Goal: Task Accomplishment & Management: Manage account settings

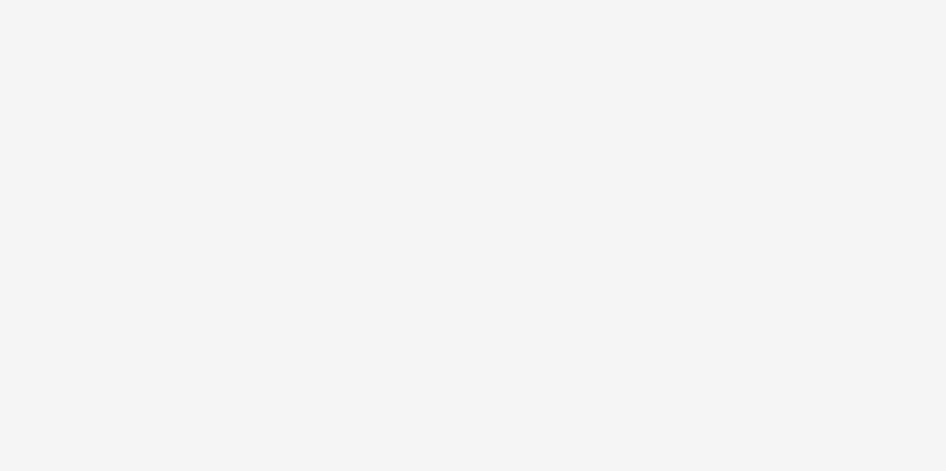
drag, startPoint x: 179, startPoint y: 122, endPoint x: 204, endPoint y: 251, distance: 131.8
click at [204, 251] on body at bounding box center [473, 235] width 946 height 471
click at [231, 133] on body at bounding box center [473, 235] width 946 height 471
click at [134, 111] on body at bounding box center [473, 235] width 946 height 471
click at [220, 48] on body at bounding box center [473, 235] width 946 height 471
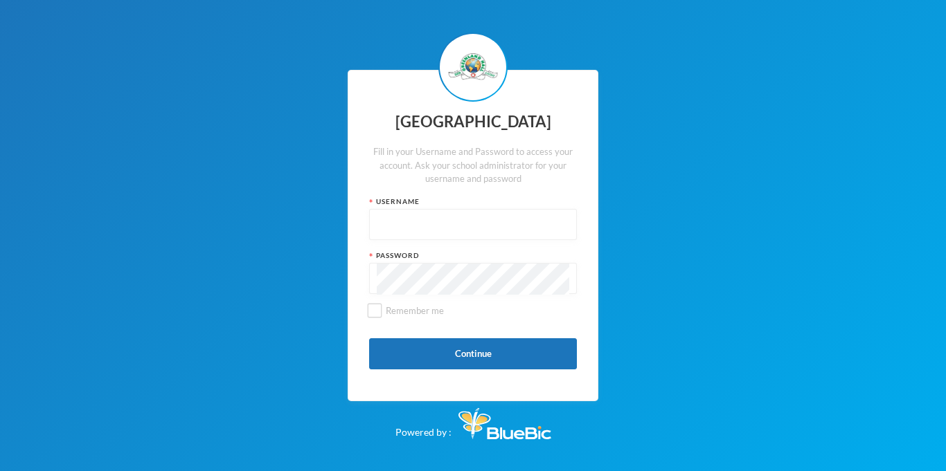
click at [397, 222] on input "text" at bounding box center [473, 225] width 192 height 31
type input "g"
click at [518, 229] on input "glhp236" at bounding box center [473, 225] width 192 height 31
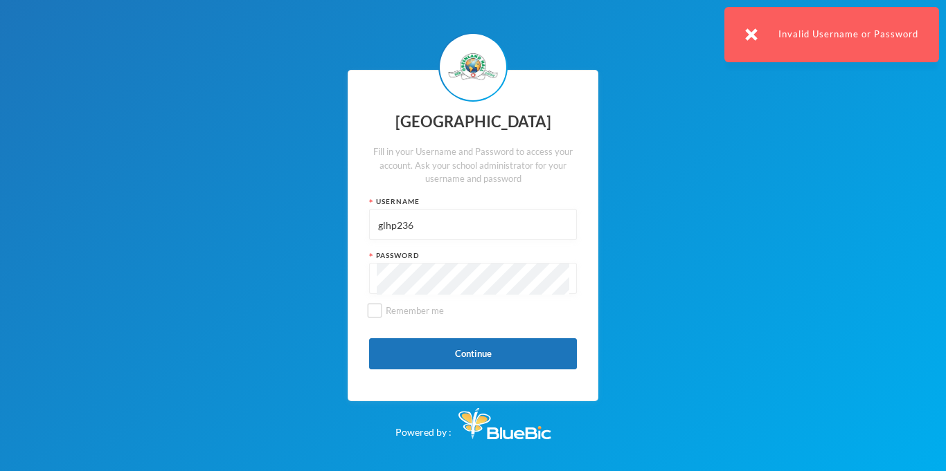
click at [418, 234] on input "glhp236" at bounding box center [473, 225] width 192 height 31
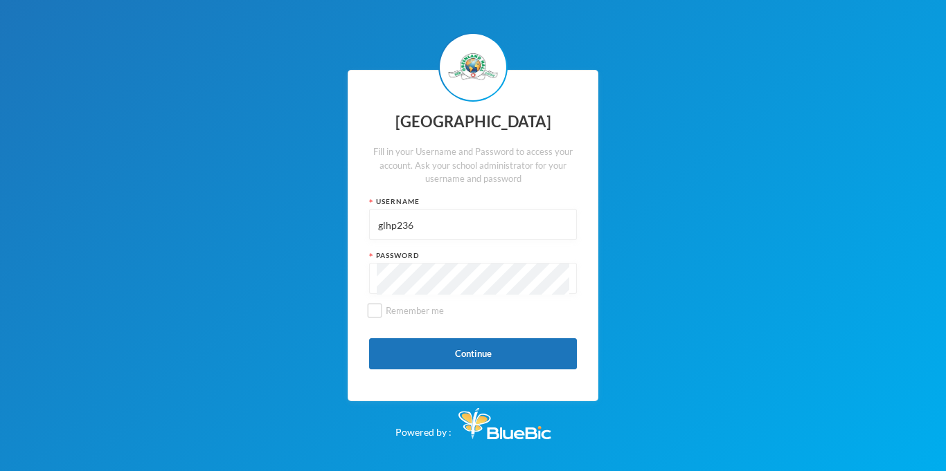
click at [398, 223] on input "glhp236" at bounding box center [473, 225] width 192 height 31
click at [424, 359] on button "Continue" at bounding box center [473, 353] width 208 height 31
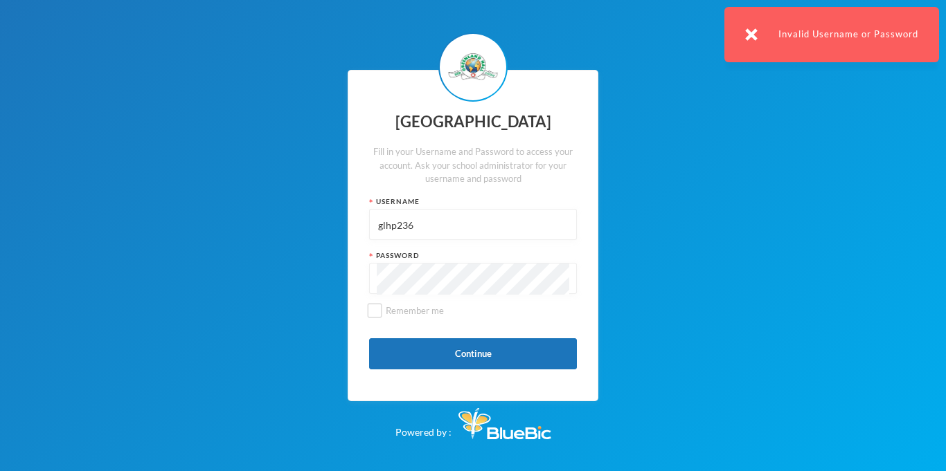
click at [761, 37] on div "Invalid Username or Password" at bounding box center [831, 34] width 215 height 55
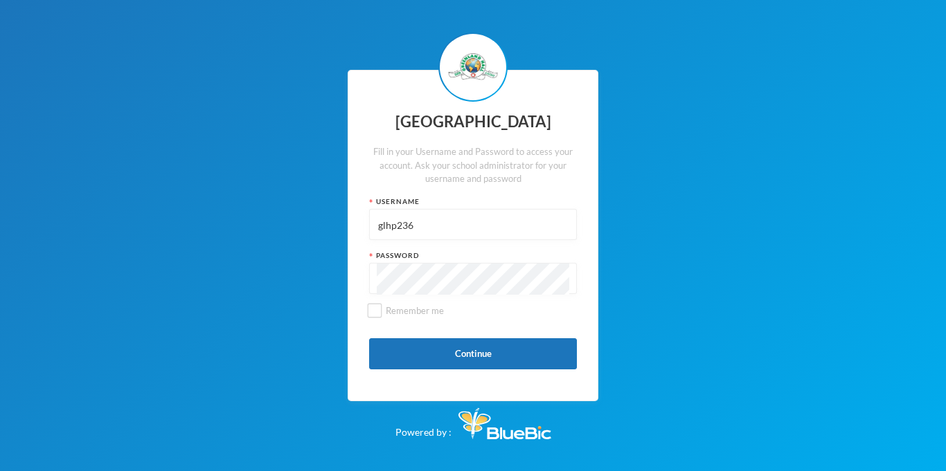
click at [485, 227] on input "glhp236" at bounding box center [473, 225] width 192 height 31
type input "glhc21"
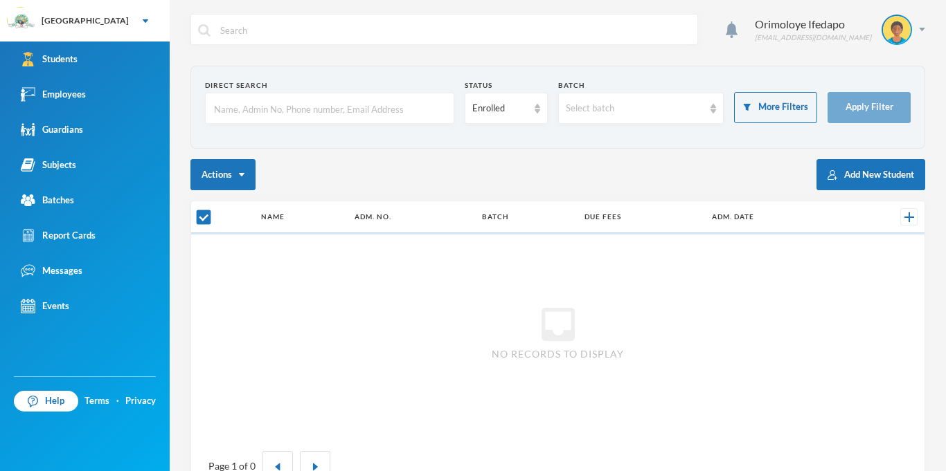
checkbox input "false"
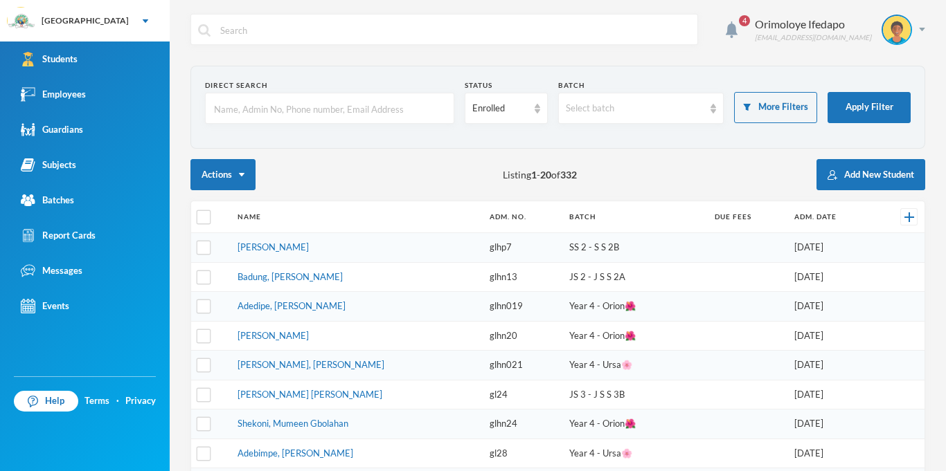
click at [329, 111] on input "text" at bounding box center [330, 108] width 234 height 31
type input "arowolowo"
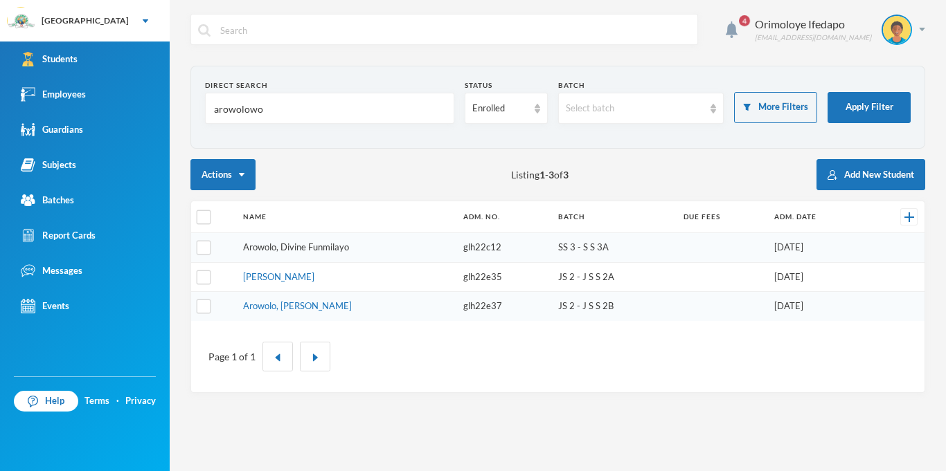
click at [272, 247] on link "Arowolo, Divine Funmilayo" at bounding box center [296, 247] width 106 height 11
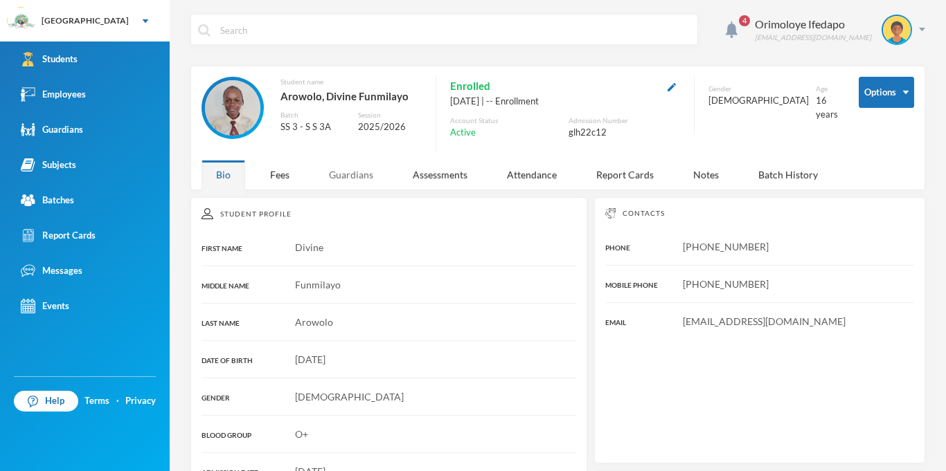
click at [341, 170] on div "Guardians" at bounding box center [350, 175] width 73 height 30
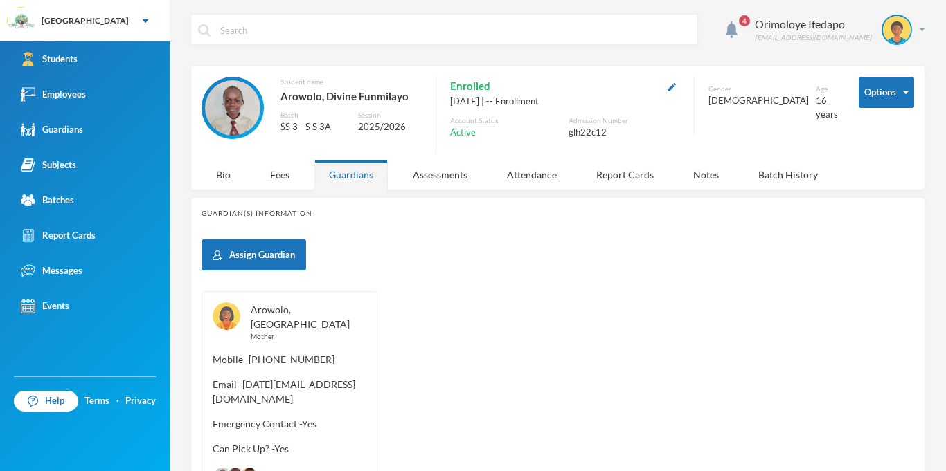
click at [289, 314] on link "Arowolo, Bola" at bounding box center [300, 317] width 99 height 26
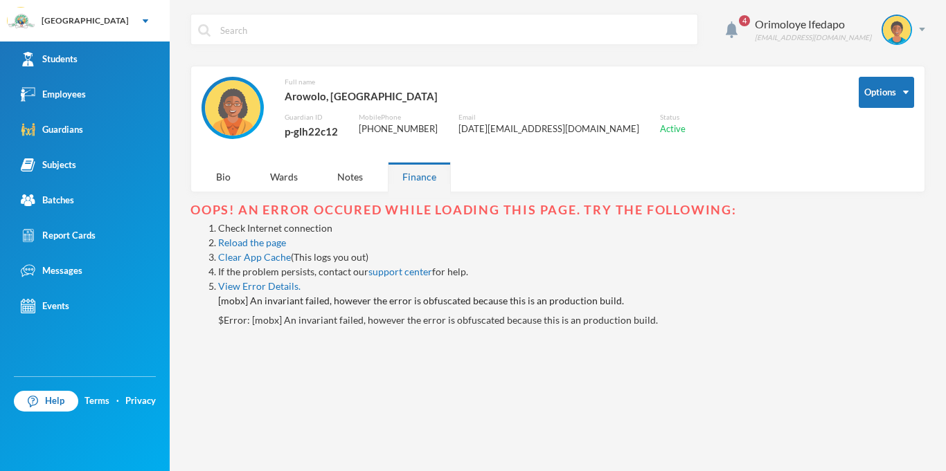
click at [304, 136] on div "p-glh22c12" at bounding box center [310, 132] width 53 height 18
copy div "p-glh22c12"
click at [923, 21] on div "Orimoloye Ifedapo dapo.orimoloye@greenlandhall.org" at bounding box center [834, 30] width 181 height 30
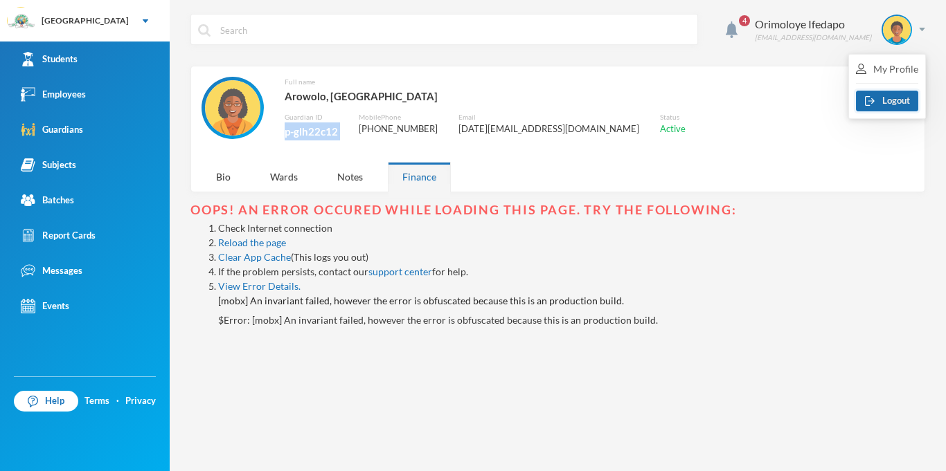
click at [885, 98] on button "Logout" at bounding box center [887, 101] width 62 height 21
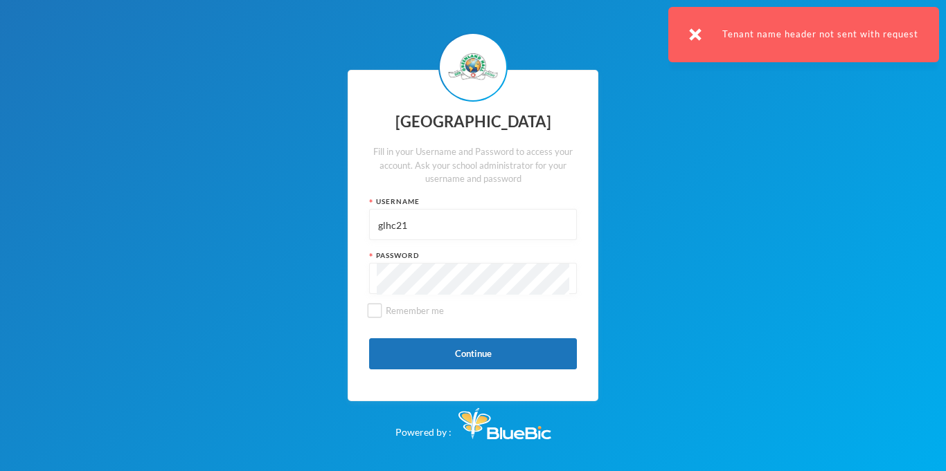
click at [424, 216] on input "glhc21" at bounding box center [473, 225] width 192 height 31
paste input "p-glh22c12"
type input "p-glh22c12"
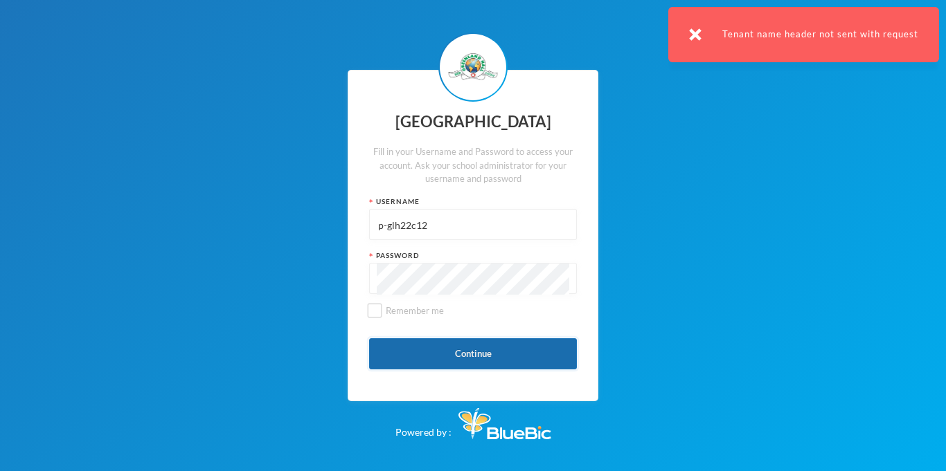
click at [456, 359] on button "Continue" at bounding box center [473, 353] width 208 height 31
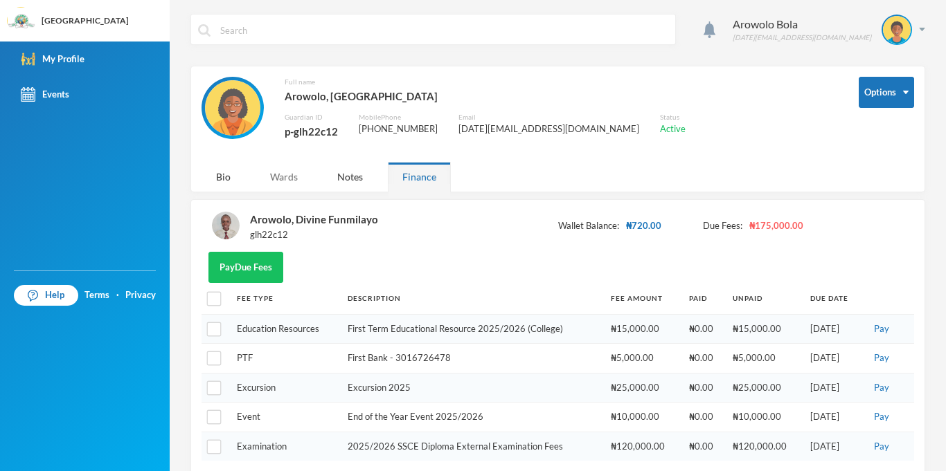
click at [284, 176] on div "Wards" at bounding box center [283, 177] width 57 height 30
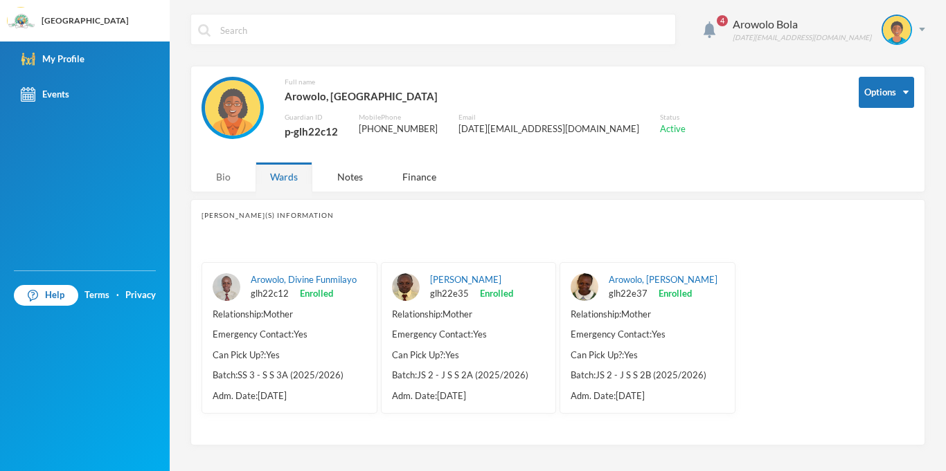
click at [223, 182] on div "Bio" at bounding box center [223, 177] width 44 height 30
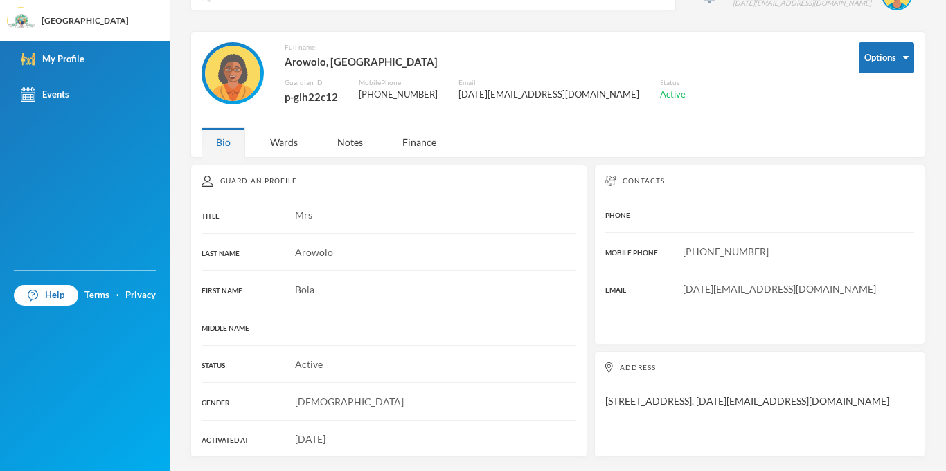
scroll to position [33, 0]
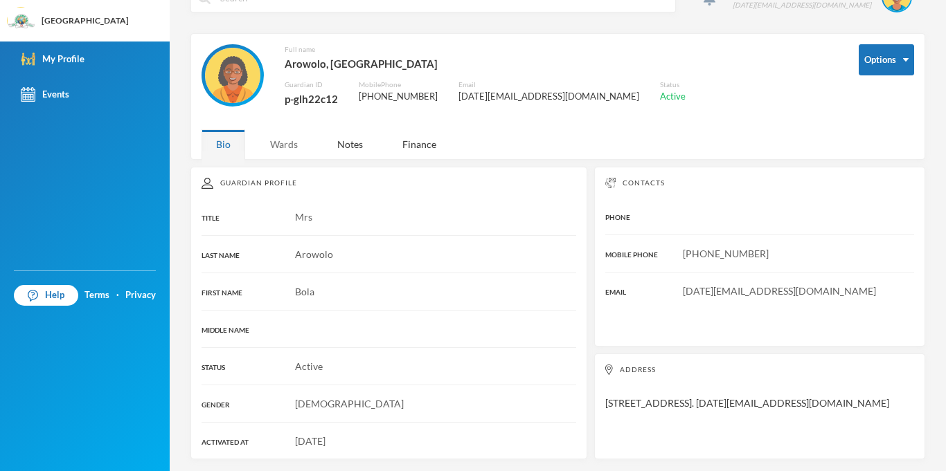
click at [297, 136] on div "Wards" at bounding box center [283, 144] width 57 height 30
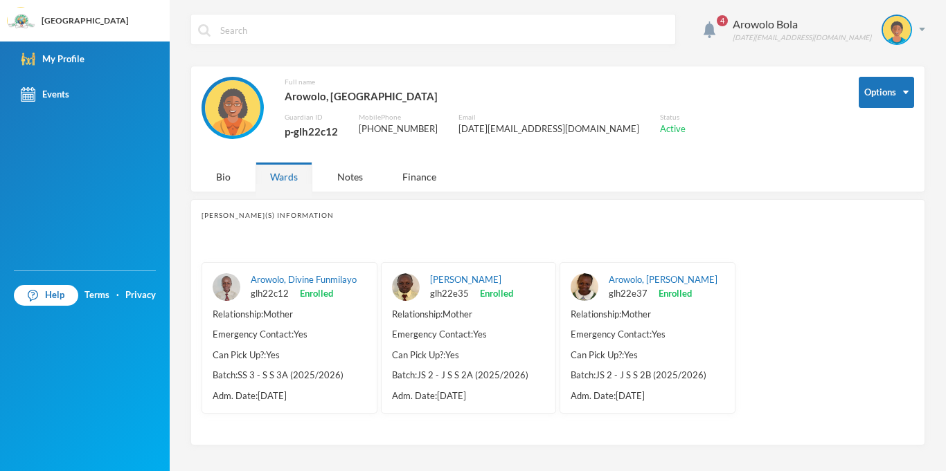
scroll to position [0, 0]
click at [445, 287] on span "glh22e35" at bounding box center [449, 294] width 39 height 14
click at [453, 285] on div "Arowolo, John Jomiloju glh22e35 Enrolled" at bounding box center [471, 286] width 83 height 27
click at [451, 284] on link "Arowolo, John Jomiloju" at bounding box center [465, 279] width 71 height 11
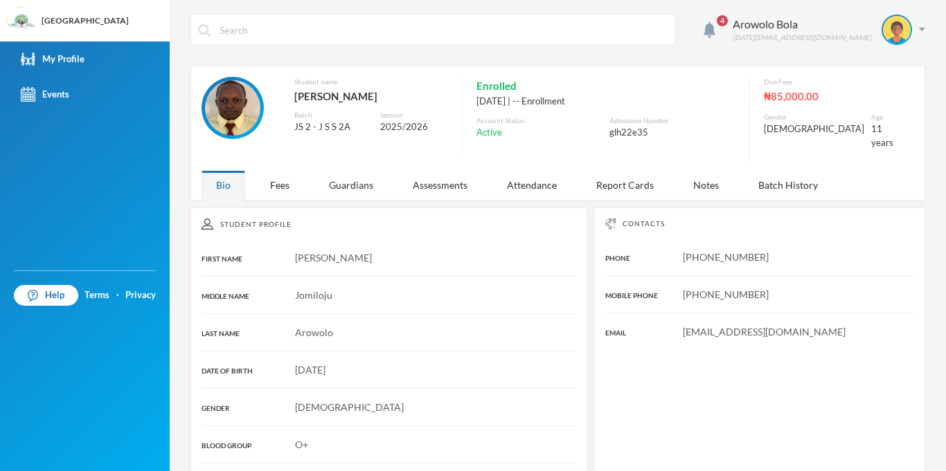
click at [281, 195] on div "4 Arowolo Bola sunday2230@gmail.com Student name Arowolo, John Jomiloju Batch J…" at bounding box center [558, 235] width 776 height 471
click at [281, 185] on div "Fees" at bounding box center [279, 185] width 48 height 30
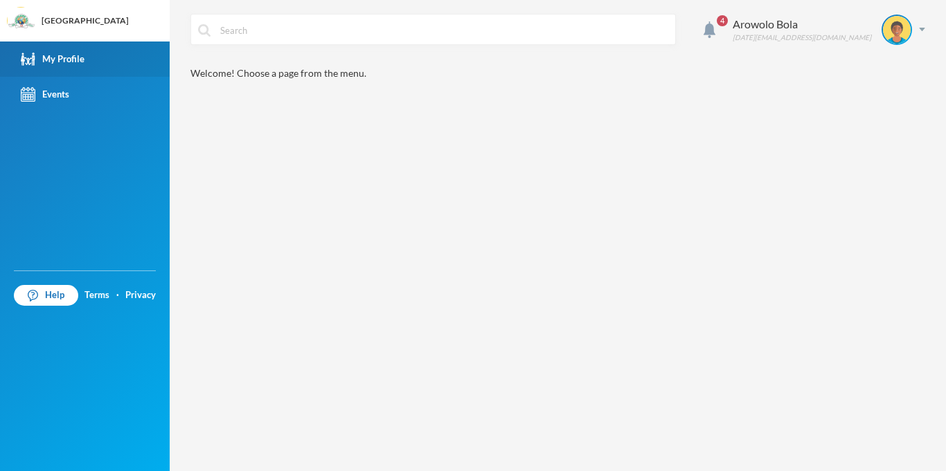
click at [67, 55] on div "My Profile" at bounding box center [53, 59] width 64 height 15
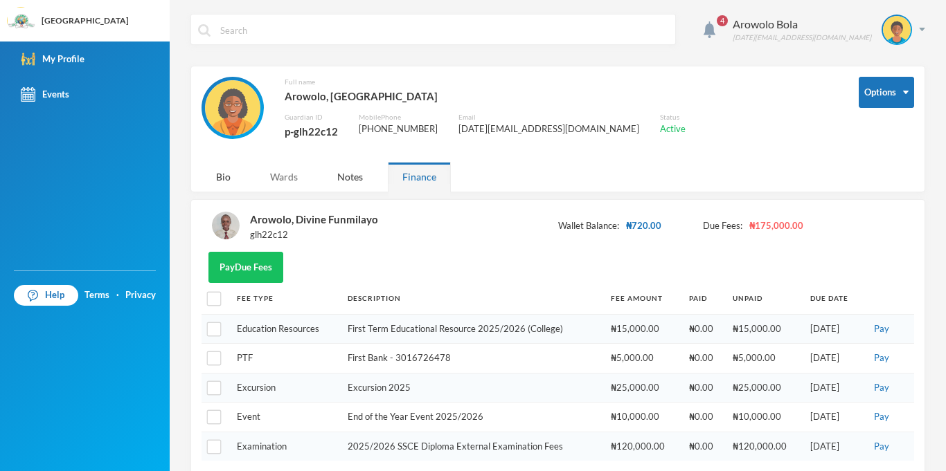
click at [278, 177] on div "Wards" at bounding box center [283, 177] width 57 height 30
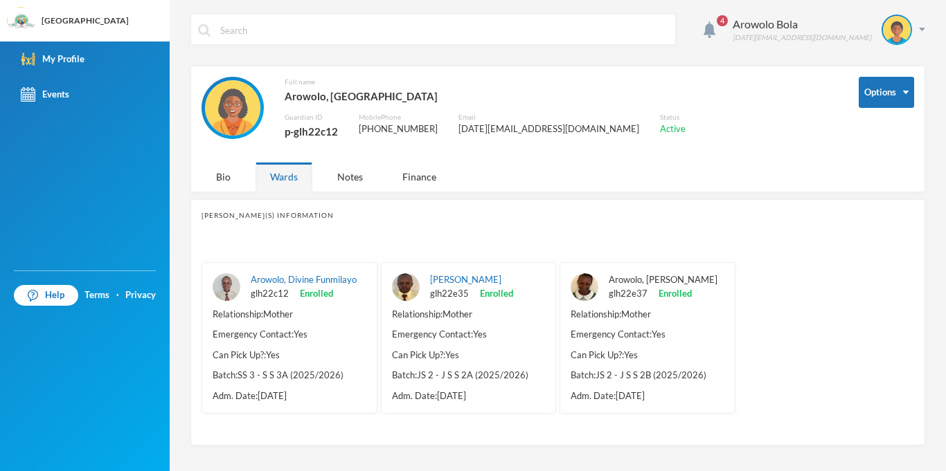
click at [615, 282] on link "Arowolo, Ibukun Grace" at bounding box center [662, 279] width 109 height 11
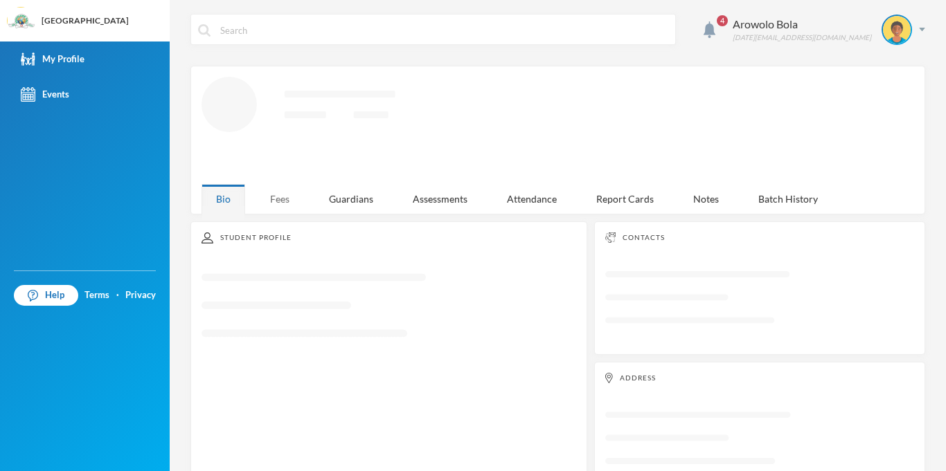
click at [271, 193] on div "Fees" at bounding box center [279, 199] width 48 height 30
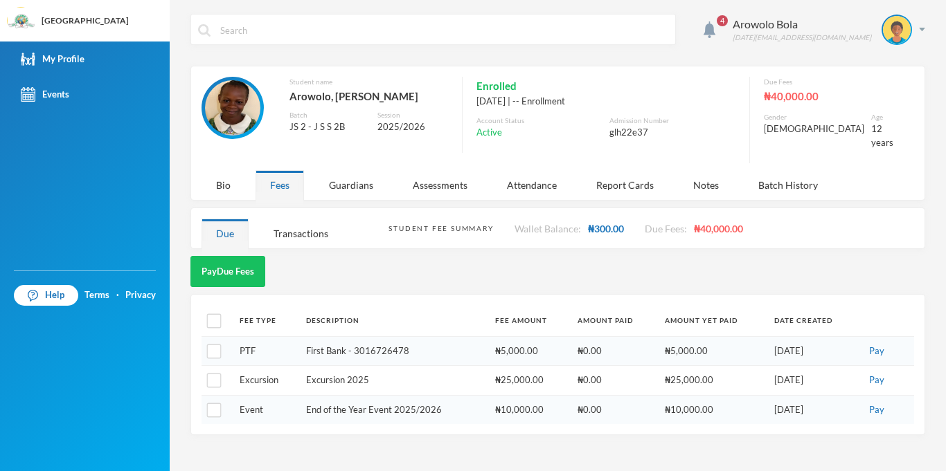
click at [423, 242] on div "4 Arowolo Bola sunday2230@gmail.com Student name Arowolo, Ibukun Grace Batch JS…" at bounding box center [558, 235] width 776 height 471
click at [73, 62] on div "My Profile" at bounding box center [53, 59] width 64 height 15
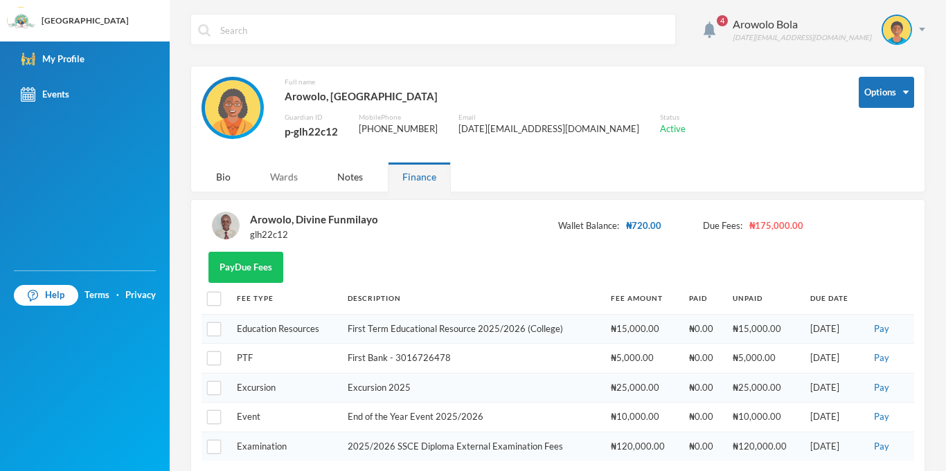
click at [300, 175] on div "Wards" at bounding box center [283, 177] width 57 height 30
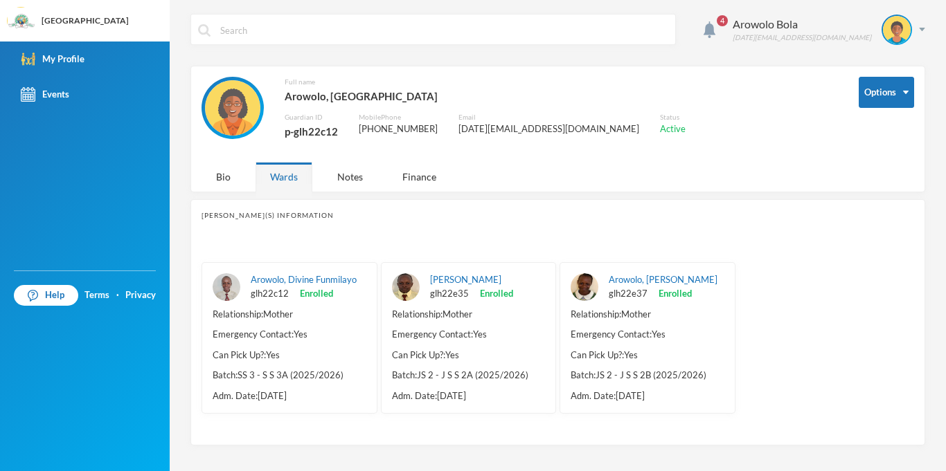
click at [925, 28] on div "4 Arowolo Bola sunday2230@gmail.com Options Full name Arowolo, Bola Guardian ID…" at bounding box center [558, 235] width 776 height 471
click at [923, 30] on img at bounding box center [922, 29] width 6 height 3
click at [892, 105] on button "Logout" at bounding box center [887, 101] width 62 height 21
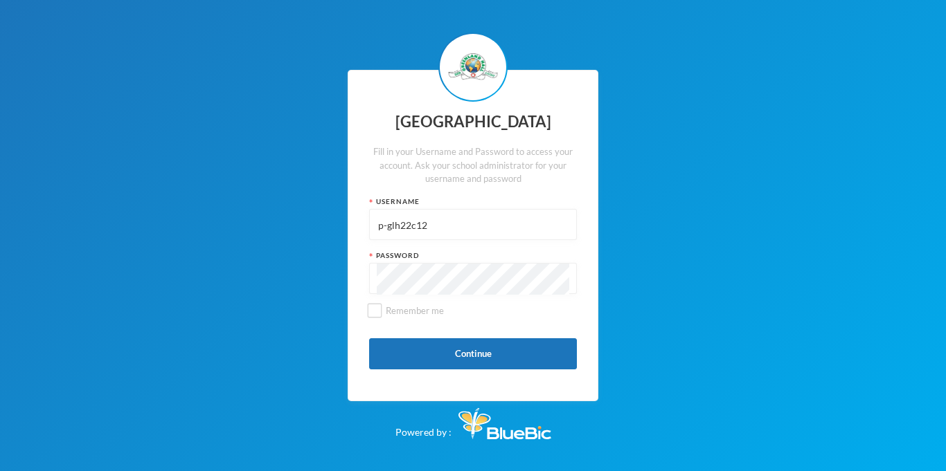
click at [404, 210] on input "p-glh22c12" at bounding box center [473, 225] width 192 height 31
type input "glh25c17"
click at [444, 365] on button "Continue" at bounding box center [473, 353] width 208 height 31
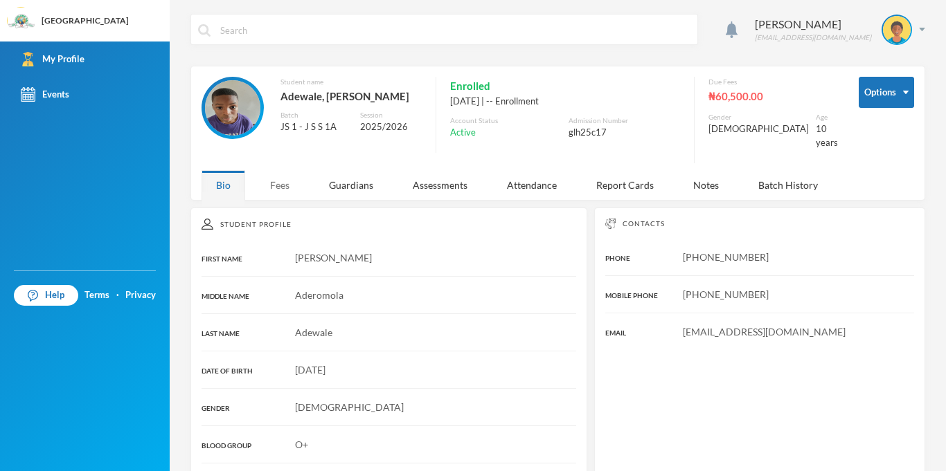
click at [282, 177] on div "Fees" at bounding box center [279, 185] width 48 height 30
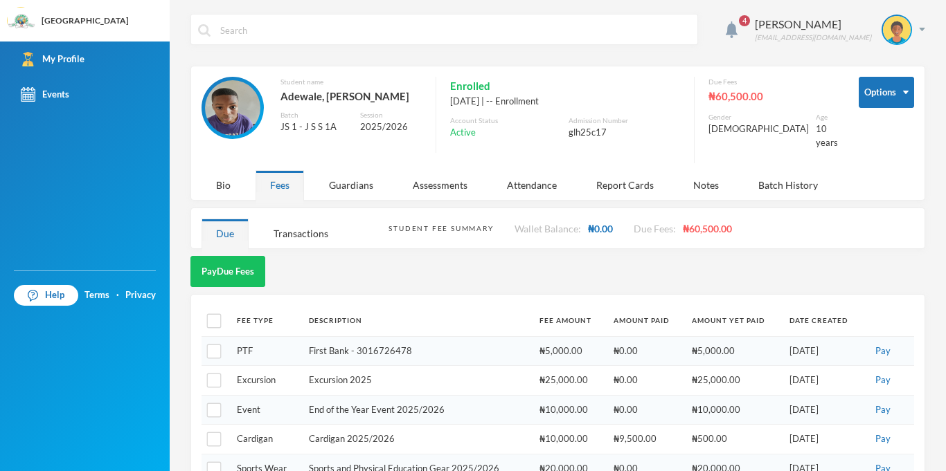
click at [925, 25] on div "4 Adewale Anas glh25c17@greenlandhall.org Options Student name Adewale, Anas Ad…" at bounding box center [558, 235] width 776 height 471
click at [921, 28] on img at bounding box center [922, 29] width 6 height 3
click at [901, 100] on button "Logout" at bounding box center [887, 101] width 62 height 21
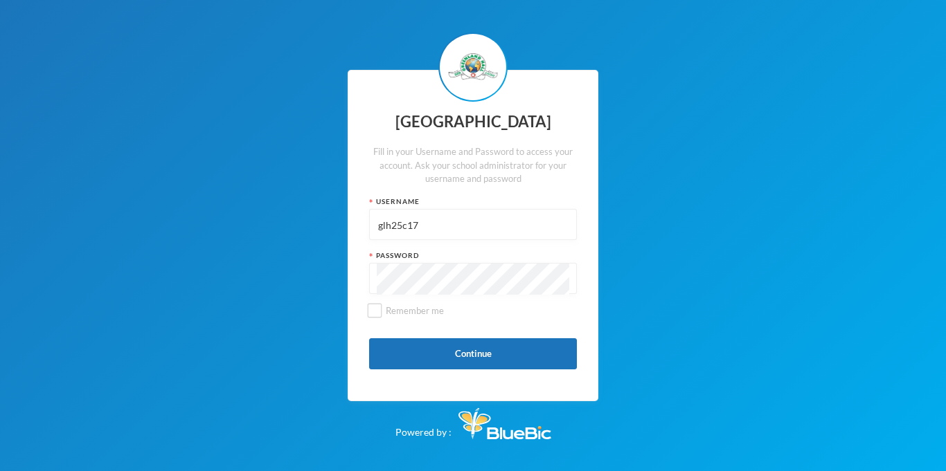
click at [571, 217] on div "glh25c17" at bounding box center [473, 224] width 208 height 31
click at [534, 228] on input "glh25c17" at bounding box center [473, 225] width 192 height 31
type input "glh25c31"
click at [460, 370] on button "Continue" at bounding box center [473, 353] width 208 height 31
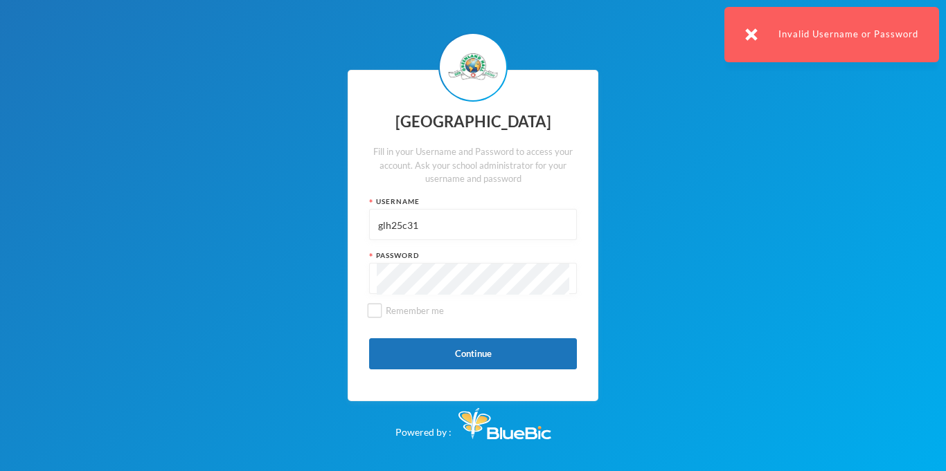
click at [400, 226] on input "glh25c31" at bounding box center [473, 225] width 192 height 31
click at [414, 222] on input "glh25c31" at bounding box center [473, 225] width 192 height 31
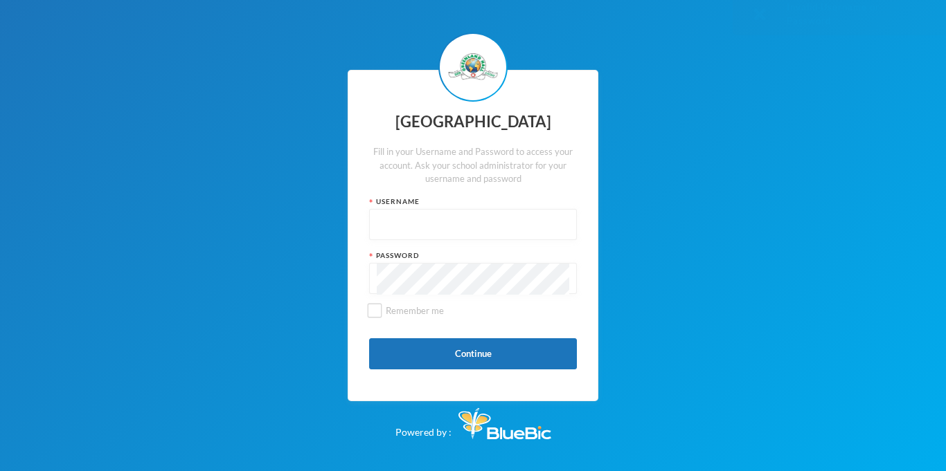
type input "g"
type input "glhc21"
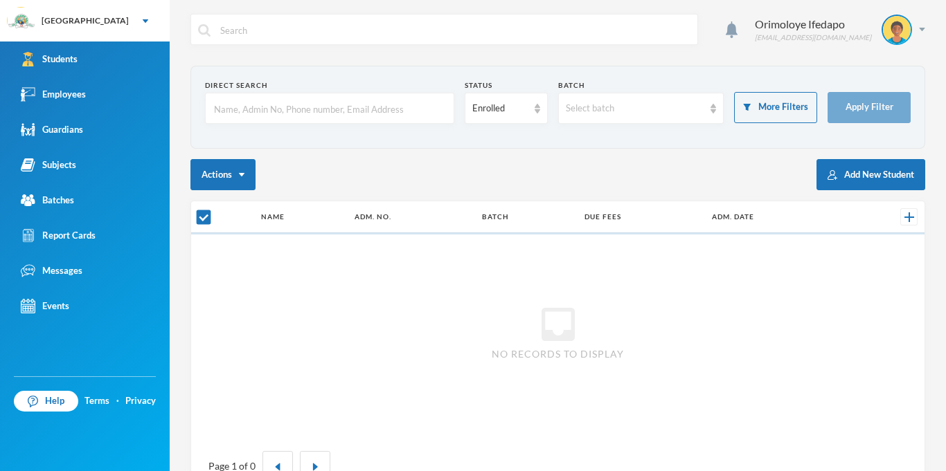
checkbox input "false"
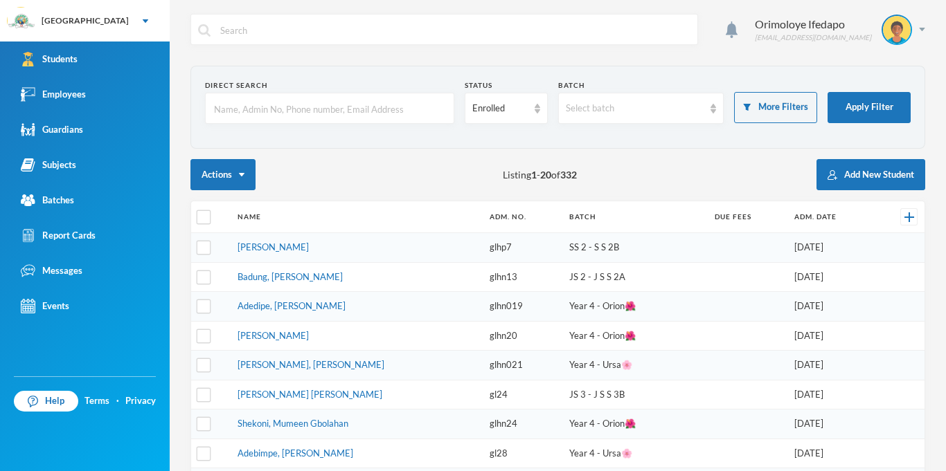
click at [286, 102] on input "text" at bounding box center [330, 108] width 234 height 31
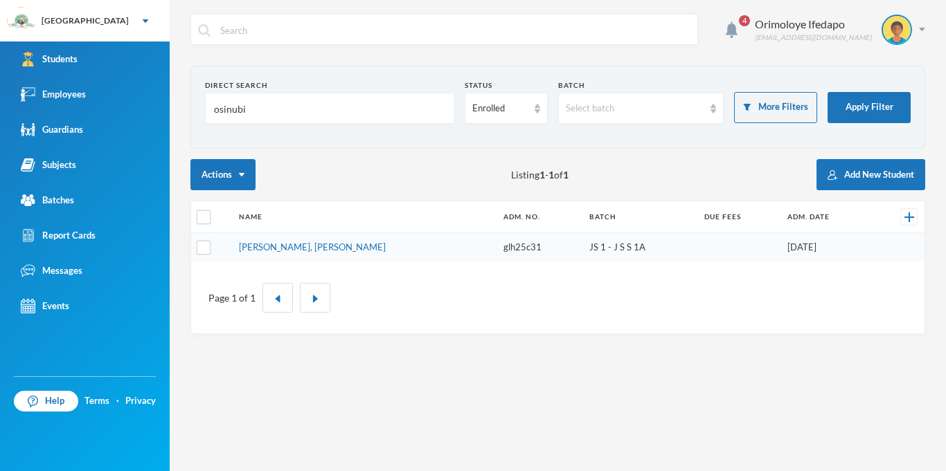
type input "osinubi"
click at [252, 254] on td "Osinubi, Emmanuel Oluwafemi" at bounding box center [364, 247] width 264 height 29
click at [255, 252] on link "Osinubi, Emmanuel Oluwafemi" at bounding box center [312, 247] width 147 height 11
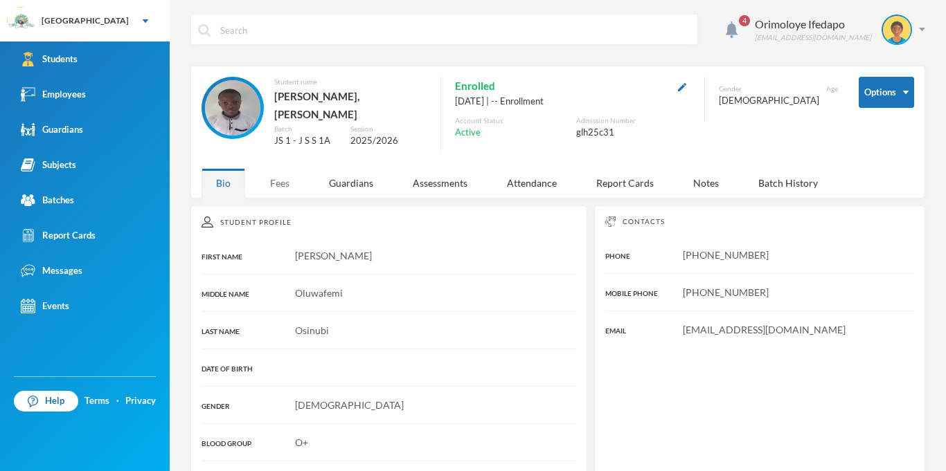
click at [289, 170] on div "Fees" at bounding box center [279, 183] width 48 height 30
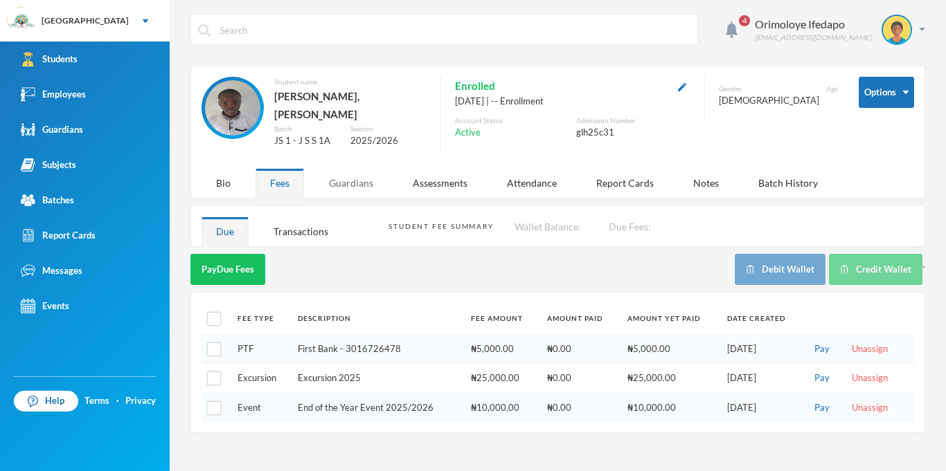
click at [342, 178] on div "Guardians" at bounding box center [350, 183] width 73 height 30
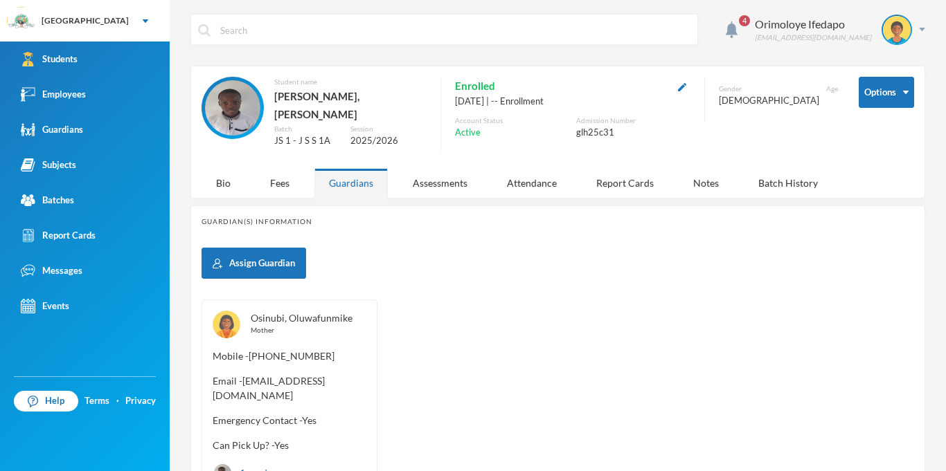
click at [334, 312] on link "Osinubi, Oluwafunmike" at bounding box center [302, 318] width 102 height 12
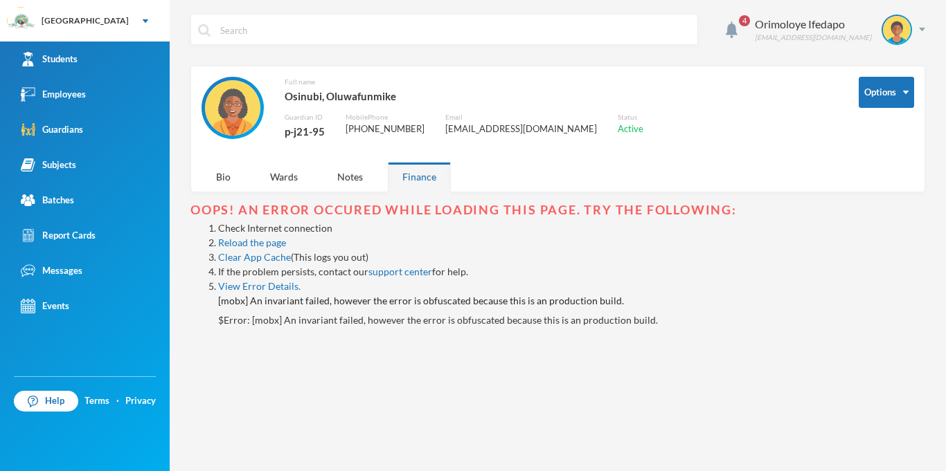
click at [295, 134] on div "p-j21-95" at bounding box center [304, 132] width 40 height 18
copy div "p-j21-95"
click at [919, 26] on div "Orimoloye Ifedapo dapo.orimoloye@greenlandhall.org" at bounding box center [834, 30] width 181 height 30
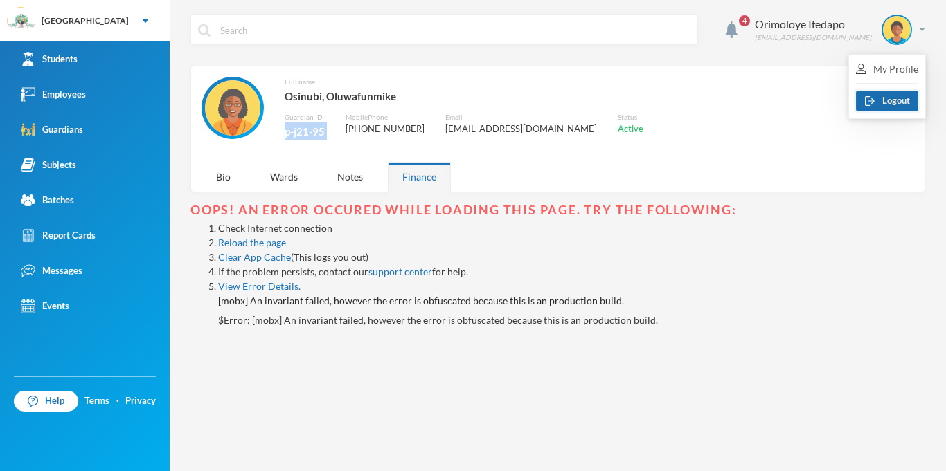
click at [874, 101] on button "Logout" at bounding box center [887, 101] width 62 height 21
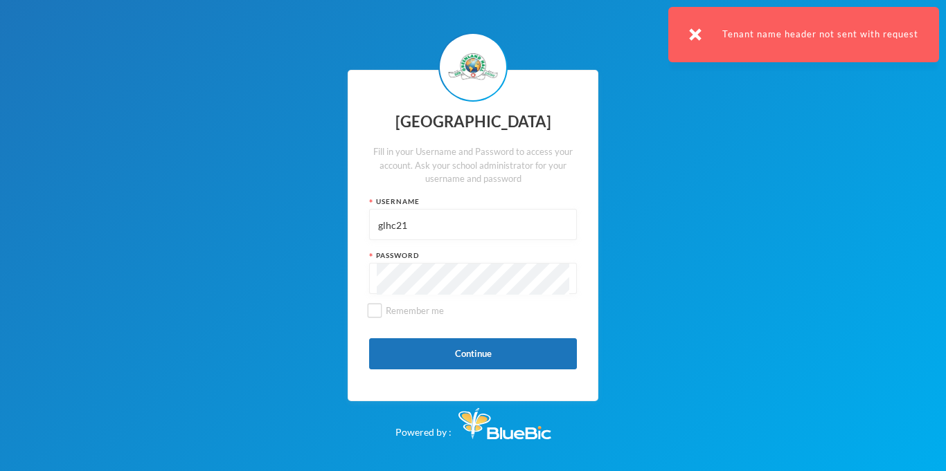
click at [539, 218] on input "glhc21" at bounding box center [473, 225] width 192 height 31
paste input "p-j21-95"
type input "p-j21-95"
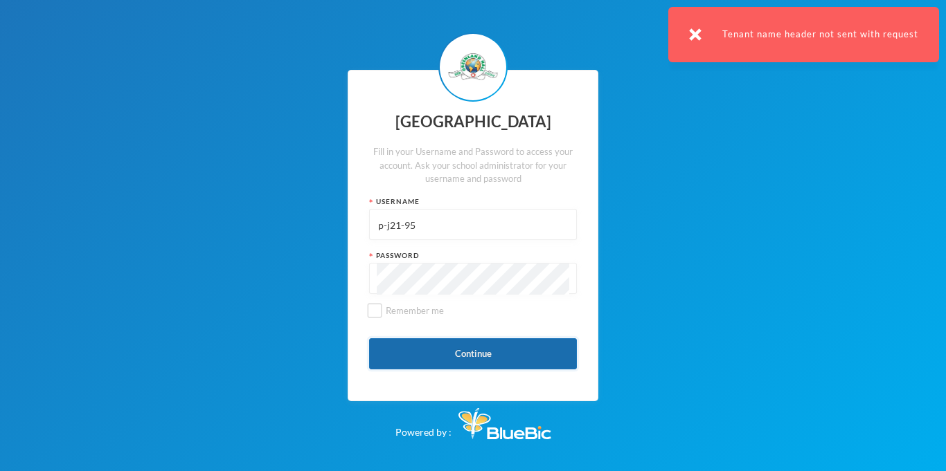
click at [451, 352] on button "Continue" at bounding box center [473, 353] width 208 height 31
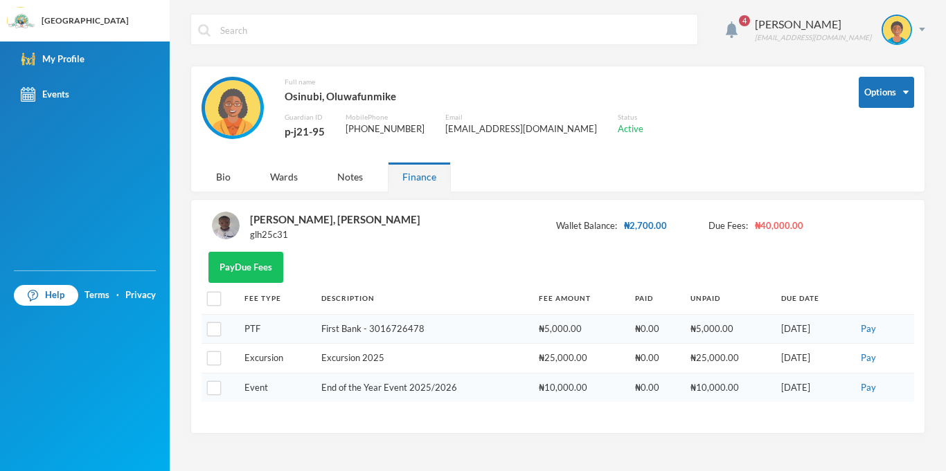
click at [928, 32] on div "4 Osinubi Oluwafunmike oluwafunmikeakinwande@gmail.com Options Full name Osinub…" at bounding box center [558, 235] width 776 height 471
click at [918, 26] on div "Osinubi Oluwafunmike oluwafunmikeakinwande@gmail.com" at bounding box center [834, 30] width 181 height 30
click at [883, 98] on button "Logout" at bounding box center [887, 101] width 62 height 21
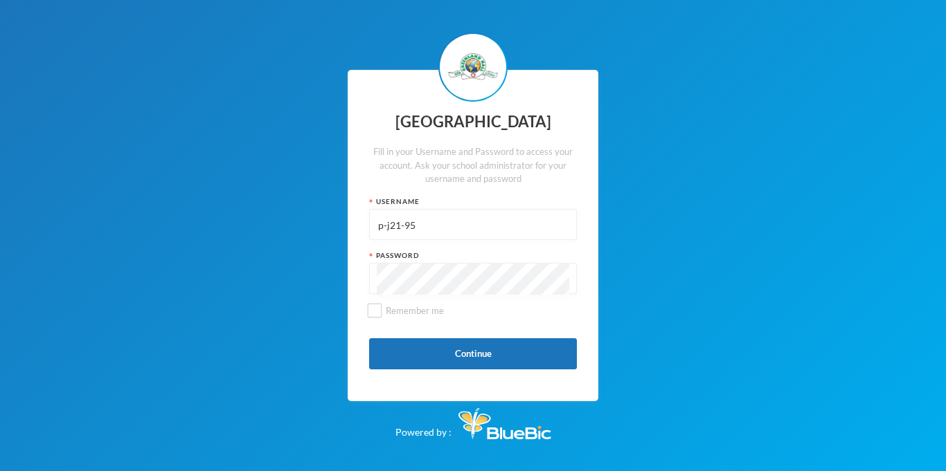
click at [424, 219] on input "p-j21-95" at bounding box center [473, 225] width 192 height 31
type input "p"
type input "glh22e43"
click at [474, 394] on div "Greenland Hall Fill in your Username and Password to access your account. Ask y…" at bounding box center [472, 236] width 251 height 332
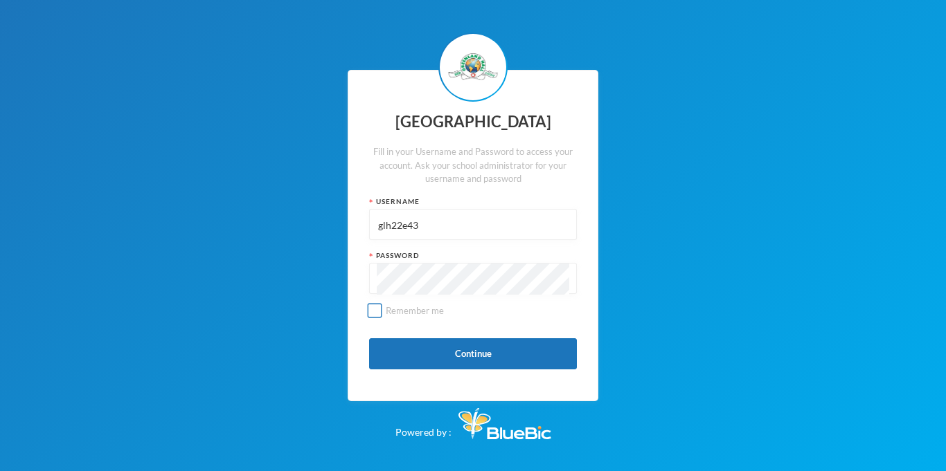
click at [506, 314] on label "Remember me" at bounding box center [473, 317] width 208 height 24
click at [382, 314] on input "Remember me" at bounding box center [375, 311] width 15 height 15
click at [372, 311] on input "Remember me" at bounding box center [375, 311] width 15 height 15
checkbox input "false"
click at [461, 365] on button "Continue" at bounding box center [473, 353] width 208 height 31
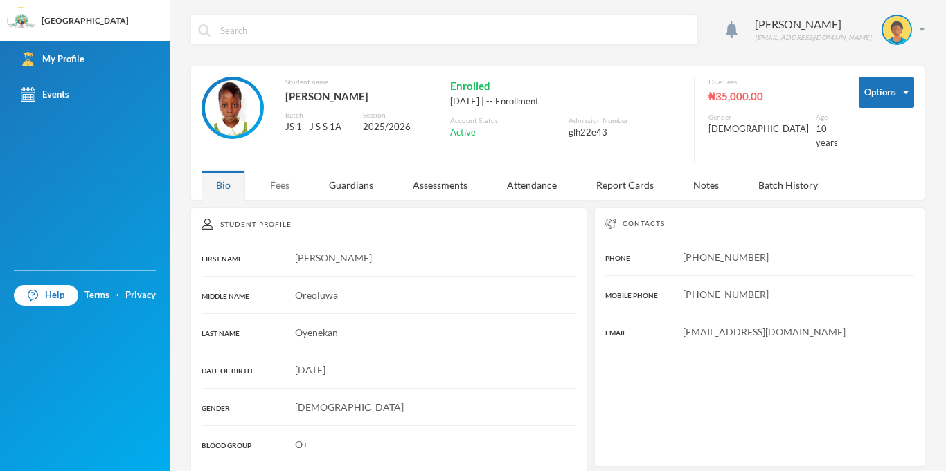
click at [281, 182] on div "Fees" at bounding box center [279, 185] width 48 height 30
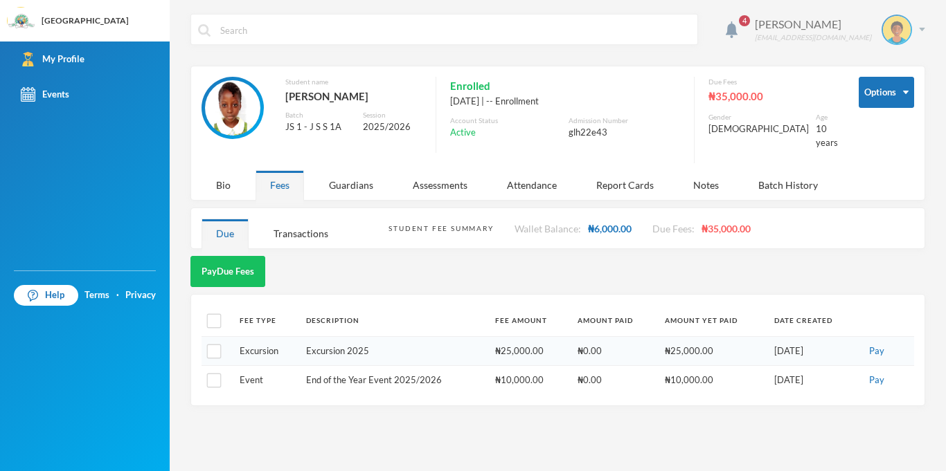
click at [910, 24] on div at bounding box center [896, 30] width 30 height 30
click at [883, 107] on button "Logout" at bounding box center [887, 101] width 62 height 21
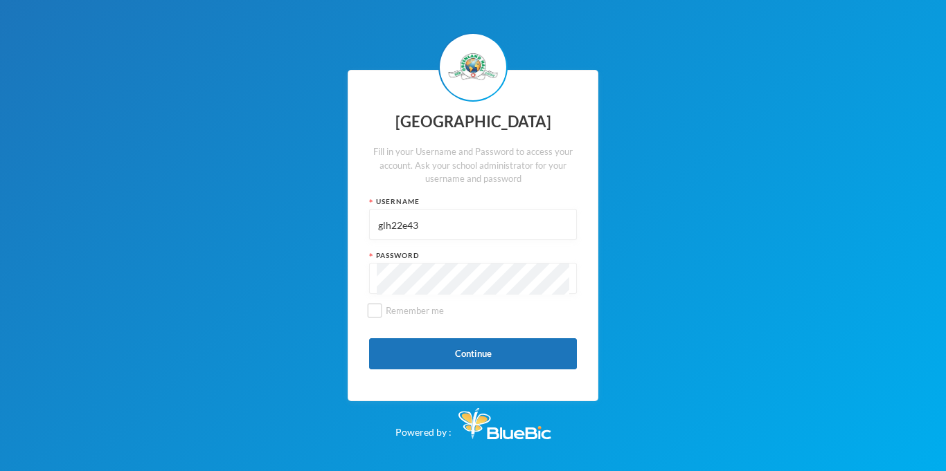
click at [415, 224] on input "glh22e43" at bounding box center [473, 225] width 192 height 31
type input "glh25c30"
click at [513, 352] on button "Continue" at bounding box center [473, 353] width 208 height 31
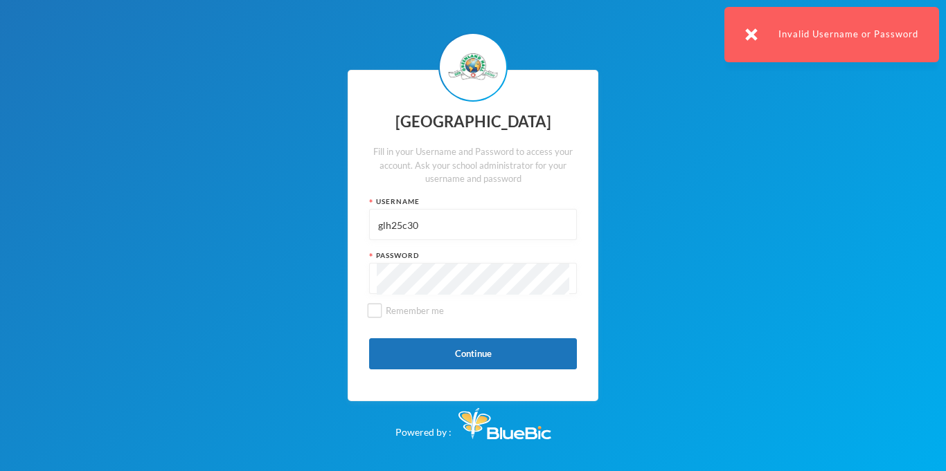
click at [395, 220] on input "glh25c30" at bounding box center [473, 225] width 192 height 31
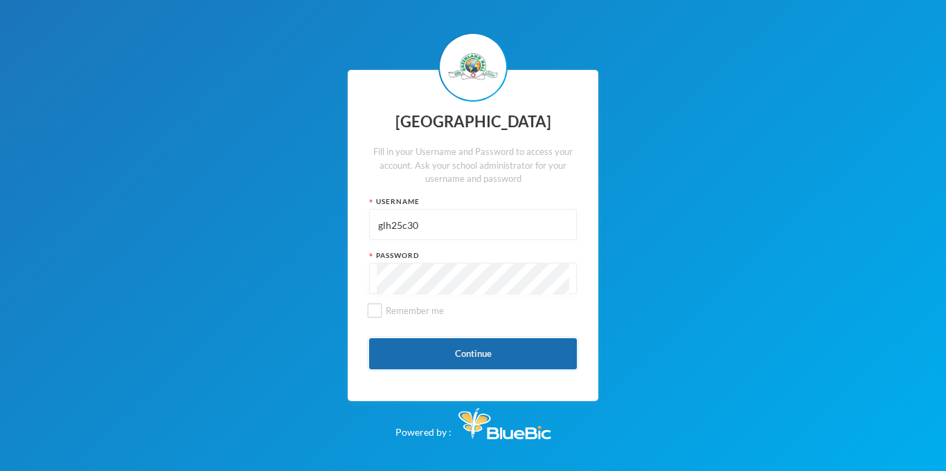
click at [445, 347] on button "Continue" at bounding box center [473, 353] width 208 height 31
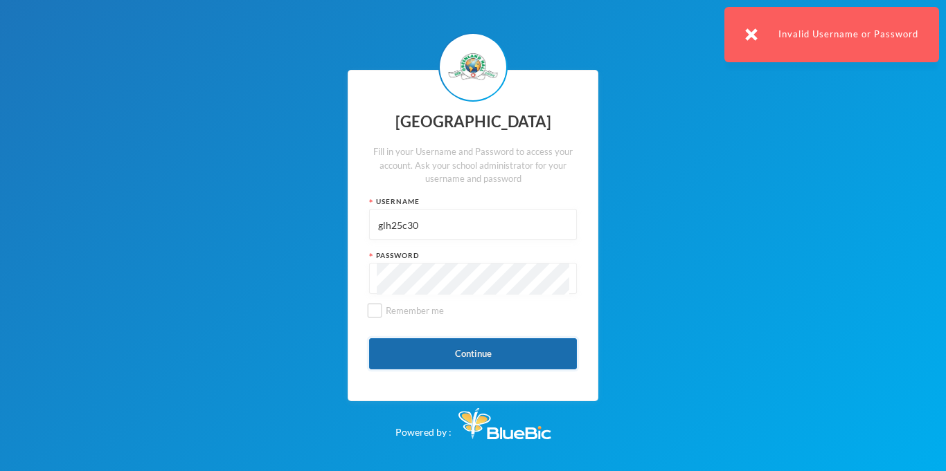
click at [424, 363] on button "Continue" at bounding box center [473, 353] width 208 height 31
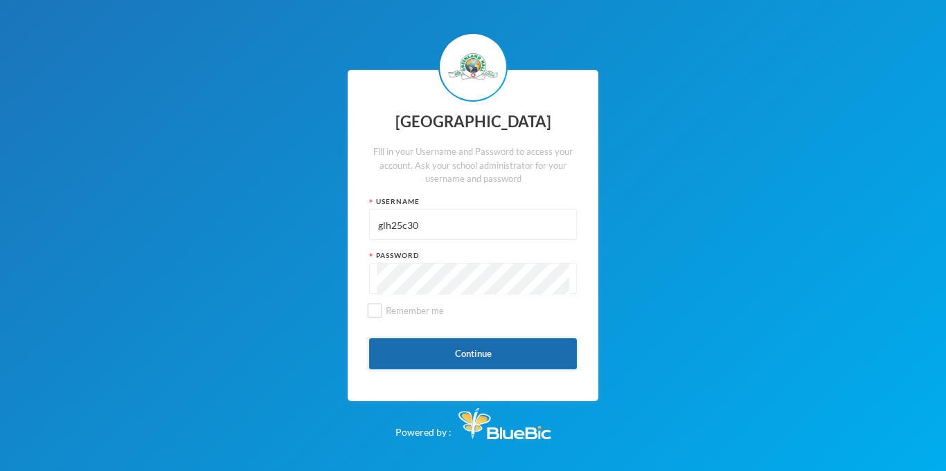
click at [486, 360] on button "Continue" at bounding box center [473, 353] width 208 height 31
click at [512, 345] on button "Continue" at bounding box center [473, 353] width 208 height 31
click at [454, 366] on button "Continue" at bounding box center [473, 353] width 208 height 31
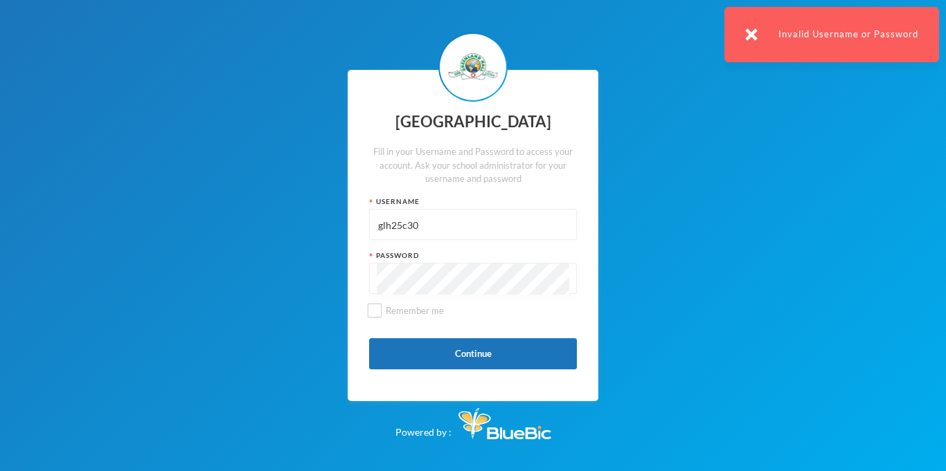
click at [467, 231] on input "glh25c30" at bounding box center [473, 225] width 192 height 31
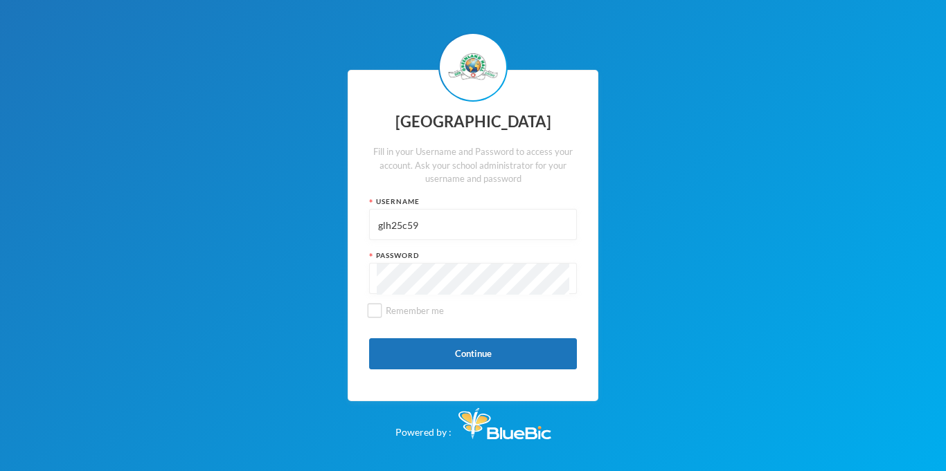
type input "glh25c59"
click at [455, 360] on button "Continue" at bounding box center [473, 353] width 208 height 31
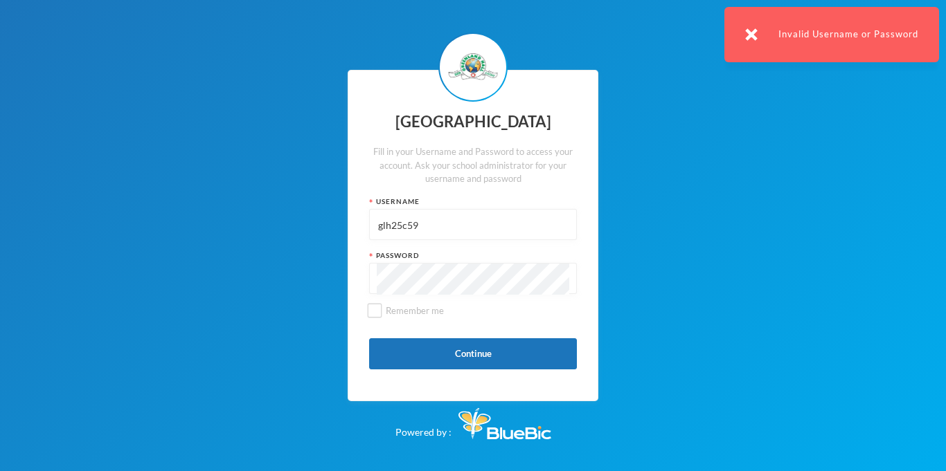
click at [400, 240] on input "glh25c59" at bounding box center [473, 225] width 192 height 31
type input "f"
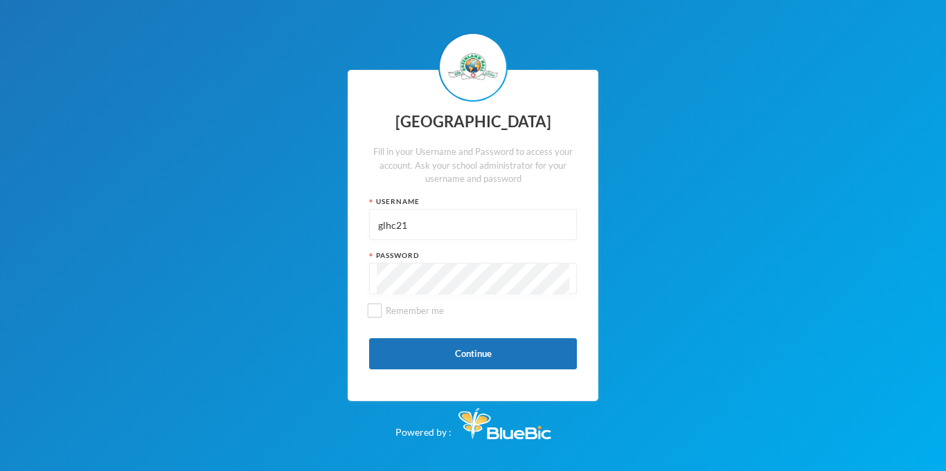
type input "glhc21"
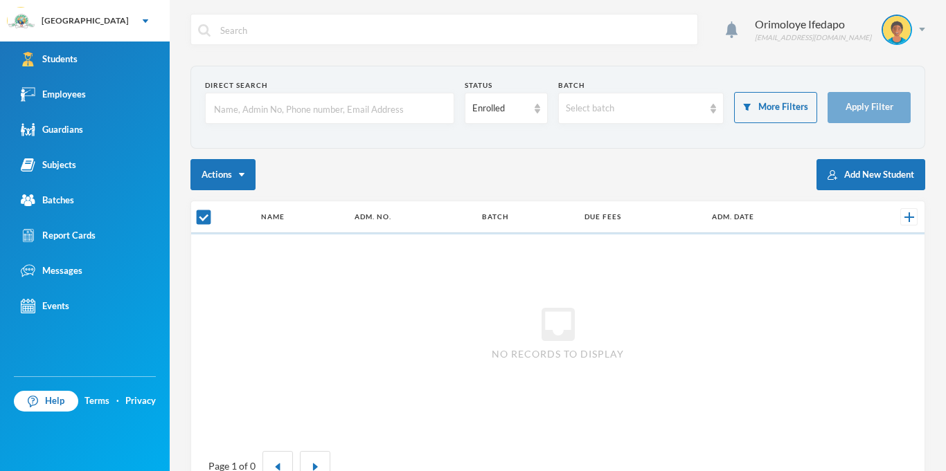
checkbox input "false"
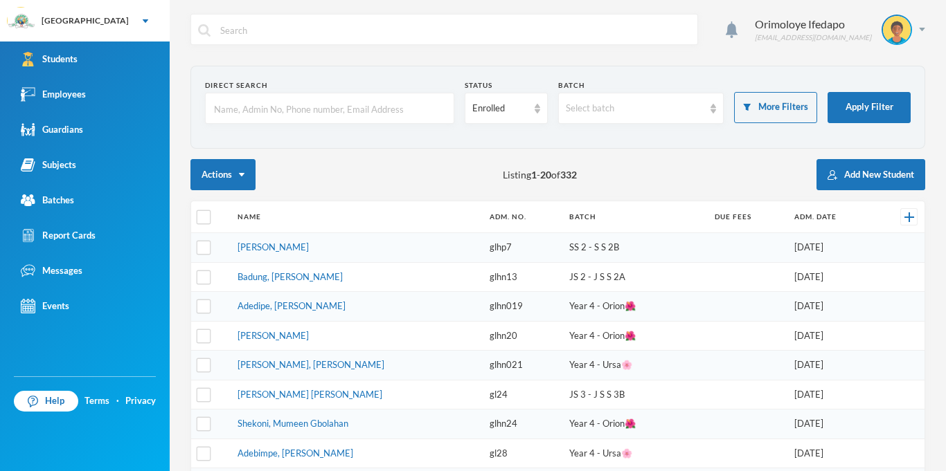
click at [315, 114] on input "text" at bounding box center [330, 108] width 234 height 31
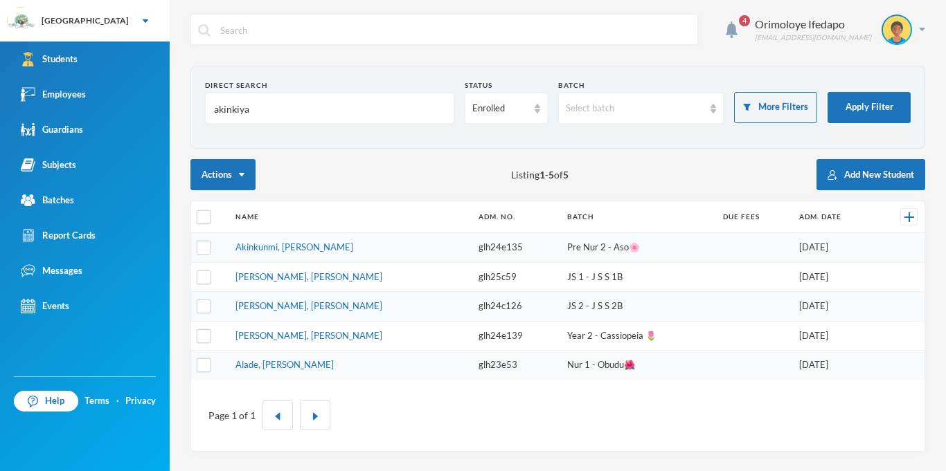
type input "akinkiyan"
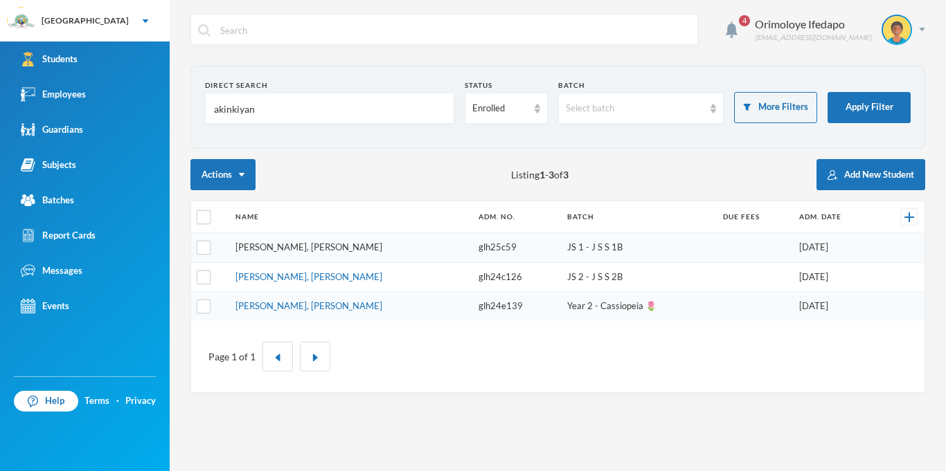
click at [301, 242] on link "Akinjiyan, Aderibigbe John" at bounding box center [308, 247] width 147 height 11
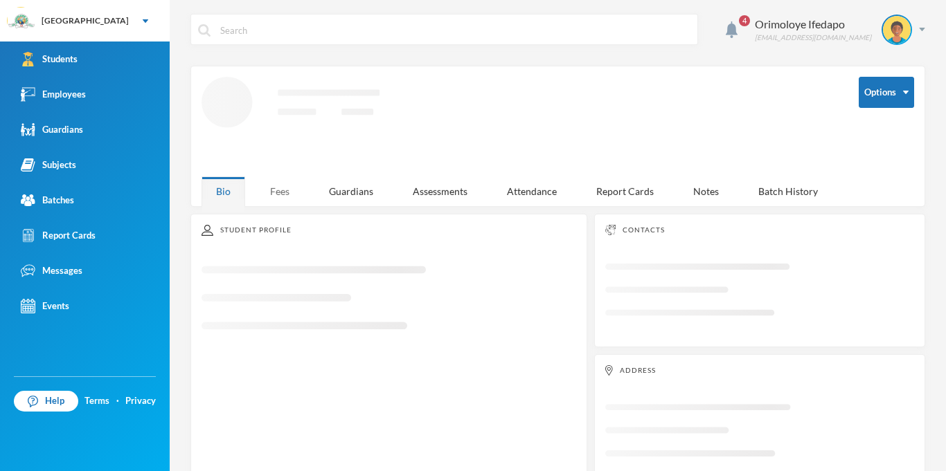
click at [273, 186] on div "Fees" at bounding box center [279, 192] width 48 height 30
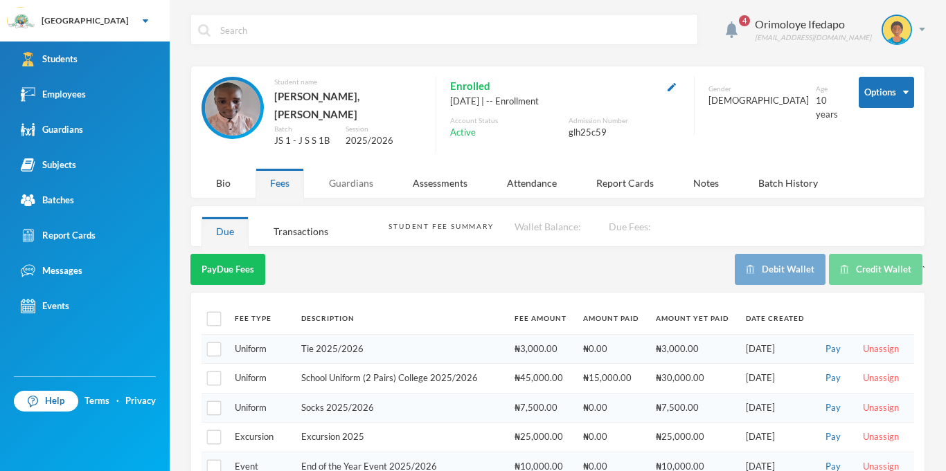
click at [352, 177] on div "Guardians" at bounding box center [350, 183] width 73 height 30
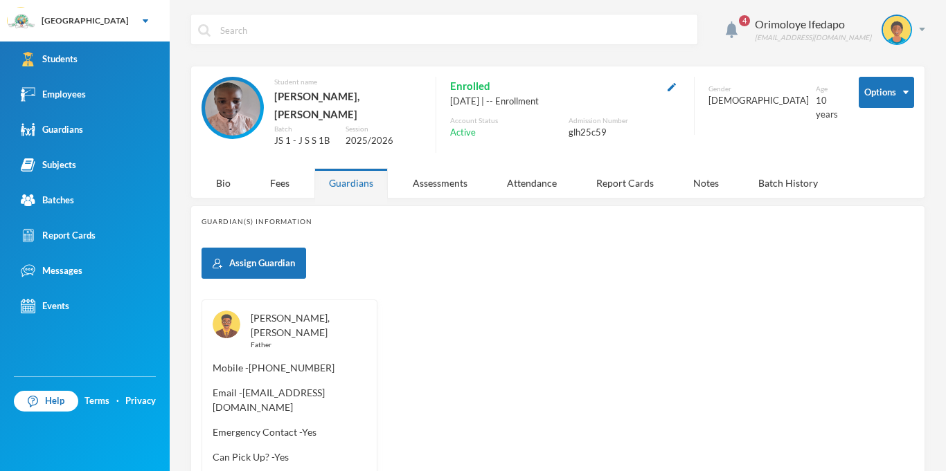
click at [305, 312] on link "Akinjiyan, Adeniyi" at bounding box center [290, 325] width 79 height 26
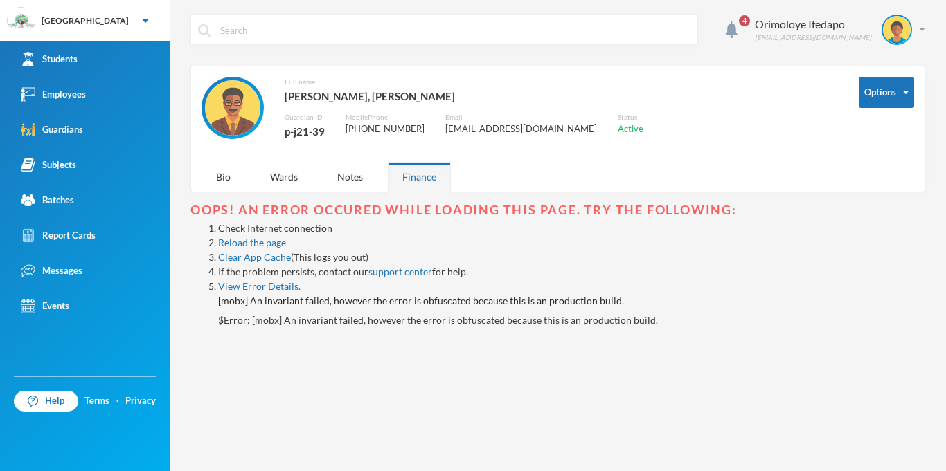
click at [309, 138] on div "p-j21-39" at bounding box center [304, 132] width 40 height 18
copy div "p-j21-39"
click at [926, 23] on div "4 Orimoloye Ifedapo dapo.orimoloye@greenlandhall.org Options Full name Akinjiya…" at bounding box center [558, 235] width 776 height 471
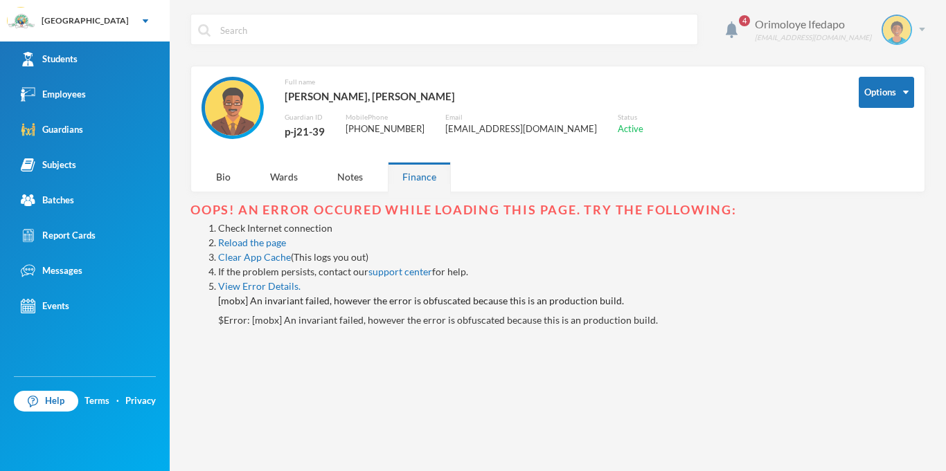
click at [922, 30] on img at bounding box center [922, 29] width 6 height 3
click at [884, 100] on button "Logout" at bounding box center [887, 101] width 62 height 21
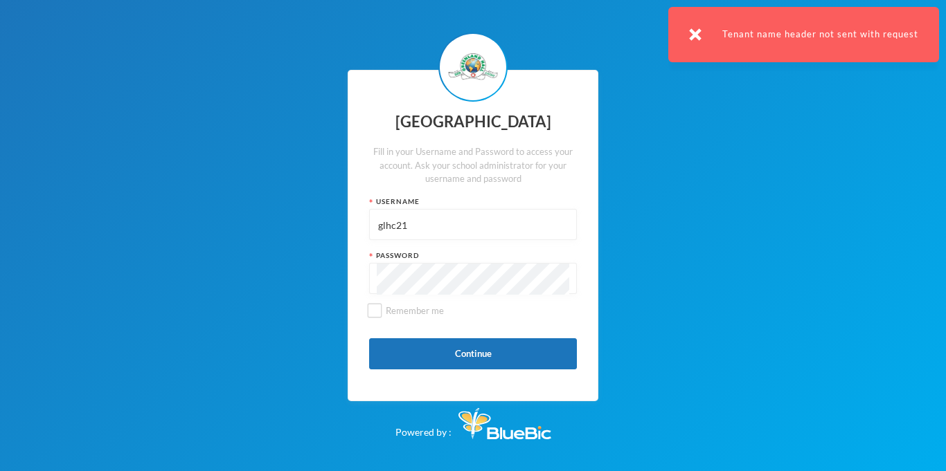
click at [484, 213] on input "glhc21" at bounding box center [473, 225] width 192 height 31
paste input "p-j21-39"
click at [491, 361] on button "Continue" at bounding box center [473, 353] width 208 height 31
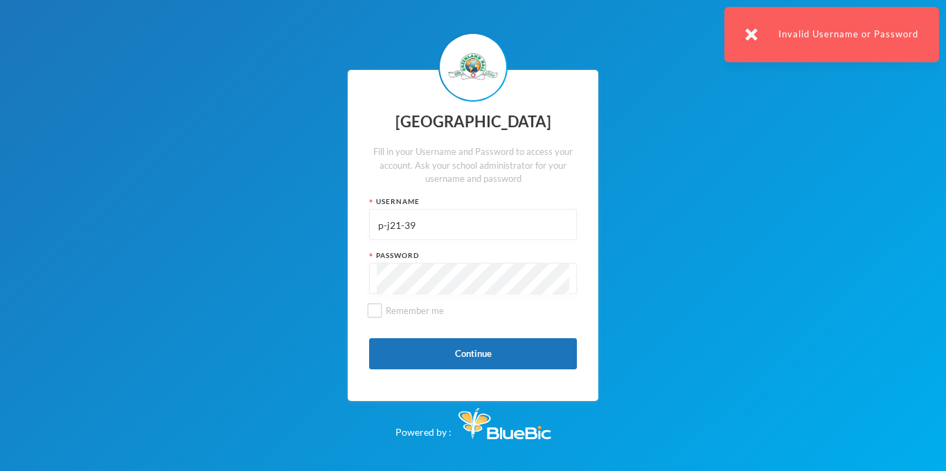
click at [757, 35] on img at bounding box center [751, 34] width 12 height 12
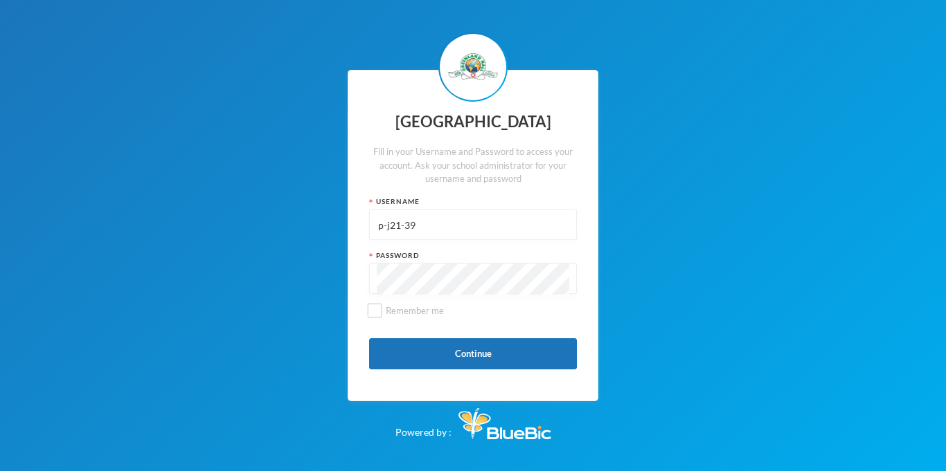
click at [411, 226] on input "p-j21-39" at bounding box center [473, 225] width 192 height 31
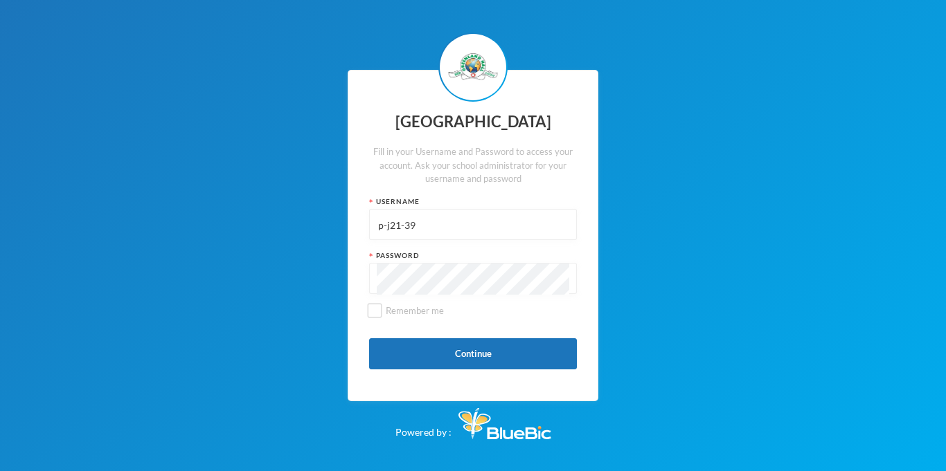
click at [406, 226] on input "p-j21-39" at bounding box center [473, 225] width 192 height 31
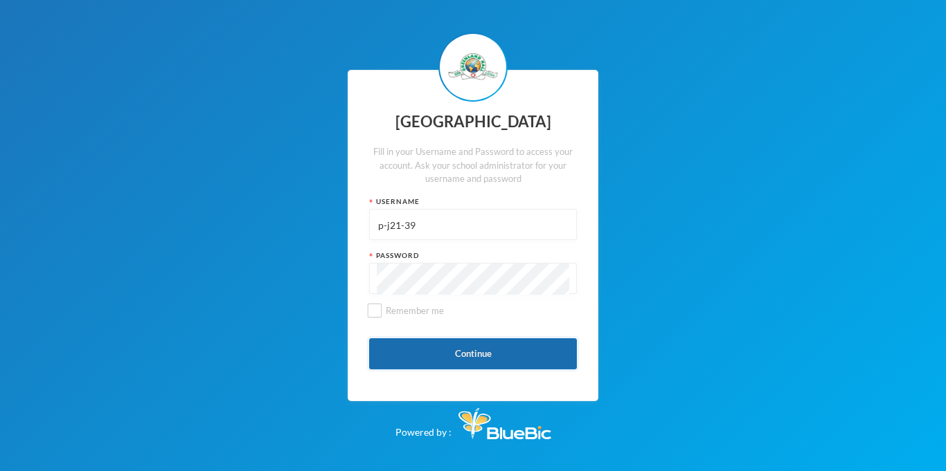
click at [446, 348] on button "Continue" at bounding box center [473, 353] width 208 height 31
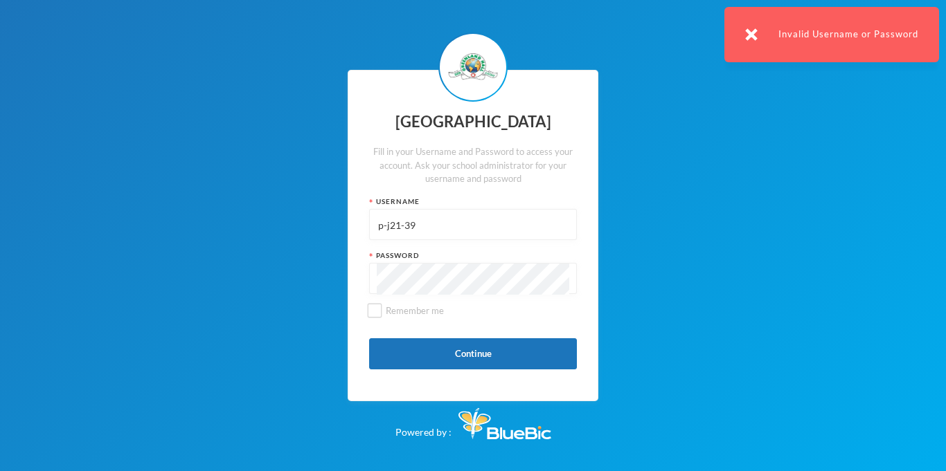
click at [396, 221] on input "p-j21-39" at bounding box center [473, 225] width 192 height 31
type input "p"
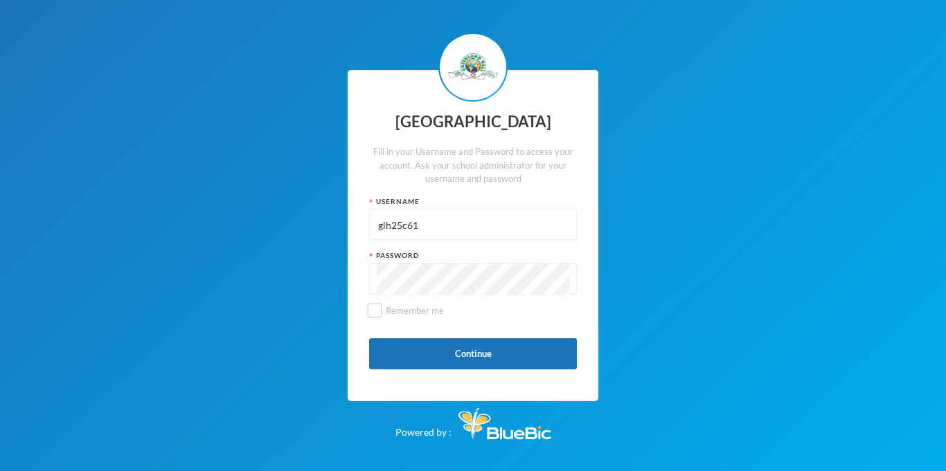
type input "glh25c61"
click at [453, 367] on button "Continue" at bounding box center [473, 353] width 208 height 31
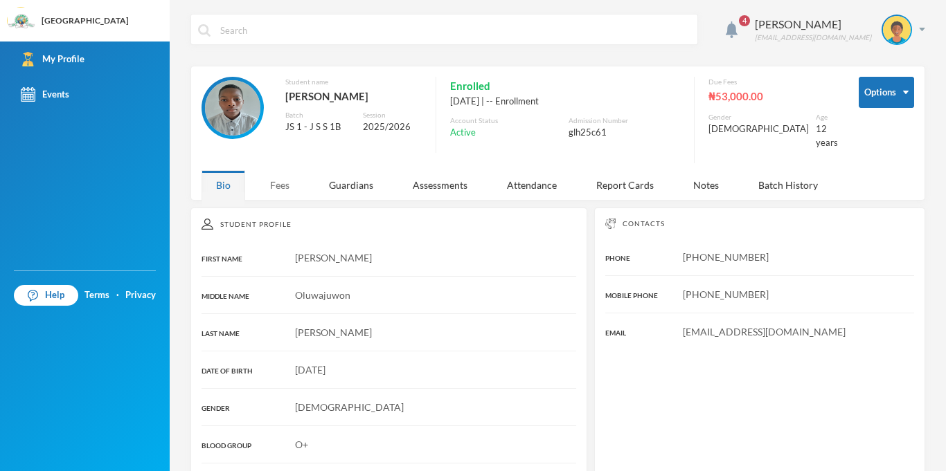
click at [278, 174] on div "Fees" at bounding box center [279, 185] width 48 height 30
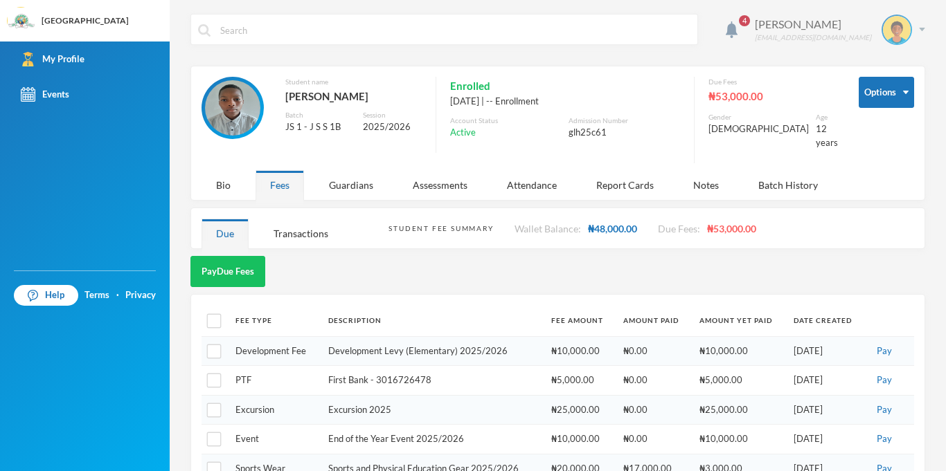
click at [919, 33] on div "Hassan Daniel glh25c61@greenlandhall.org" at bounding box center [834, 30] width 181 height 30
click at [881, 91] on button "Logout" at bounding box center [887, 101] width 62 height 21
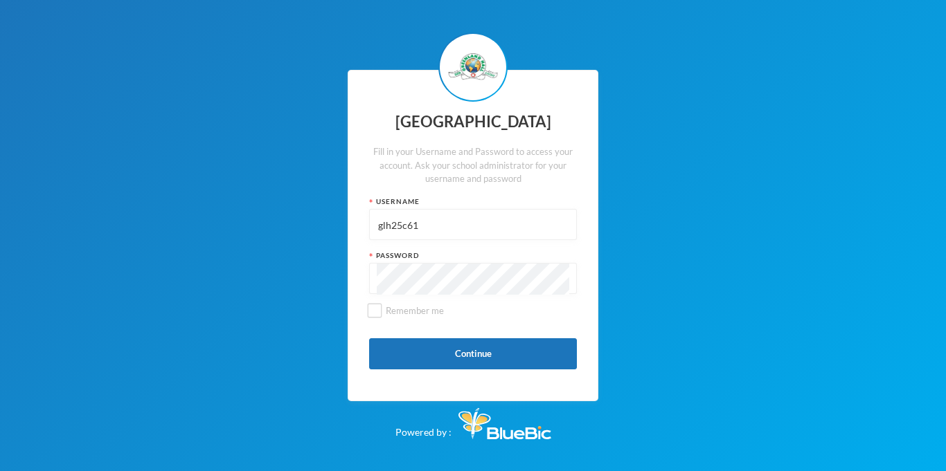
click at [512, 211] on input "glh25c61" at bounding box center [473, 225] width 192 height 31
click at [511, 347] on button "Continue" at bounding box center [473, 353] width 208 height 31
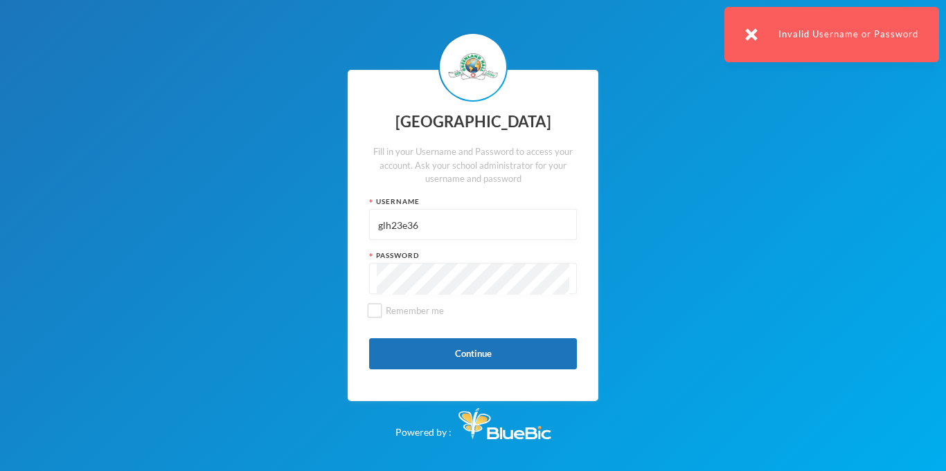
click at [451, 217] on input "glh23e36" at bounding box center [473, 225] width 192 height 31
type input "glhc21"
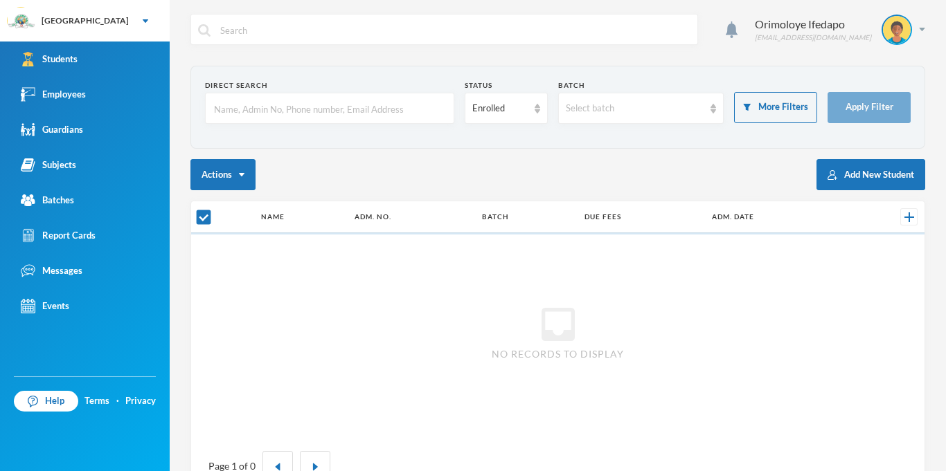
checkbox input "false"
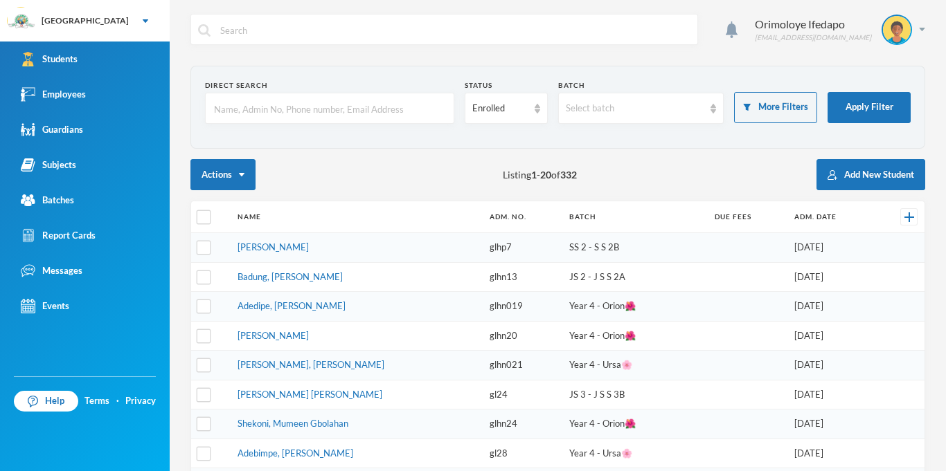
click at [377, 123] on input "text" at bounding box center [330, 108] width 234 height 31
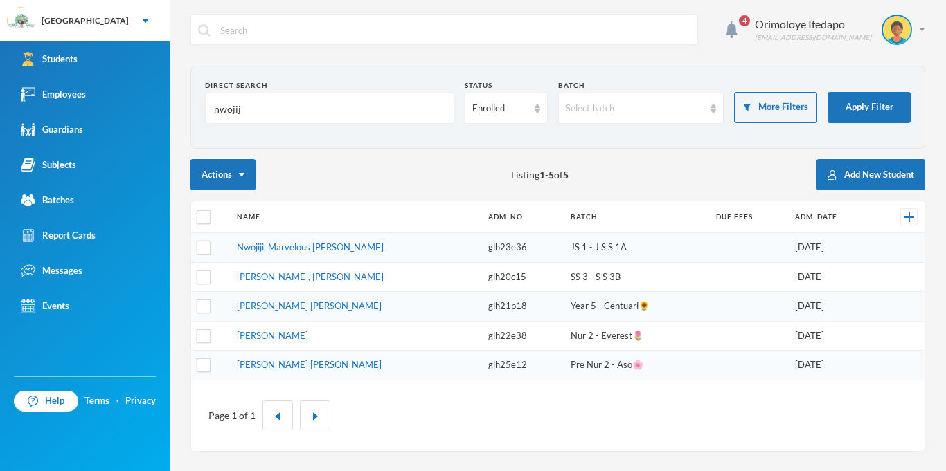
type input "nwojiji"
click at [286, 252] on link "Nwojiji, Marvelous Chisom" at bounding box center [310, 247] width 147 height 11
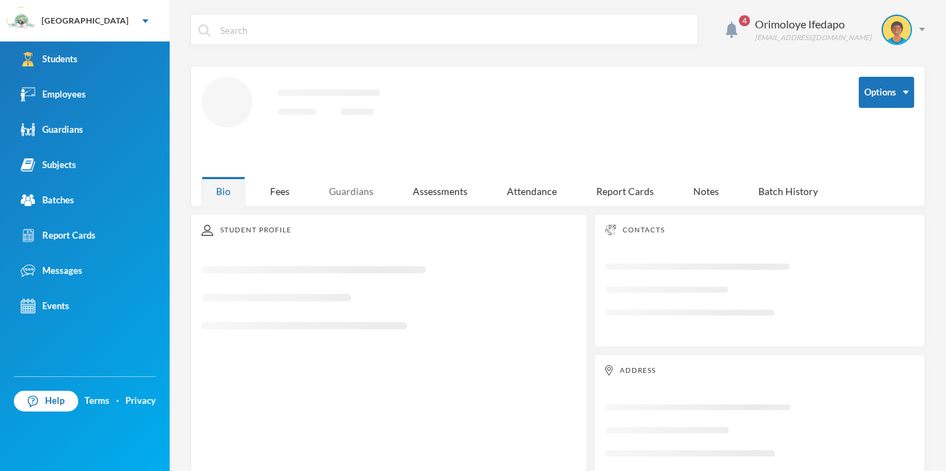
click at [341, 197] on div "Guardians" at bounding box center [350, 192] width 73 height 30
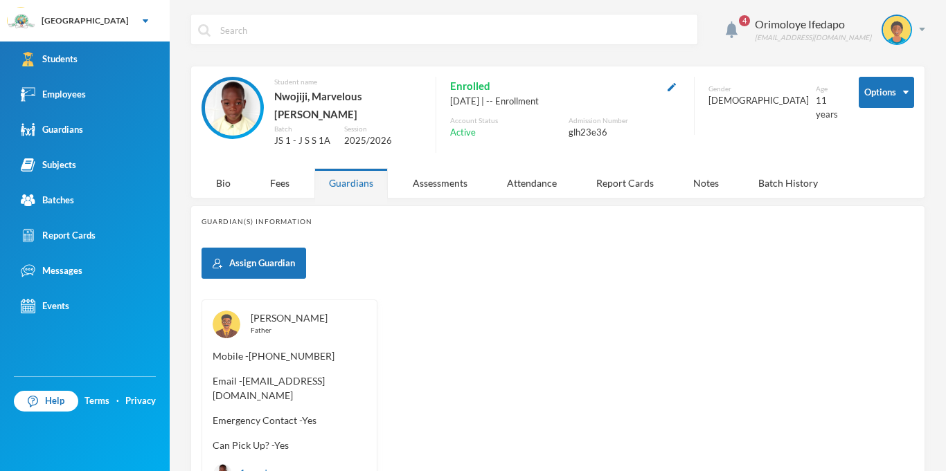
click at [302, 315] on link "Nwojiji, James" at bounding box center [289, 318] width 77 height 12
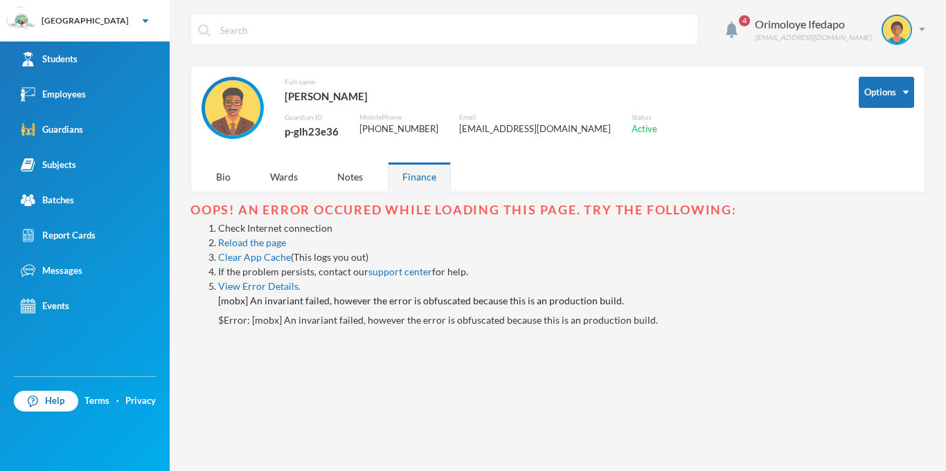
click at [312, 129] on div "p-glh23e36" at bounding box center [311, 132] width 54 height 18
copy div "p-glh23e36"
click at [916, 37] on div "Orimoloye Ifedapo dapo.orimoloye@greenlandhall.org" at bounding box center [834, 30] width 181 height 30
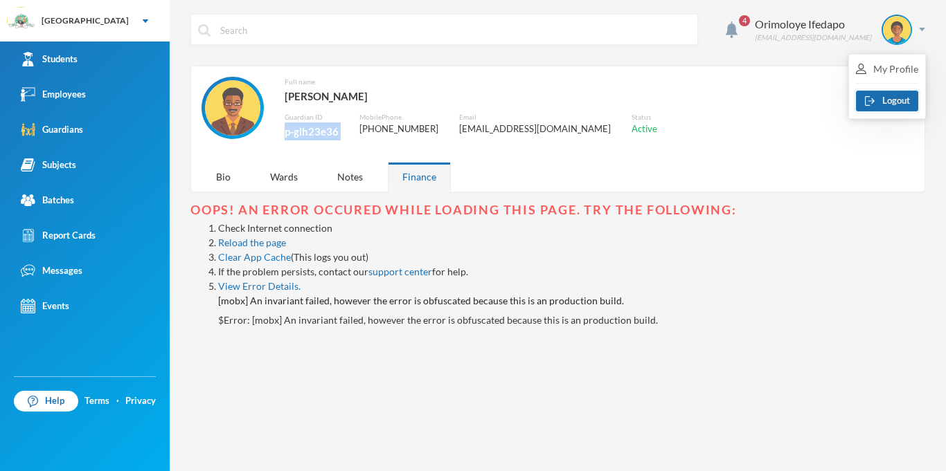
click at [878, 107] on button "Logout" at bounding box center [887, 101] width 62 height 21
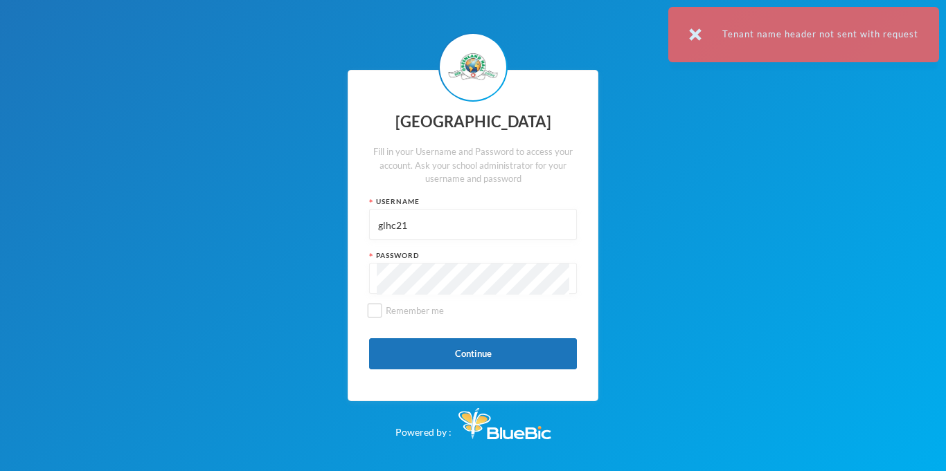
click at [422, 237] on input "glhc21" at bounding box center [473, 225] width 192 height 31
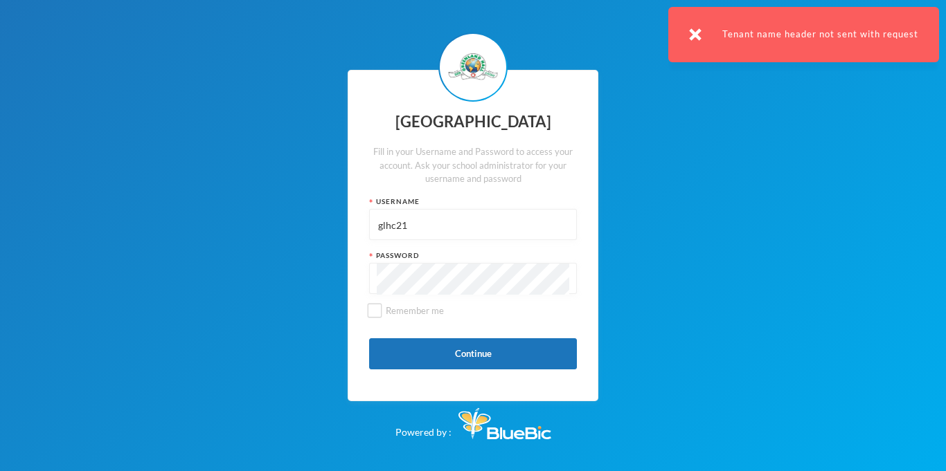
paste input "p-glh23e36"
type input "p-glh23e36"
click at [498, 352] on button "Continue" at bounding box center [473, 353] width 208 height 31
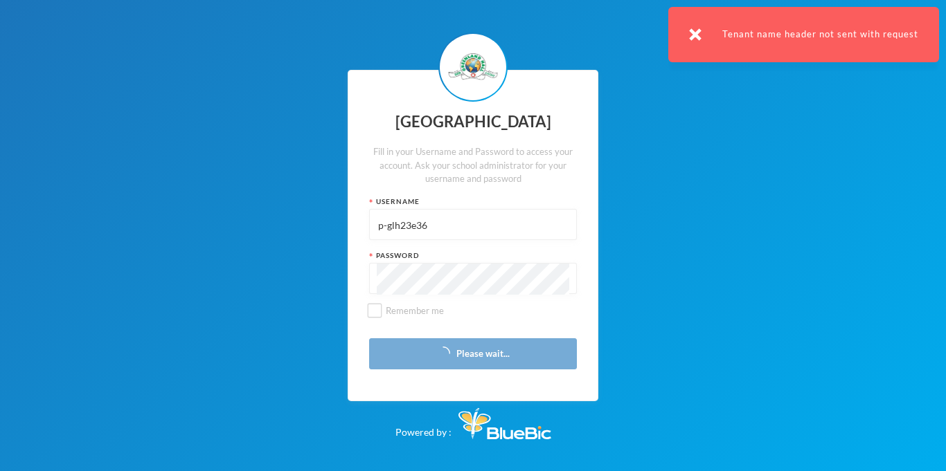
click at [693, 35] on img at bounding box center [695, 34] width 12 height 12
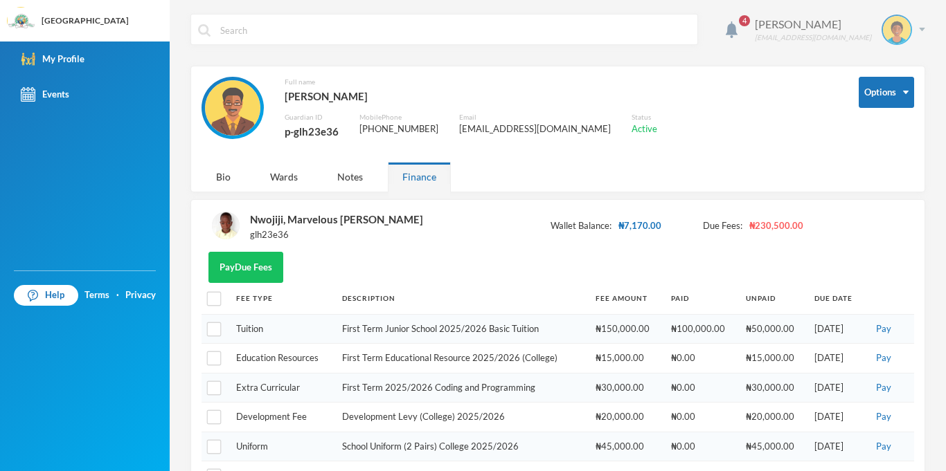
click at [919, 25] on div "Nwojiji James Nwojijiveron54@gmail.com" at bounding box center [834, 30] width 181 height 30
click at [883, 107] on button "Logout" at bounding box center [887, 101] width 62 height 21
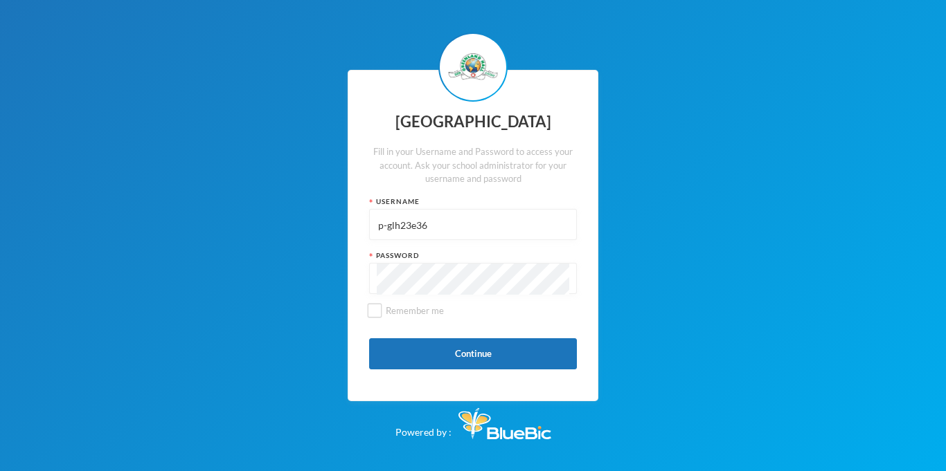
click at [398, 235] on input "p-glh23e36" at bounding box center [473, 225] width 192 height 31
type input "glh24c129"
click at [505, 366] on button "Continue" at bounding box center [473, 353] width 208 height 31
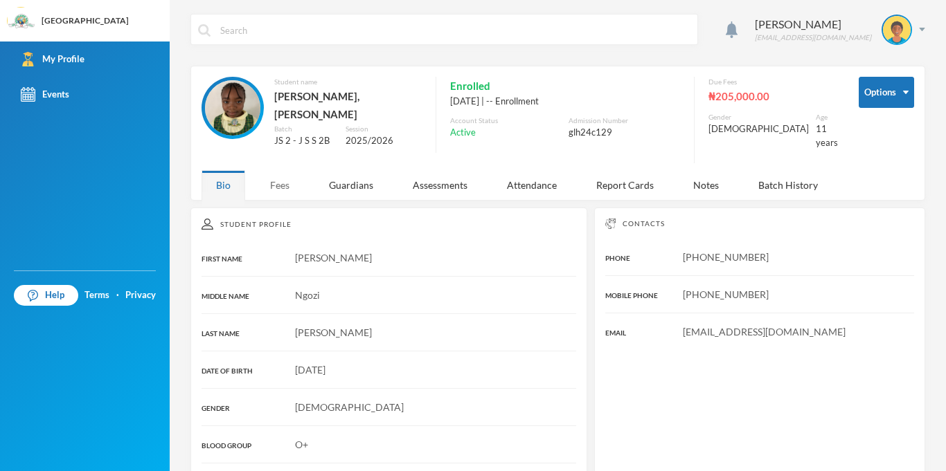
click at [292, 181] on div "Fees" at bounding box center [279, 185] width 48 height 30
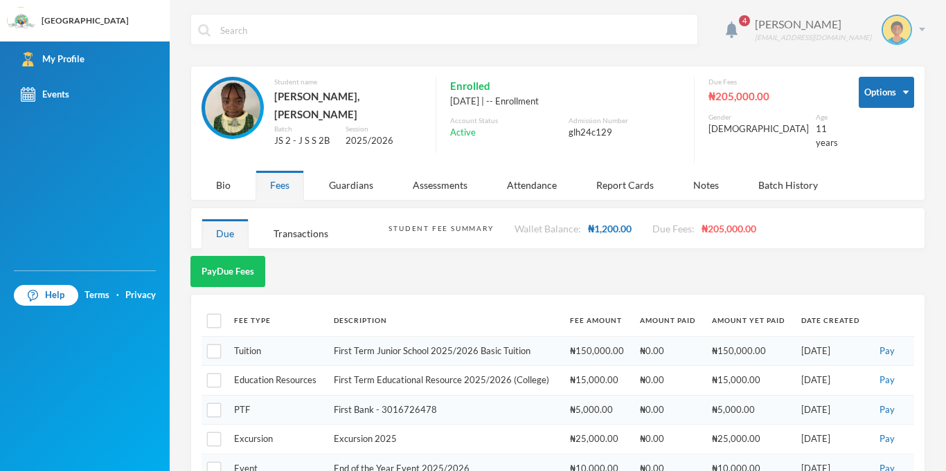
click at [921, 22] on div "John Kendra glh24c129@greenlandhall.org" at bounding box center [834, 30] width 181 height 30
click at [897, 102] on button "Logout" at bounding box center [887, 101] width 62 height 21
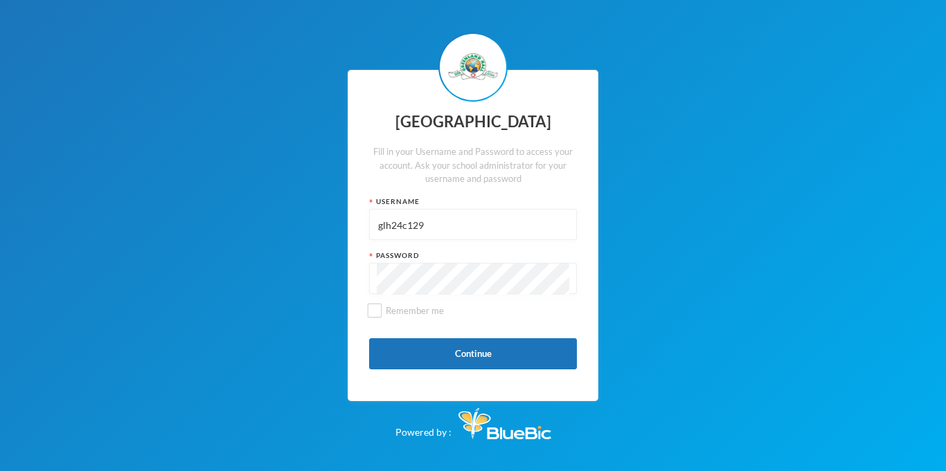
click at [417, 225] on input "glh24c129" at bounding box center [473, 225] width 192 height 31
type input "glh25c51"
click at [474, 357] on button "Continue" at bounding box center [473, 353] width 208 height 31
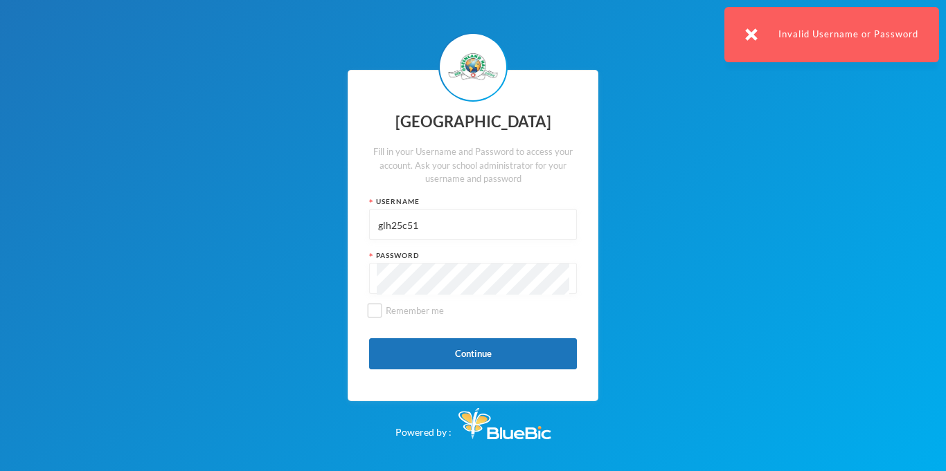
click at [410, 235] on input "glh25c51" at bounding box center [473, 225] width 192 height 31
type input "glhc21"
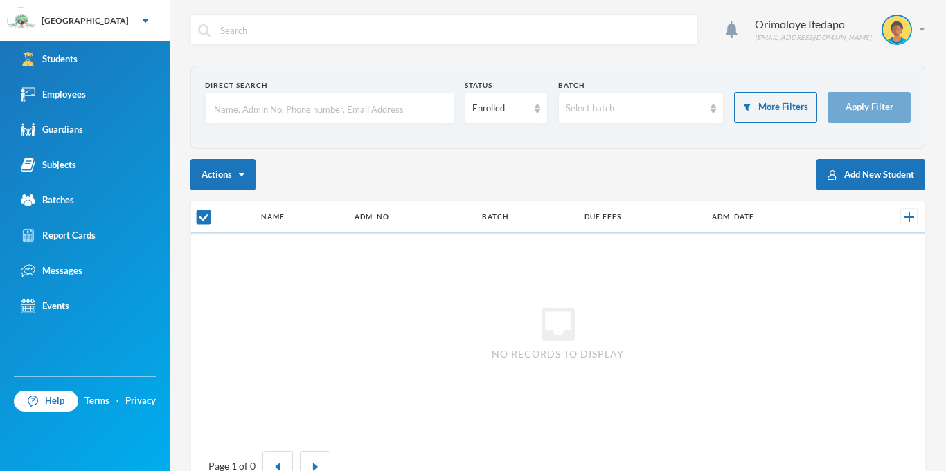
checkbox input "false"
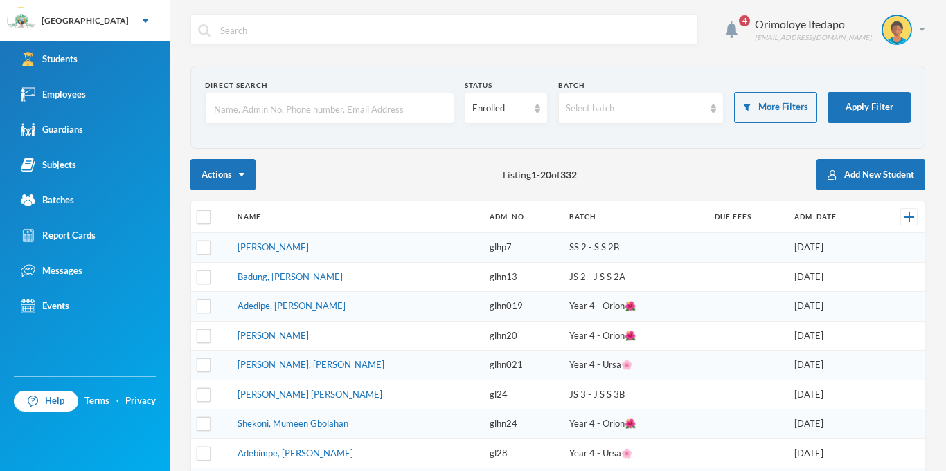
click at [302, 96] on input "text" at bounding box center [330, 108] width 234 height 31
type input "kadara"
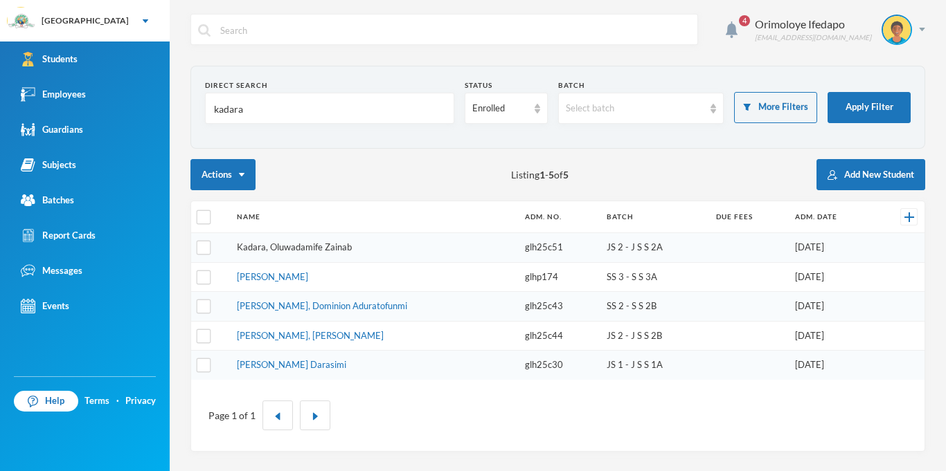
click at [300, 247] on link "Kadara, Oluwadamife Zainab" at bounding box center [294, 247] width 115 height 11
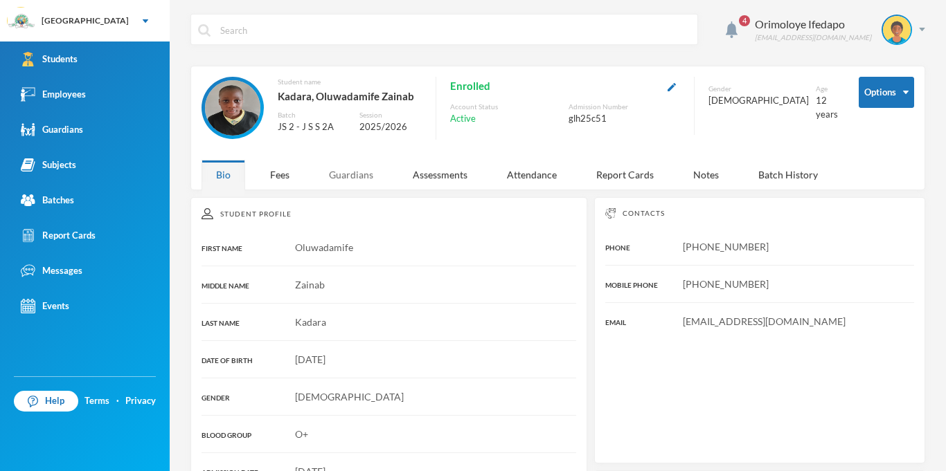
click at [336, 168] on div "Guardians" at bounding box center [350, 175] width 73 height 30
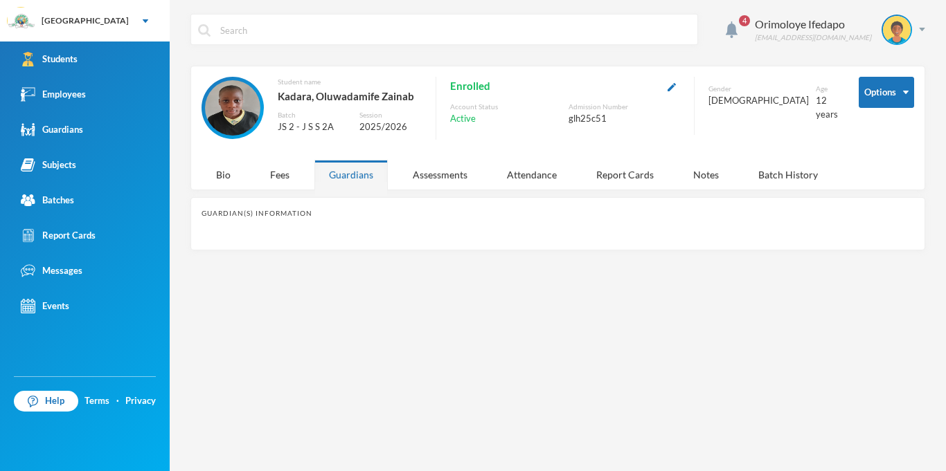
click at [379, 173] on div "Guardians" at bounding box center [350, 175] width 73 height 30
click at [278, 174] on div "Fees" at bounding box center [279, 175] width 48 height 30
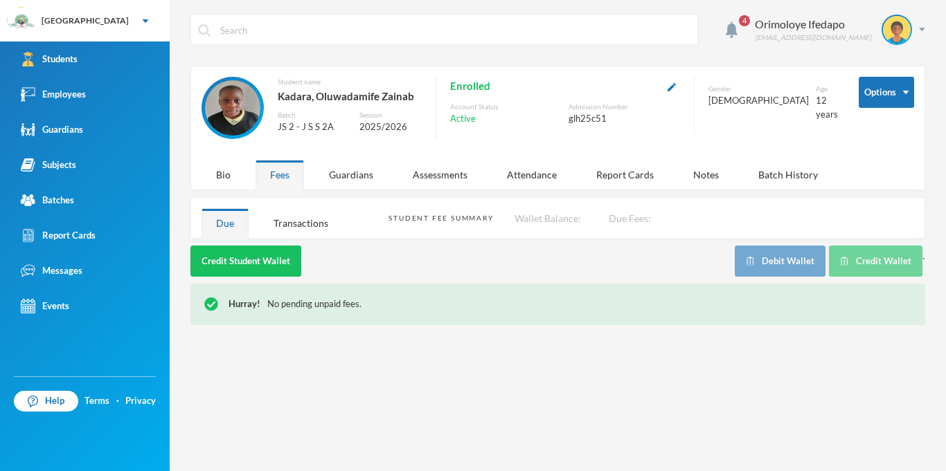
click at [278, 174] on div "Fees" at bounding box center [279, 175] width 48 height 30
click at [347, 181] on div "Guardians" at bounding box center [350, 175] width 73 height 30
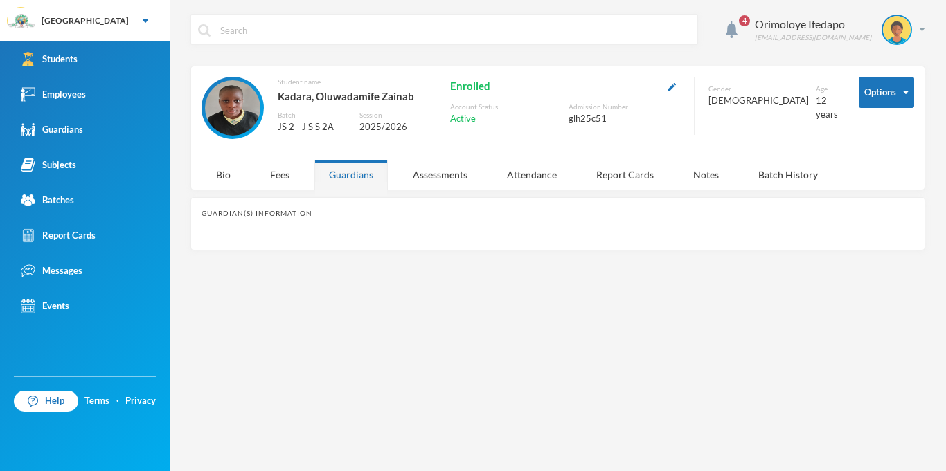
click at [347, 181] on div "Guardians" at bounding box center [350, 175] width 73 height 30
click at [278, 181] on div "Fees" at bounding box center [279, 175] width 48 height 30
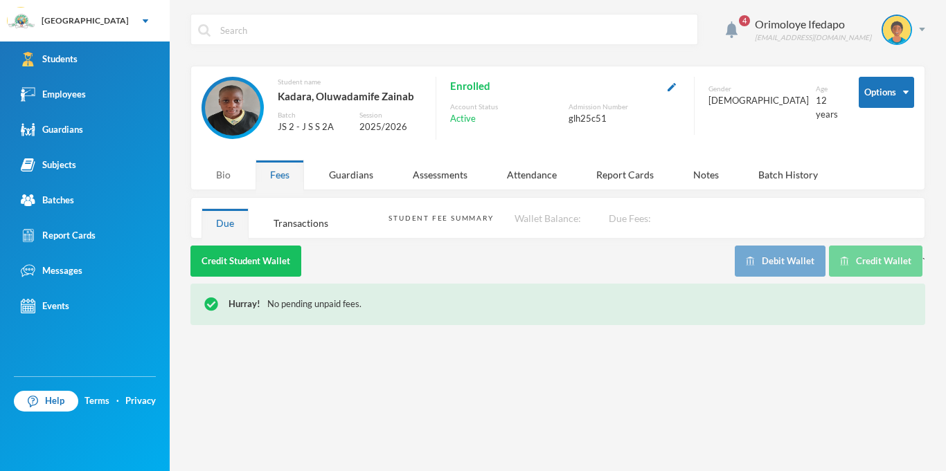
click at [222, 178] on div "Bio" at bounding box center [223, 175] width 44 height 30
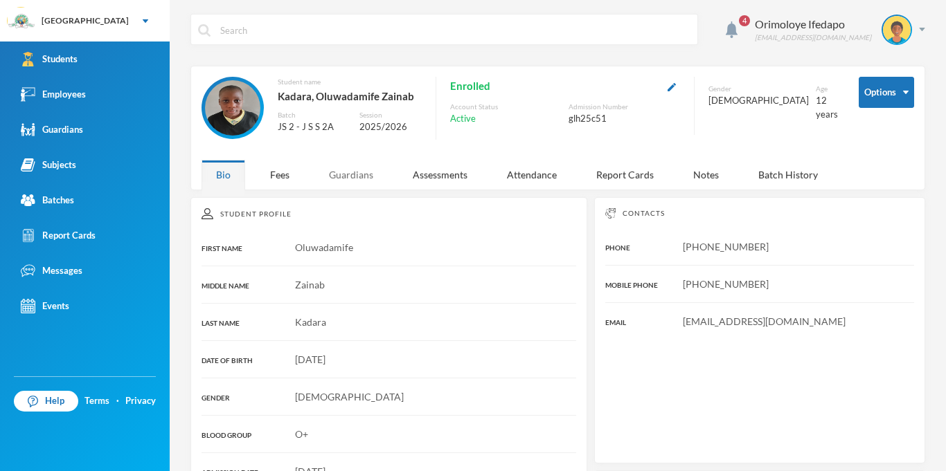
click at [349, 169] on div "Guardians" at bounding box center [350, 175] width 73 height 30
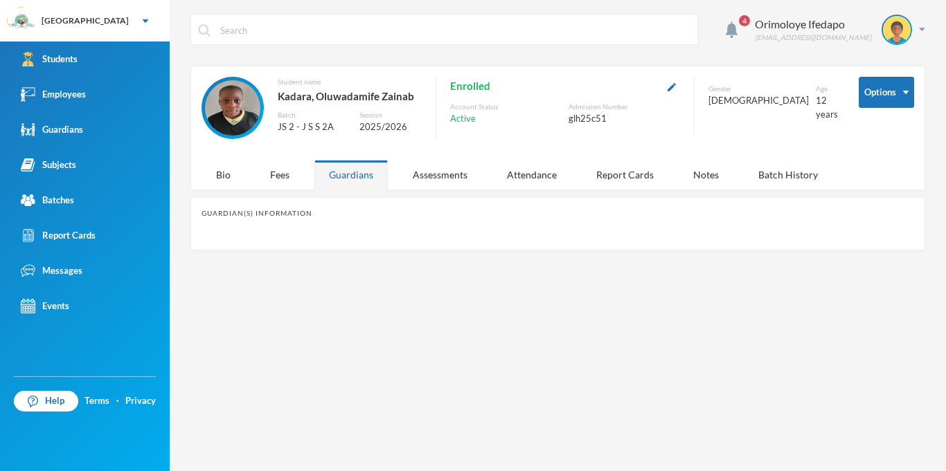
click at [350, 172] on div "Guardians" at bounding box center [350, 175] width 73 height 30
click at [451, 188] on div "Assessments" at bounding box center [440, 175] width 84 height 30
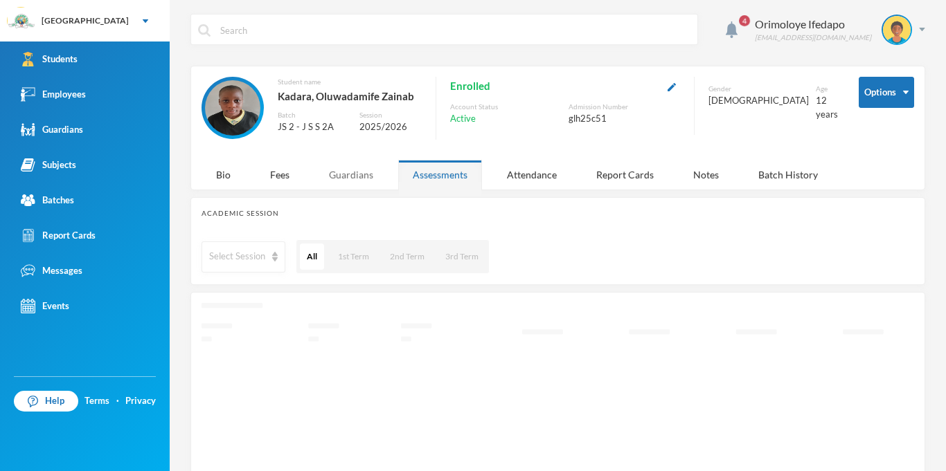
click at [354, 181] on div "Guardians" at bounding box center [350, 175] width 73 height 30
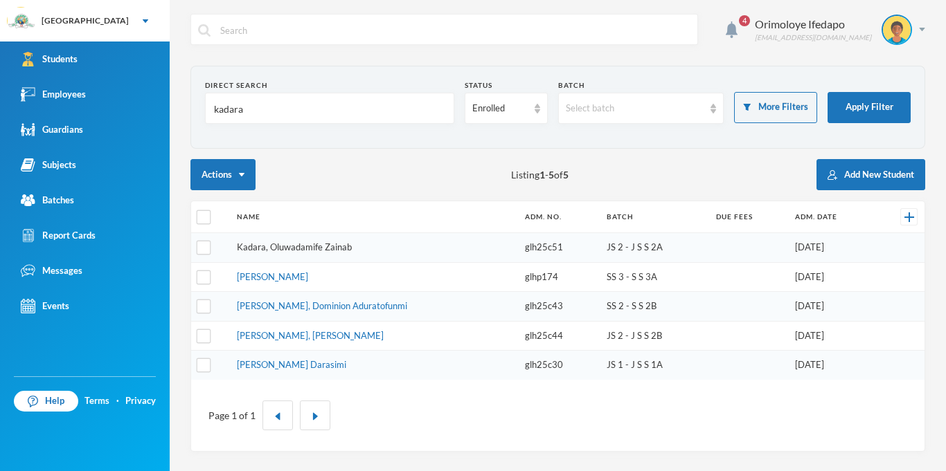
click at [309, 252] on link "Kadara, Oluwadamife Zainab" at bounding box center [294, 247] width 115 height 11
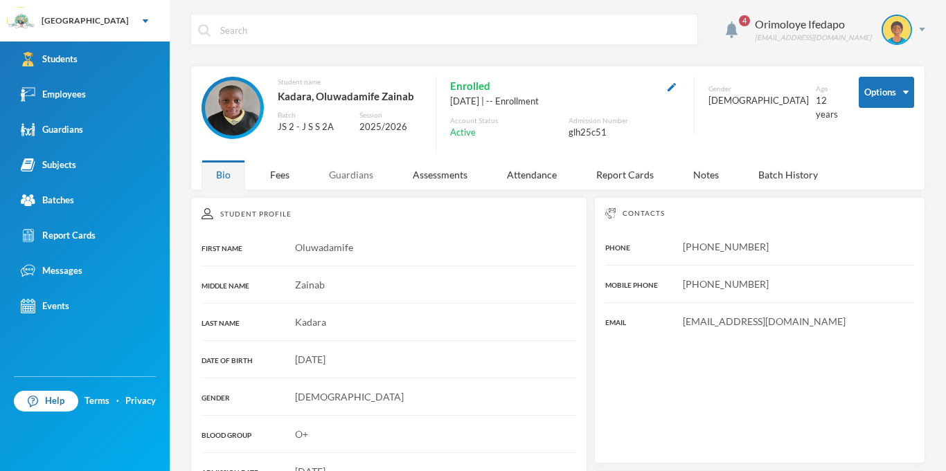
click at [363, 170] on div "Guardians" at bounding box center [350, 175] width 73 height 30
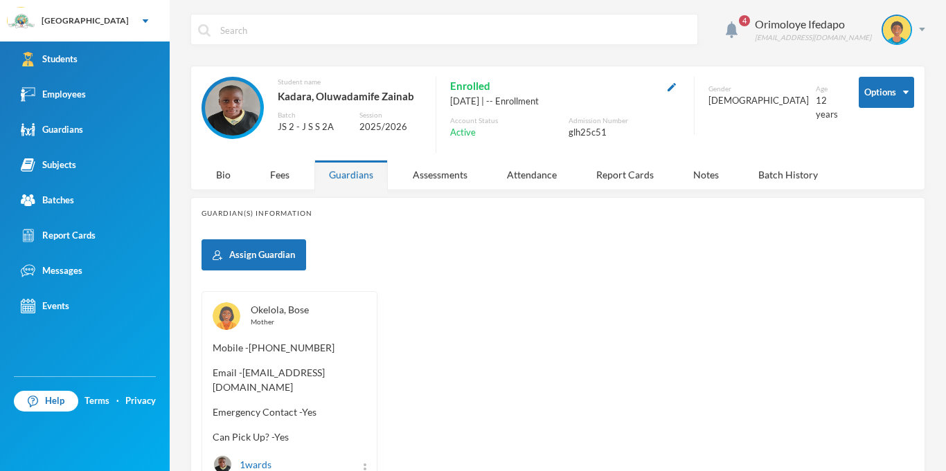
click at [286, 311] on link "Okelola, Bose" at bounding box center [280, 310] width 58 height 12
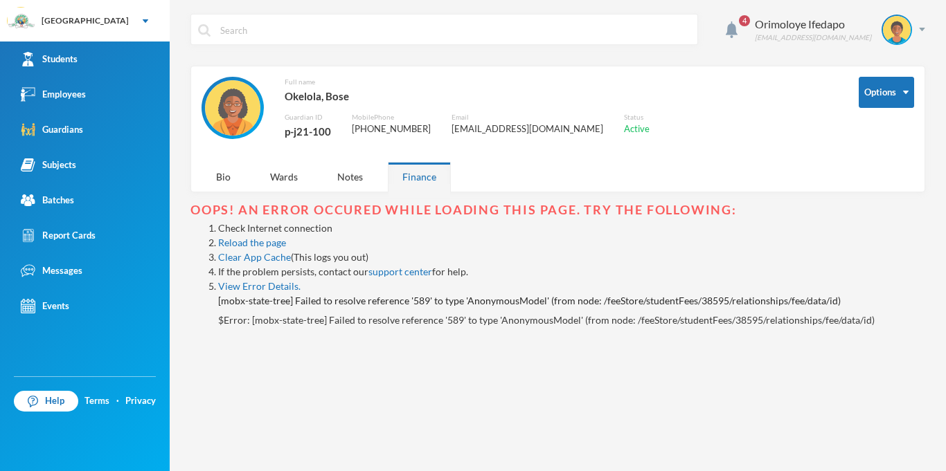
click at [320, 134] on div "p-j21-100" at bounding box center [307, 132] width 46 height 18
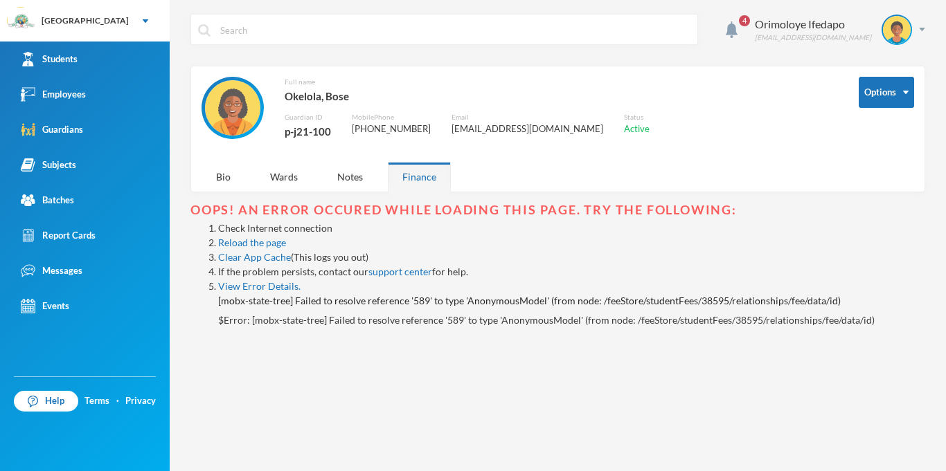
click at [320, 134] on div "p-j21-100" at bounding box center [307, 132] width 46 height 18
copy div "p-j21-100"
click at [922, 33] on div "Orimoloye Ifedapo dapo.orimoloye@greenlandhall.org" at bounding box center [834, 30] width 181 height 30
click at [896, 97] on button "Logout" at bounding box center [887, 101] width 62 height 21
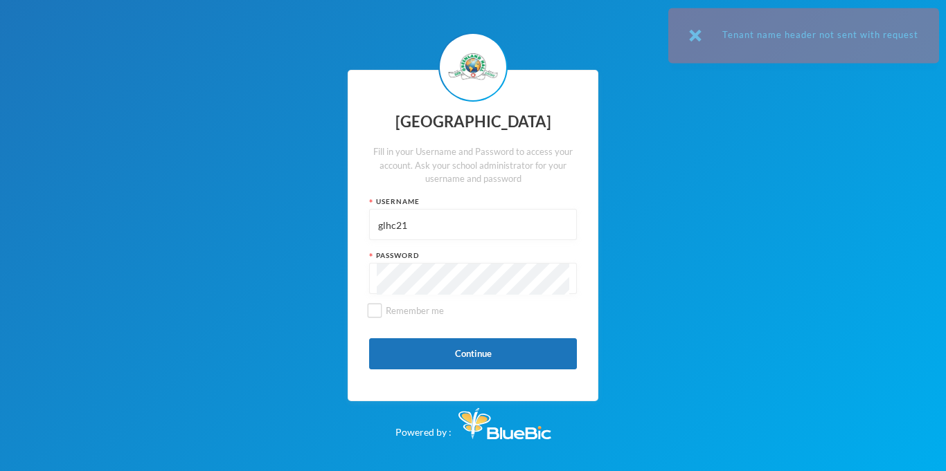
click at [422, 216] on input "glhc21" at bounding box center [473, 225] width 192 height 31
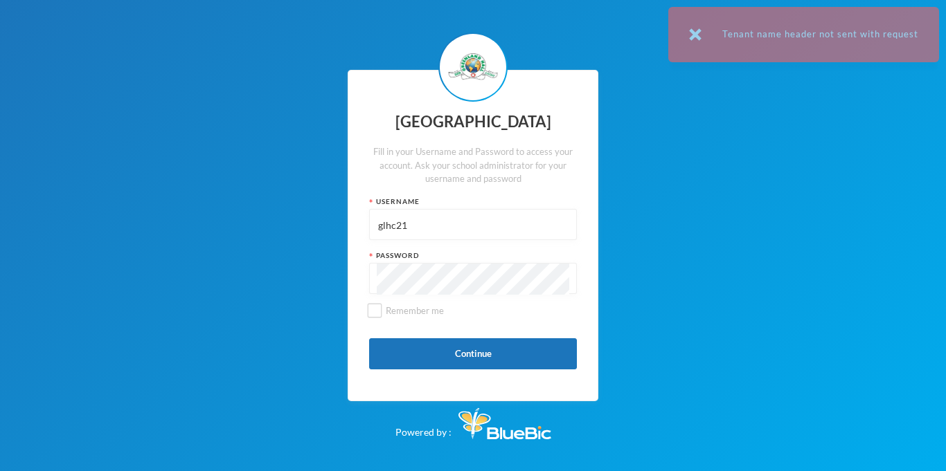
click at [422, 216] on input "glhc21" at bounding box center [473, 225] width 192 height 31
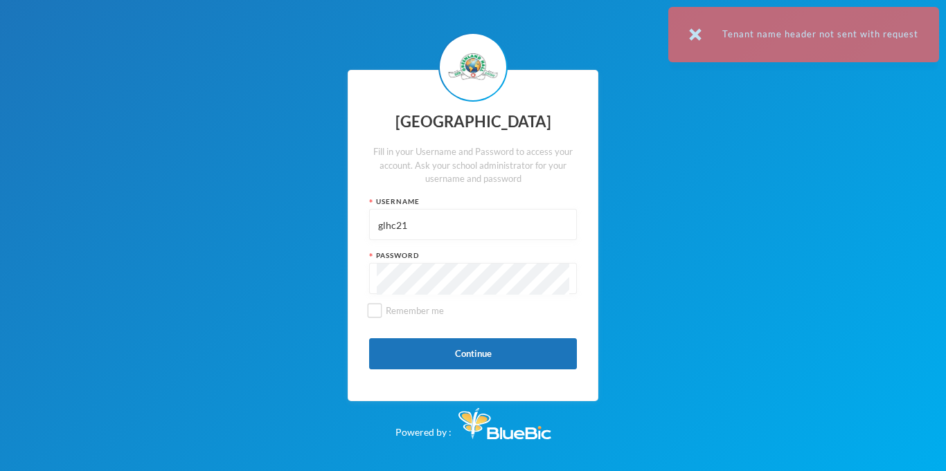
click at [422, 216] on input "glhc21" at bounding box center [473, 225] width 192 height 31
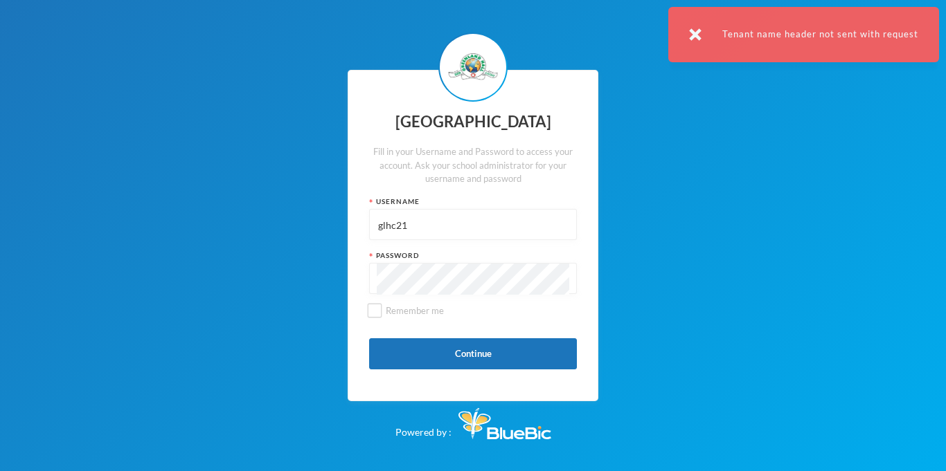
paste input "p-j21-100"
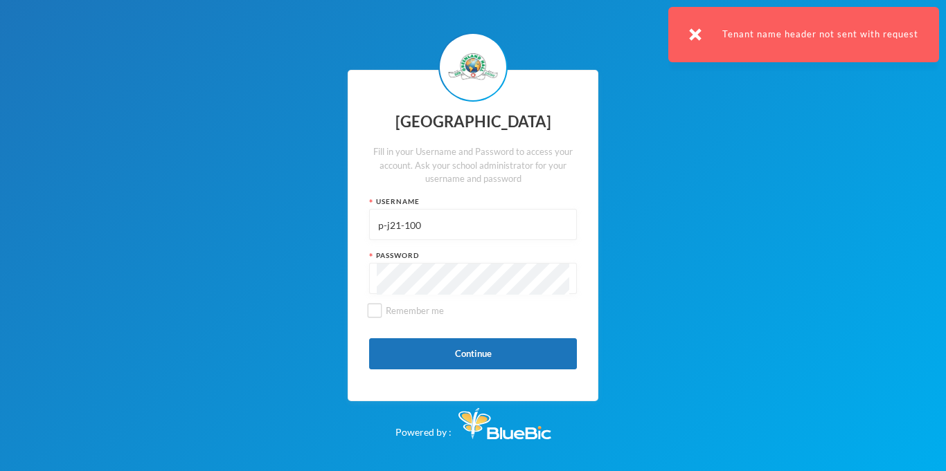
type input "p-j21-100"
click at [477, 354] on button "Continue" at bounding box center [473, 353] width 208 height 31
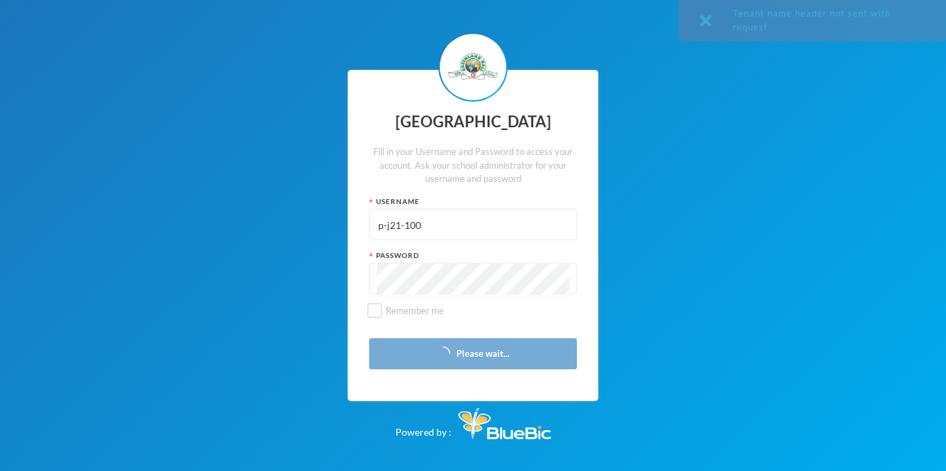
click at [690, 36] on div "Greenland Hall Fill in your Username and Password to access your account. Ask y…" at bounding box center [473, 235] width 946 height 471
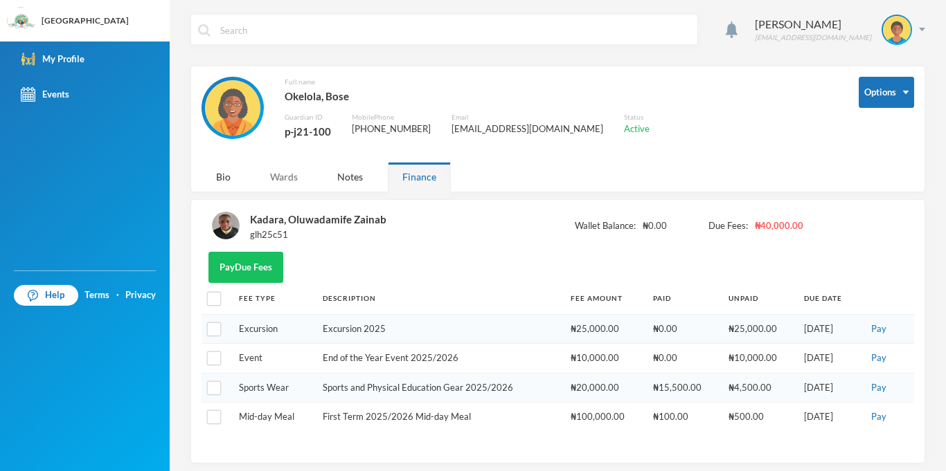
click at [273, 179] on div "Wards" at bounding box center [283, 177] width 57 height 30
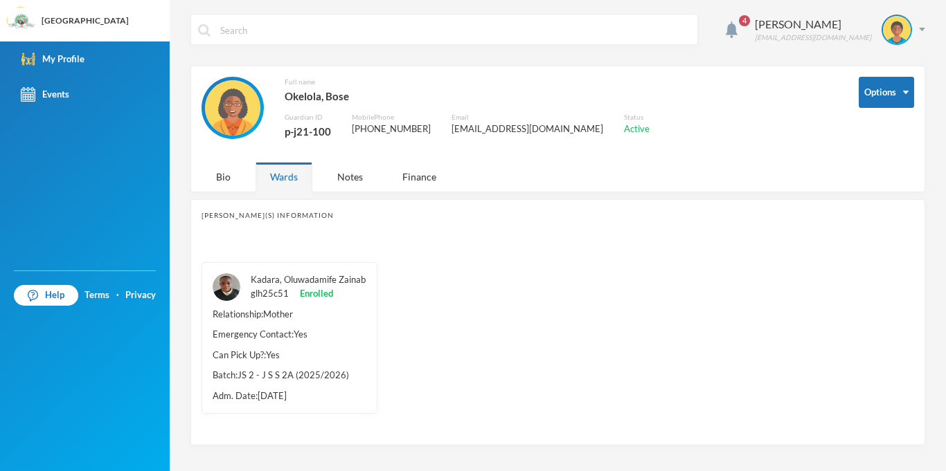
click at [295, 284] on link "Kadara, Oluwadamife Zainab" at bounding box center [308, 279] width 115 height 11
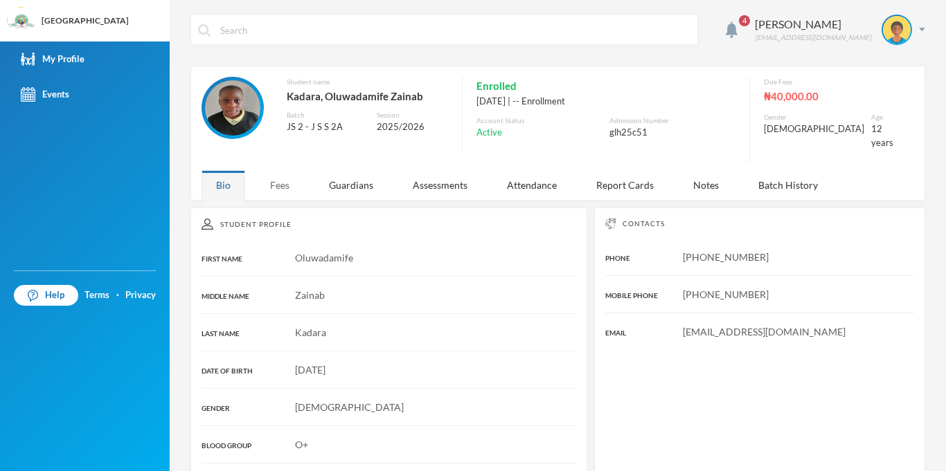
click at [289, 176] on div "Fees" at bounding box center [279, 185] width 48 height 30
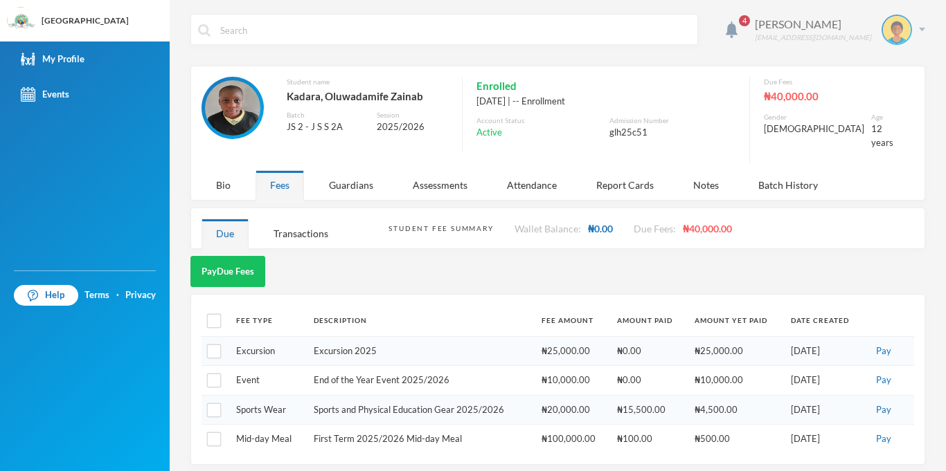
click at [922, 22] on div "Okelola Bose boseokelola12@gmail.com" at bounding box center [834, 30] width 181 height 30
click at [882, 104] on button "Logout" at bounding box center [887, 101] width 62 height 21
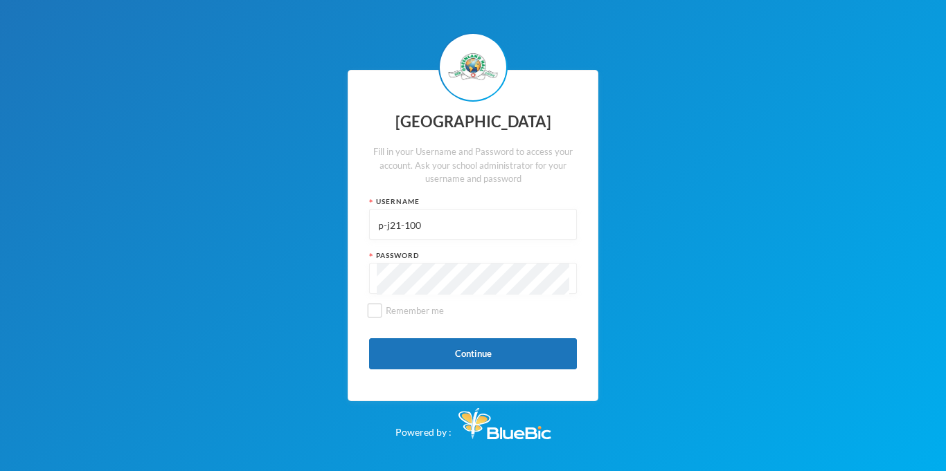
click at [460, 233] on input "p-j21-100" at bounding box center [473, 225] width 192 height 31
type input "p"
type input "glhc21"
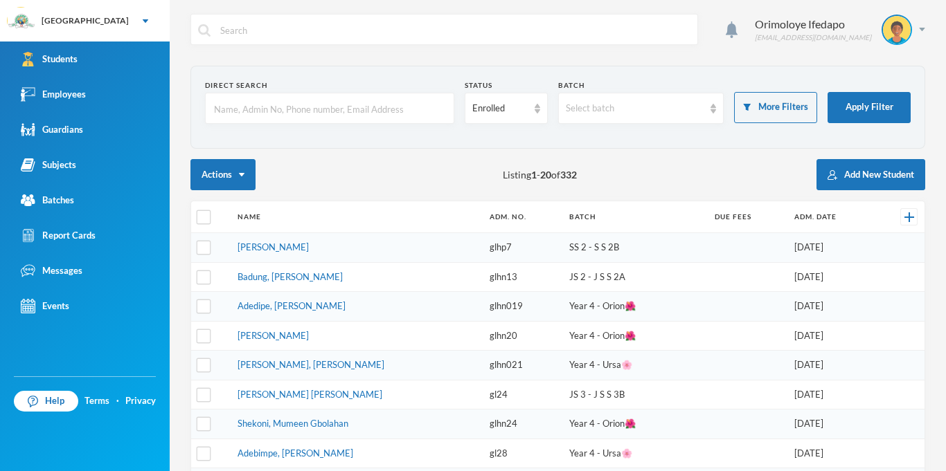
checkbox input "false"
click at [73, 162] on div "Subjects" at bounding box center [48, 165] width 55 height 15
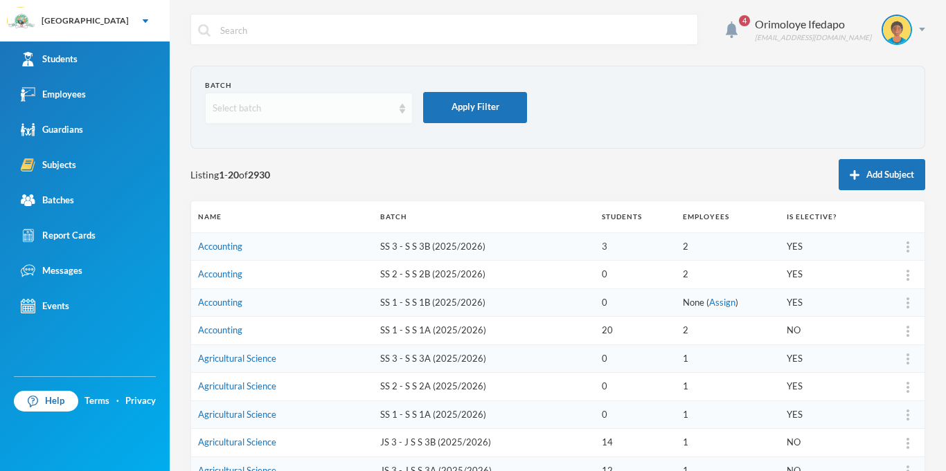
click at [288, 96] on div "Select batch" at bounding box center [309, 108] width 208 height 31
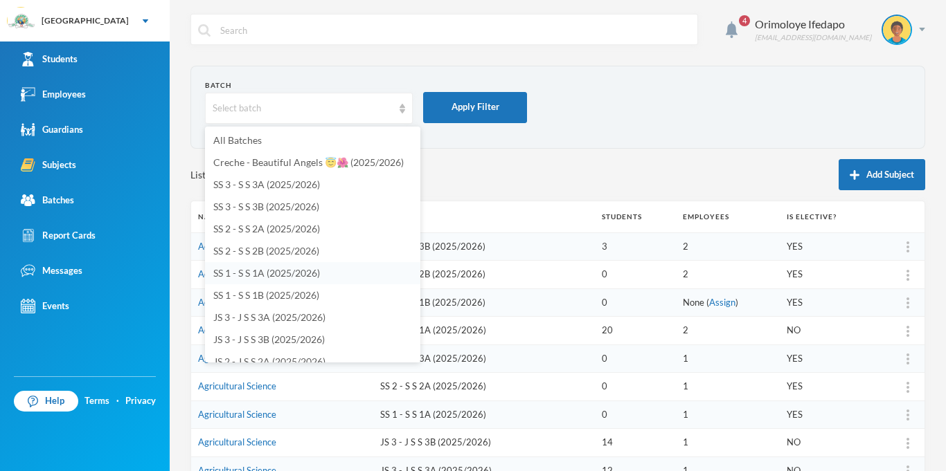
click at [245, 275] on span "SS 1 - S S 1A (2025/2026)" at bounding box center [266, 273] width 107 height 12
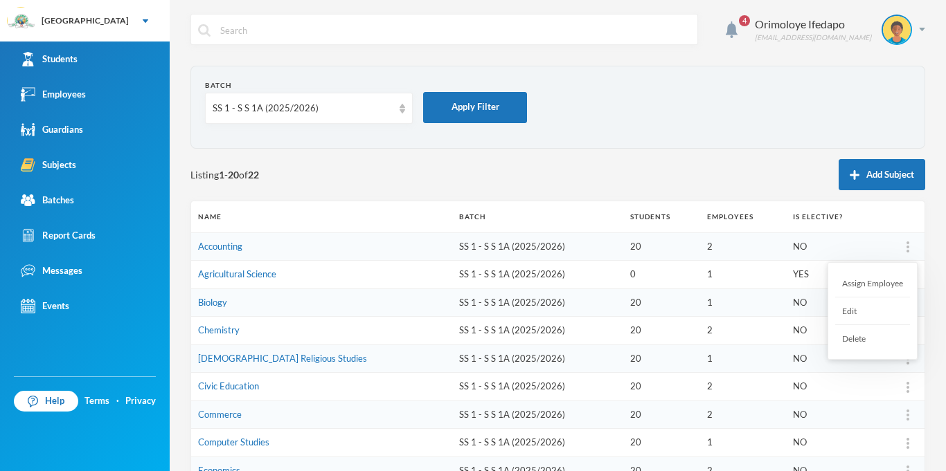
click at [912, 244] on div at bounding box center [907, 247] width 19 height 14
click at [852, 318] on div "Edit" at bounding box center [872, 312] width 75 height 28
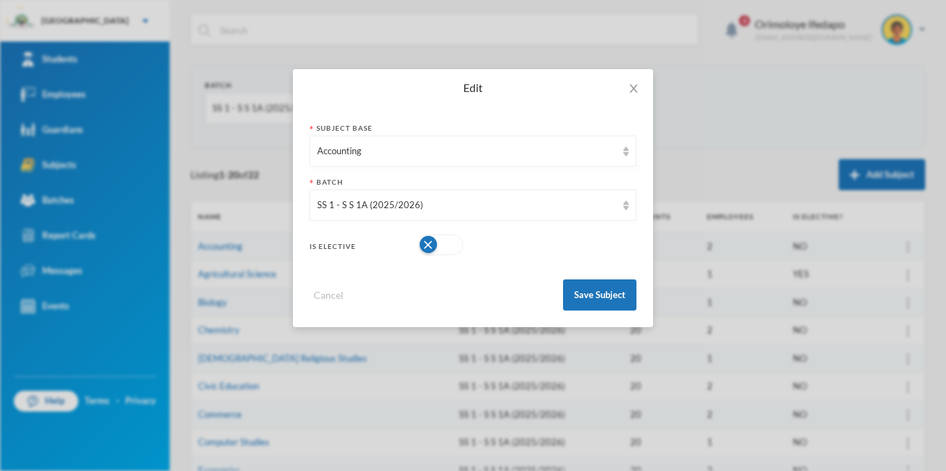
click at [448, 250] on button "button" at bounding box center [440, 245] width 45 height 21
click at [603, 295] on button "Save Subject" at bounding box center [599, 295] width 73 height 31
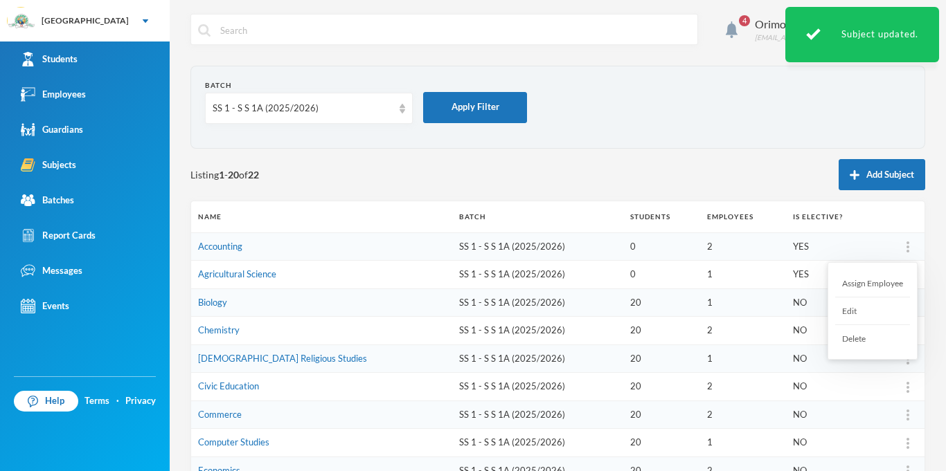
click at [911, 247] on div at bounding box center [907, 247] width 19 height 14
click at [855, 311] on div "Edit" at bounding box center [872, 312] width 75 height 28
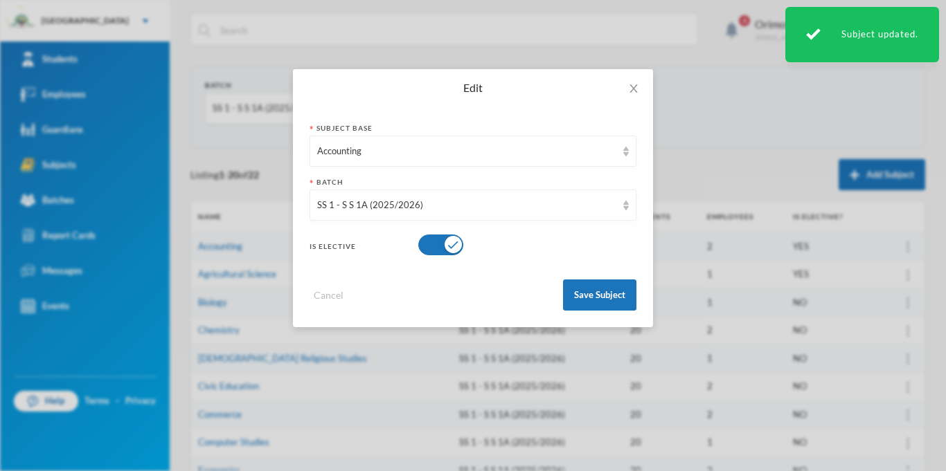
click at [450, 247] on button "button" at bounding box center [440, 245] width 45 height 21
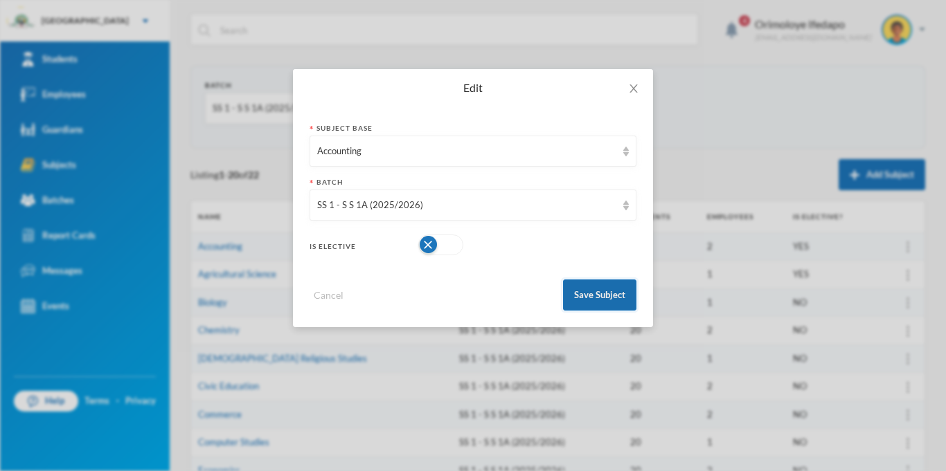
click at [614, 307] on button "Save Subject" at bounding box center [599, 295] width 73 height 31
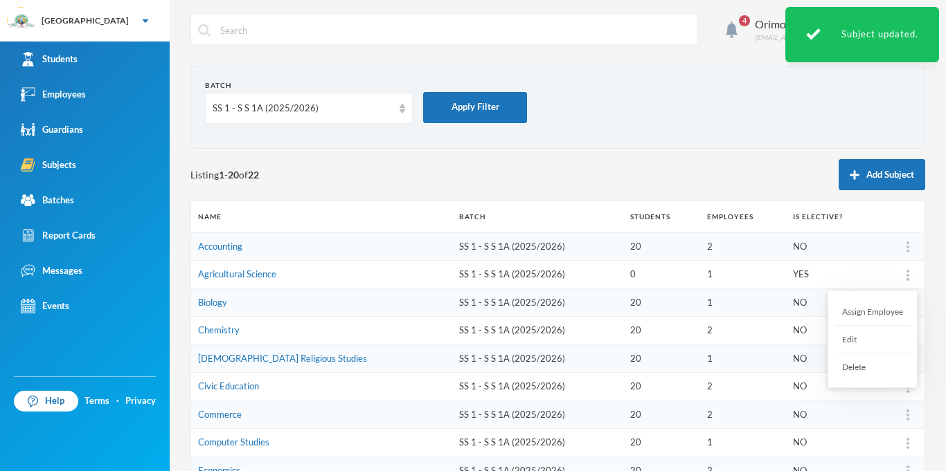
click at [859, 334] on div "Edit" at bounding box center [872, 340] width 75 height 28
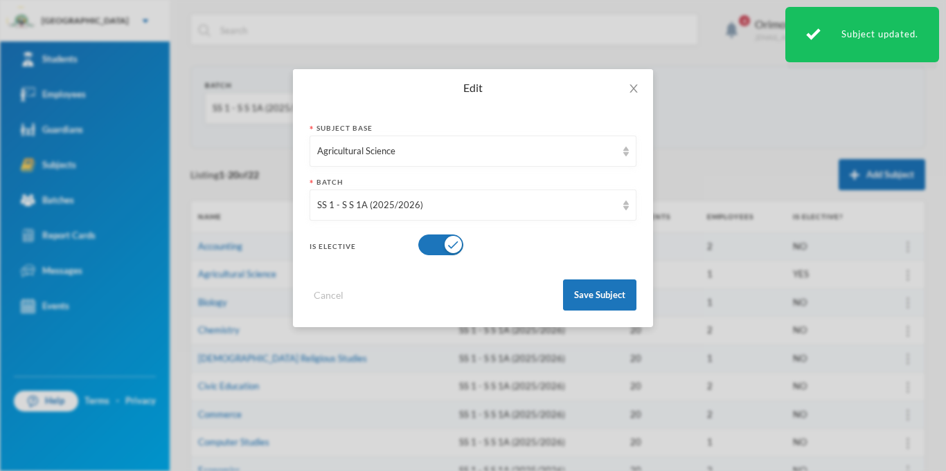
click at [455, 244] on button "button" at bounding box center [440, 245] width 45 height 21
click at [577, 285] on button "Save Subject" at bounding box center [599, 295] width 73 height 31
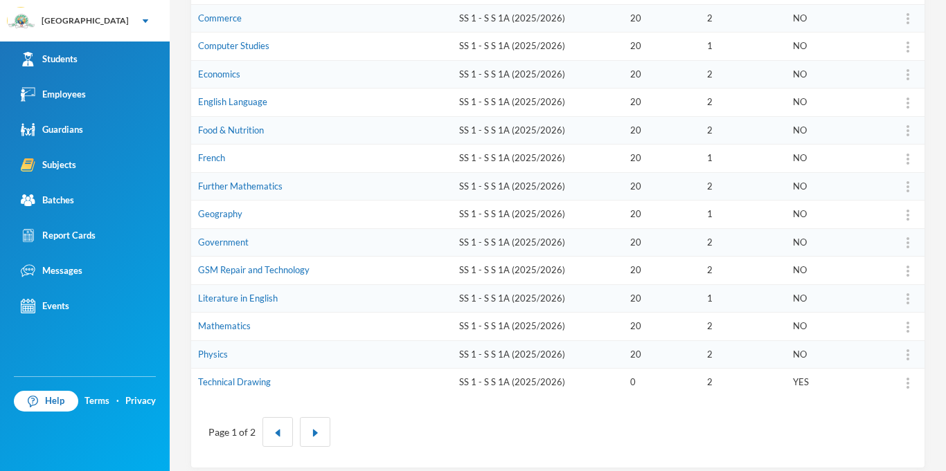
scroll to position [408, 0]
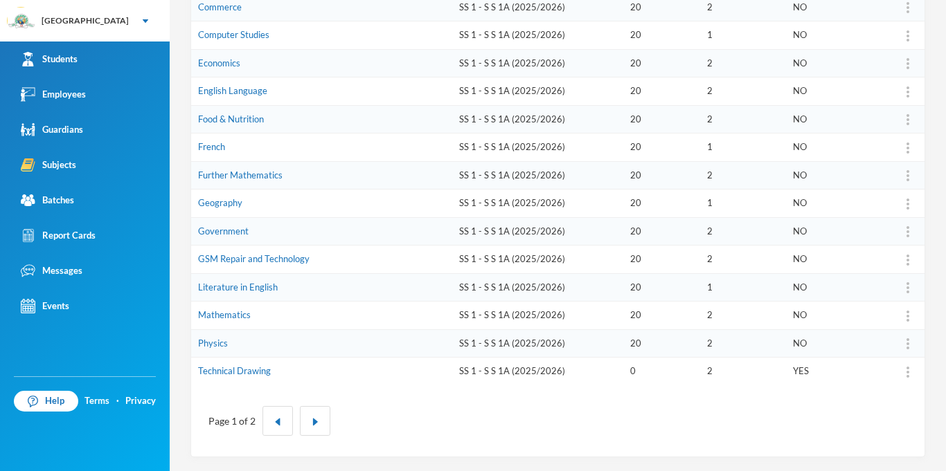
click at [871, 429] on div "Page 1 of 2" at bounding box center [557, 421] width 712 height 51
click at [907, 372] on img at bounding box center [907, 372] width 3 height 11
click at [870, 305] on div "Edit" at bounding box center [872, 307] width 75 height 28
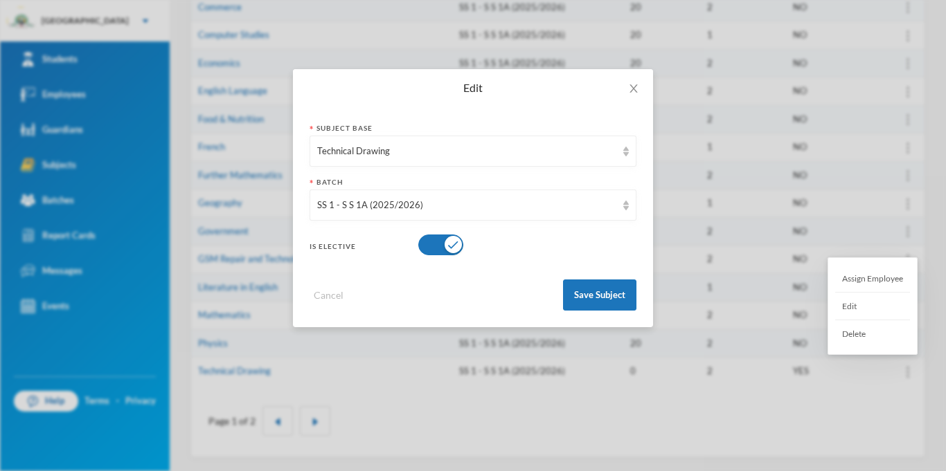
click at [447, 244] on button "button" at bounding box center [440, 245] width 45 height 21
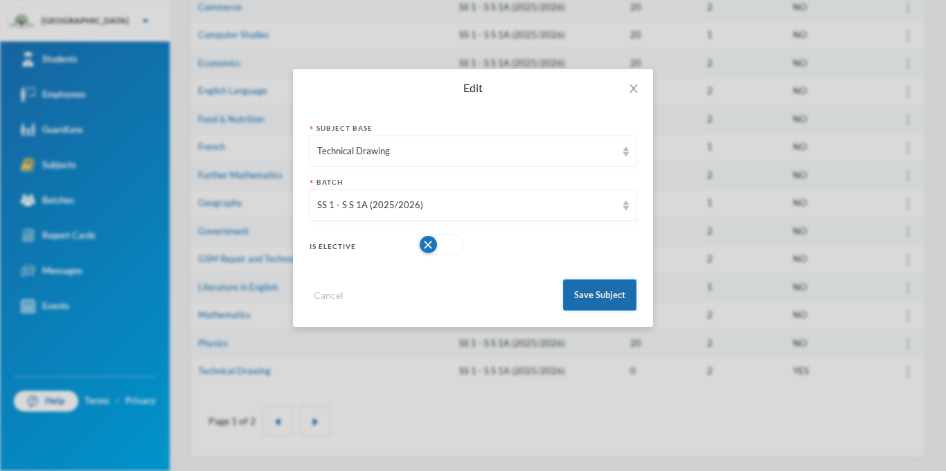
click at [609, 306] on button "Save Subject" at bounding box center [599, 295] width 73 height 31
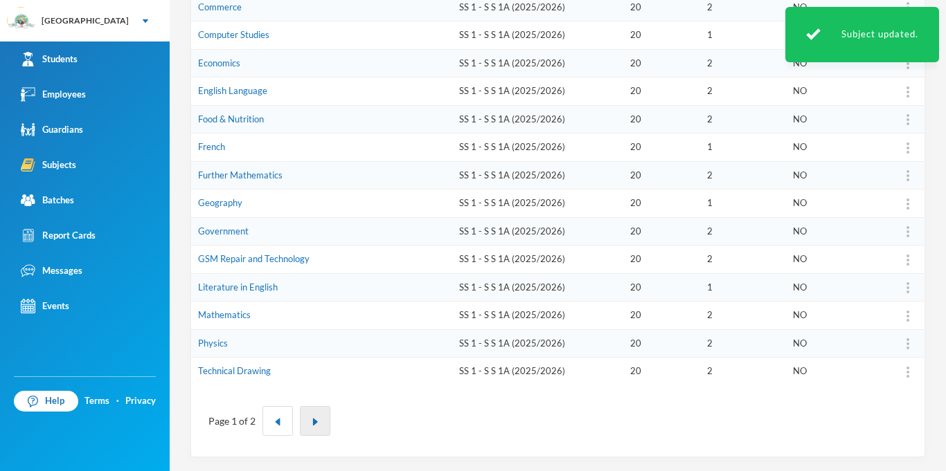
click at [317, 418] on img "button" at bounding box center [315, 422] width 8 height 8
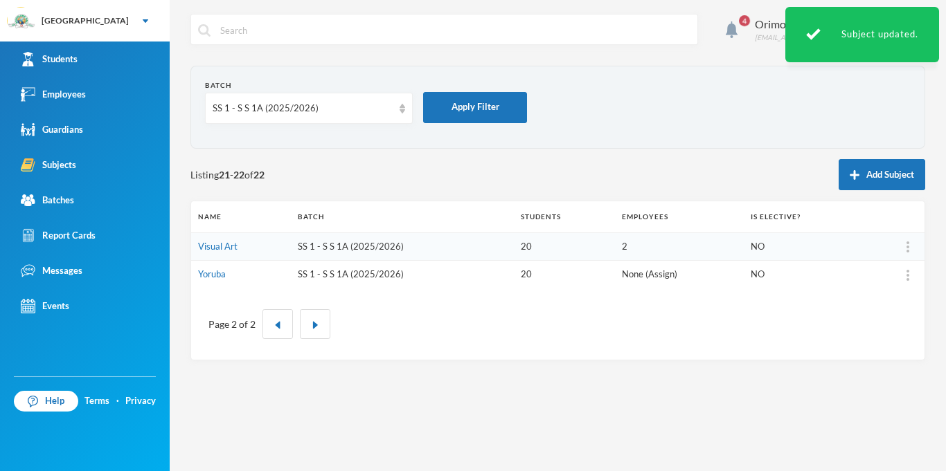
click at [657, 277] on link "Assign" at bounding box center [661, 274] width 26 height 11
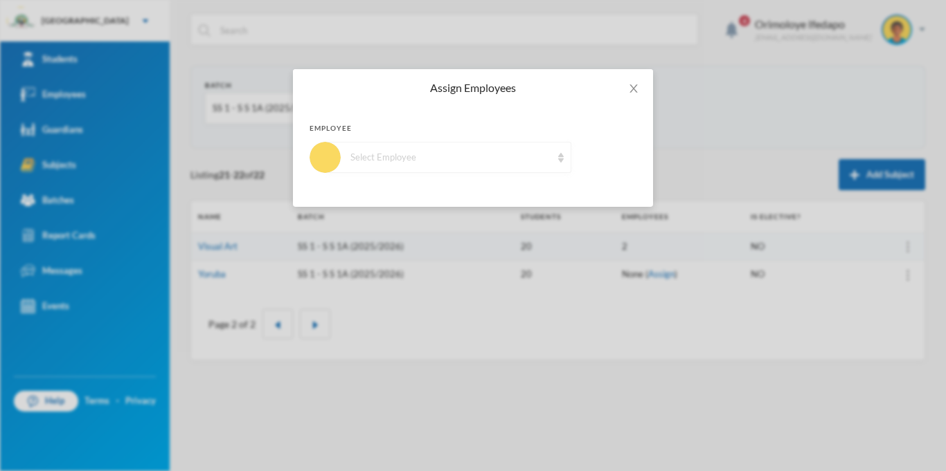
click at [399, 171] on div "Select Employee" at bounding box center [448, 157] width 246 height 31
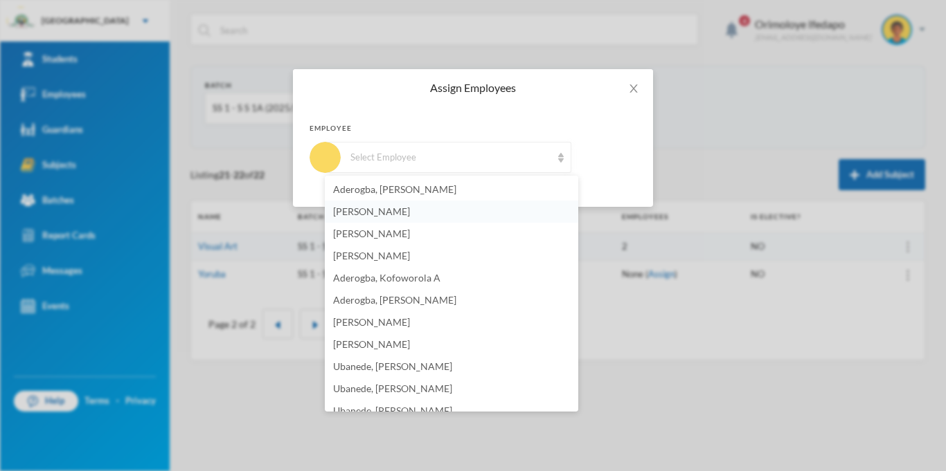
click at [379, 215] on span "Orimoloye, Ifedapo E." at bounding box center [371, 212] width 77 height 12
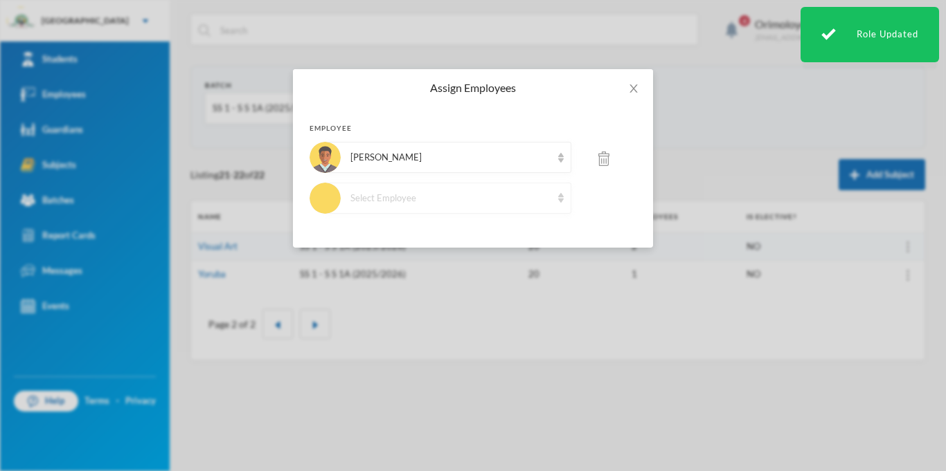
click at [400, 193] on div "Select Employee" at bounding box center [450, 199] width 201 height 14
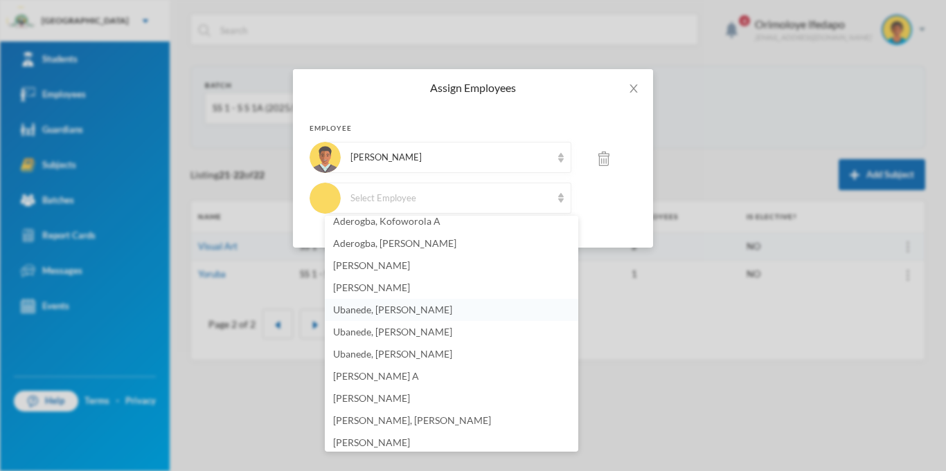
scroll to position [96, 0]
click at [471, 369] on li "Adepoju, Modupeola A" at bounding box center [451, 377] width 253 height 22
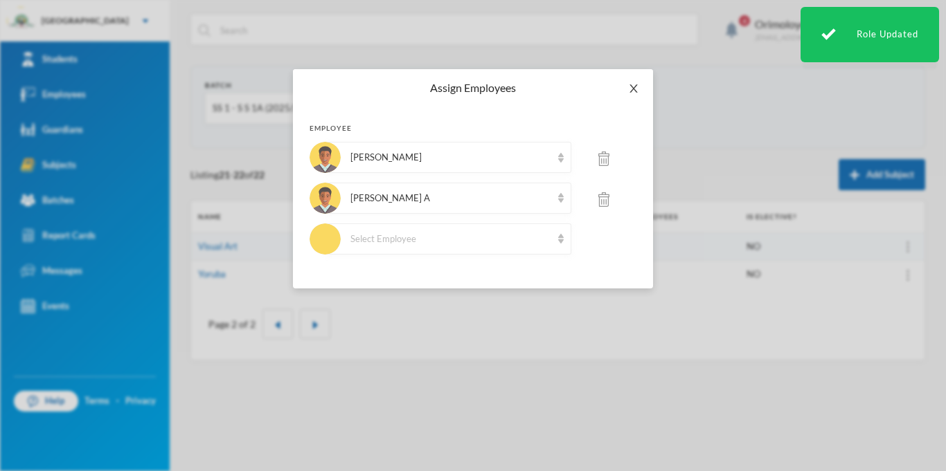
click at [638, 89] on icon "icon: close" at bounding box center [633, 88] width 11 height 11
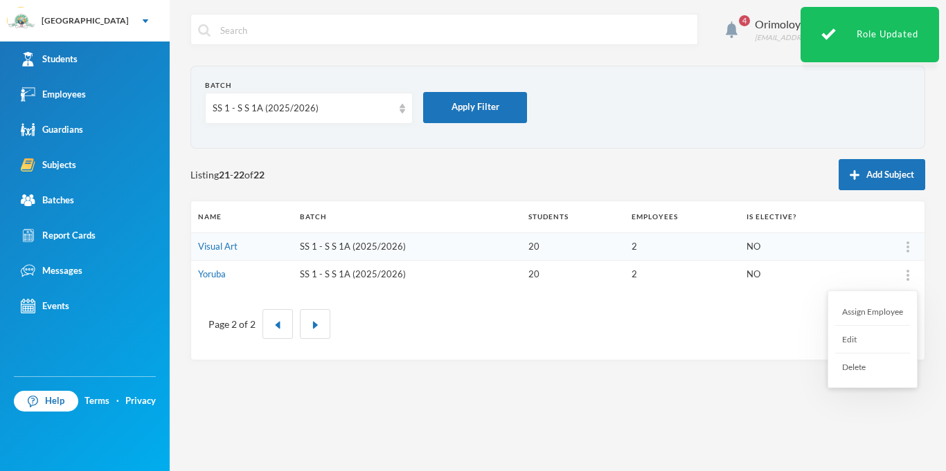
click at [908, 278] on img at bounding box center [907, 275] width 3 height 11
click at [859, 334] on div "Edit" at bounding box center [872, 340] width 75 height 28
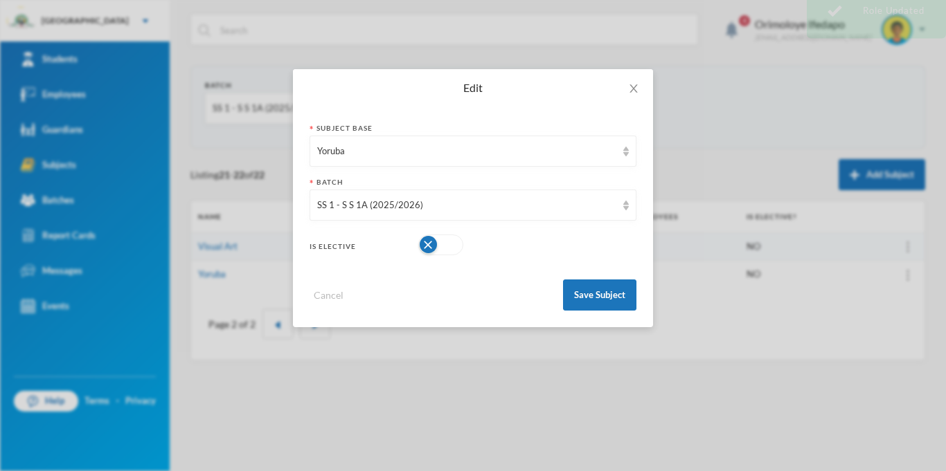
click at [437, 238] on button "button" at bounding box center [440, 245] width 45 height 21
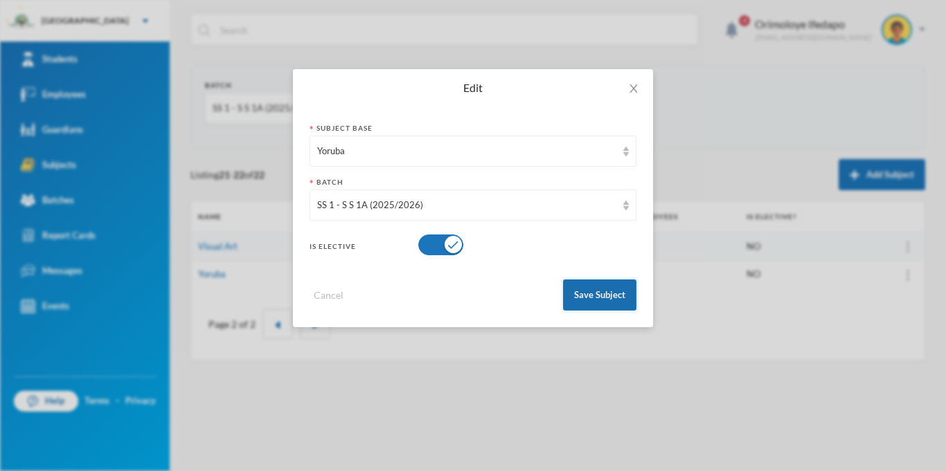
click at [620, 284] on button "Save Subject" at bounding box center [599, 295] width 73 height 31
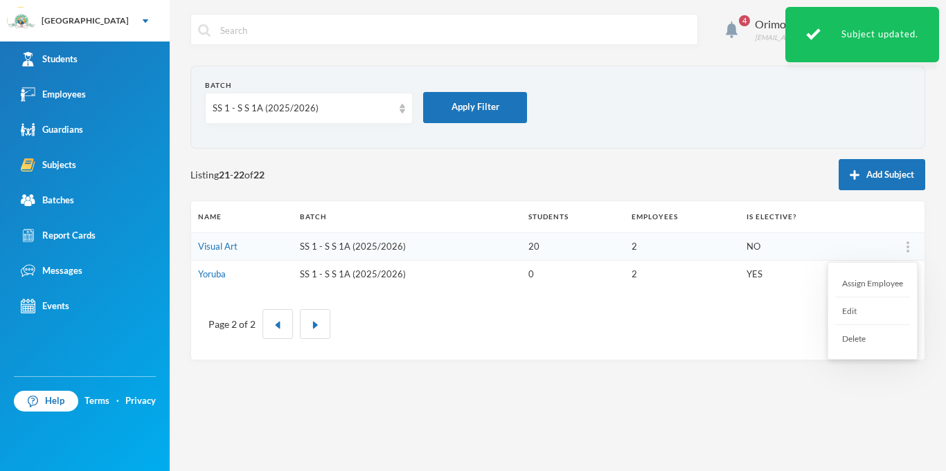
click at [910, 252] on div at bounding box center [907, 247] width 19 height 14
click at [874, 313] on div "Edit" at bounding box center [872, 312] width 75 height 28
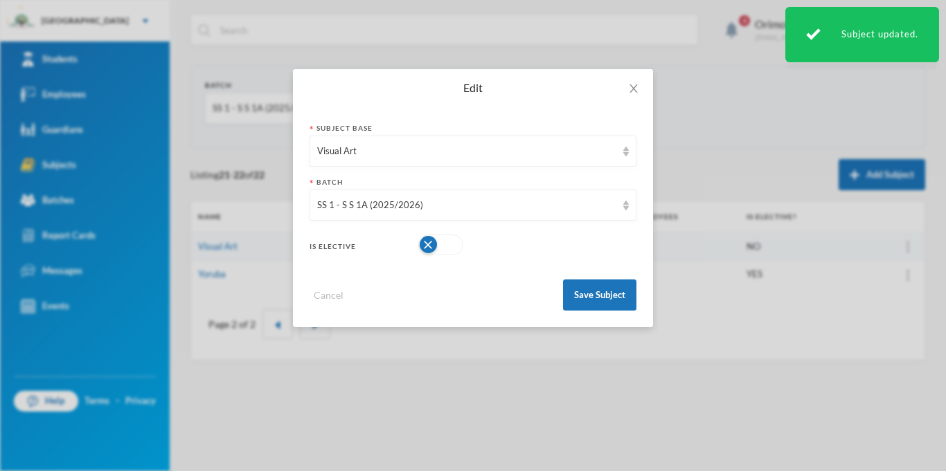
click at [464, 239] on div "Is Elective" at bounding box center [472, 245] width 327 height 28
click at [459, 244] on button "button" at bounding box center [440, 245] width 45 height 21
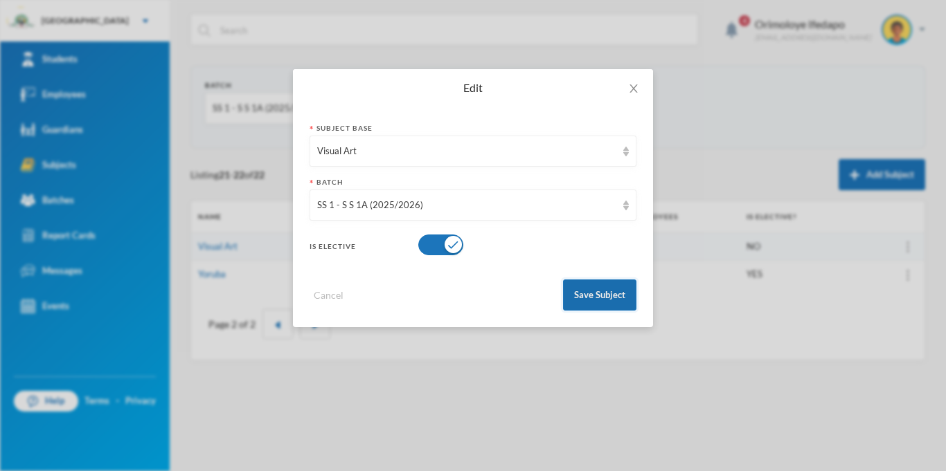
click at [597, 290] on button "Save Subject" at bounding box center [599, 295] width 73 height 31
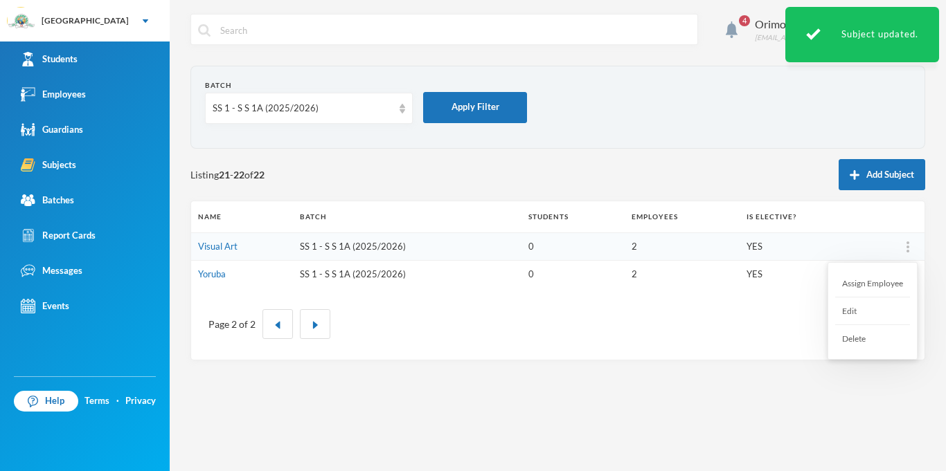
click at [912, 240] on div at bounding box center [907, 247] width 19 height 14
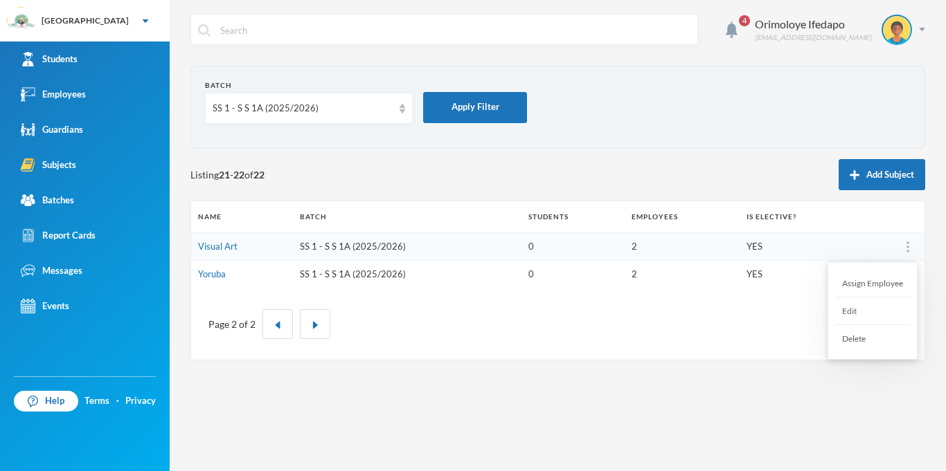
click at [871, 309] on div "Edit" at bounding box center [872, 312] width 75 height 28
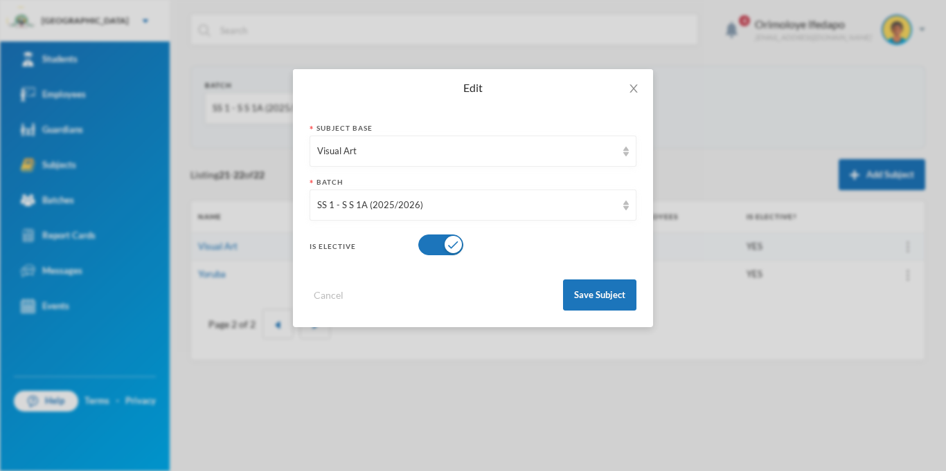
click at [452, 245] on button "button" at bounding box center [440, 245] width 45 height 21
click at [608, 288] on button "Save Subject" at bounding box center [599, 295] width 73 height 31
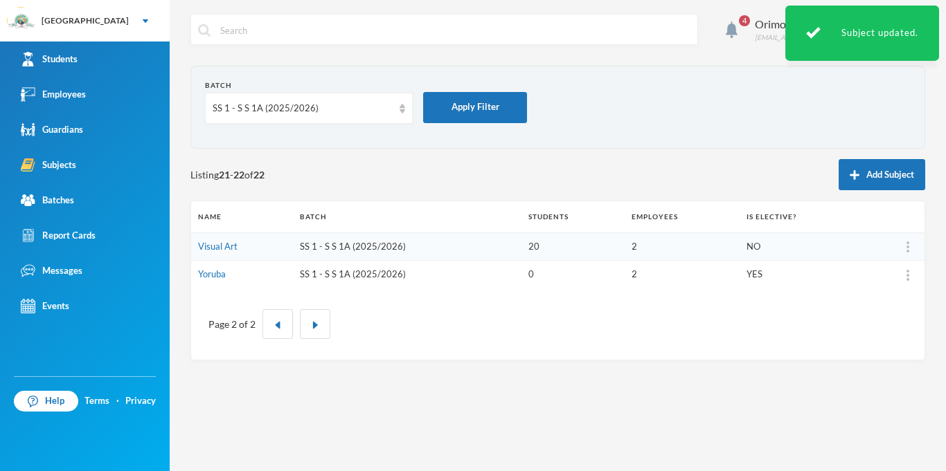
click at [633, 90] on form "Batch SS 1 - S S 1A (2025/2026) Apply Filter" at bounding box center [557, 107] width 705 height 54
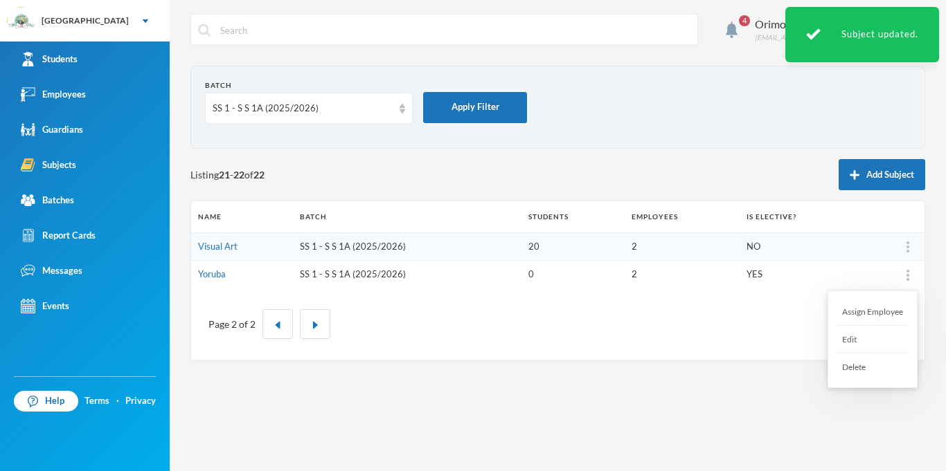
click at [901, 270] on div at bounding box center [907, 275] width 19 height 14
click at [864, 343] on div "Edit" at bounding box center [872, 340] width 75 height 28
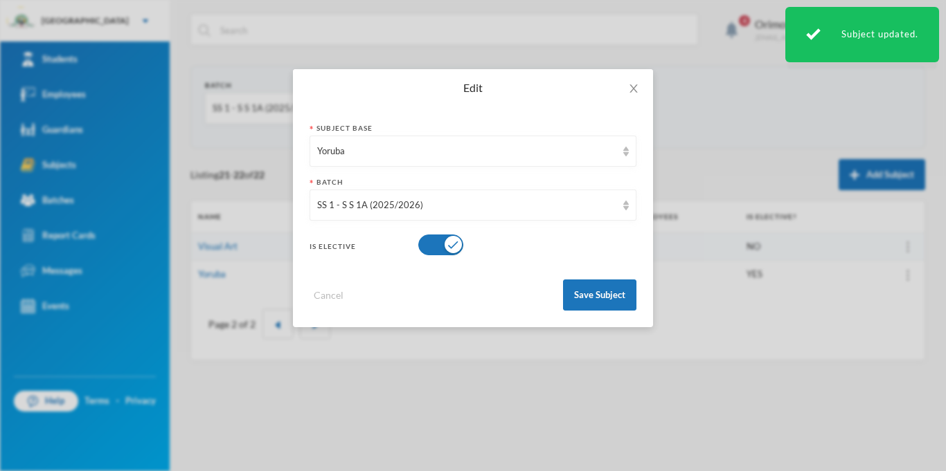
click at [449, 251] on button "button" at bounding box center [440, 245] width 45 height 21
click at [620, 296] on button "Save Subject" at bounding box center [599, 295] width 73 height 31
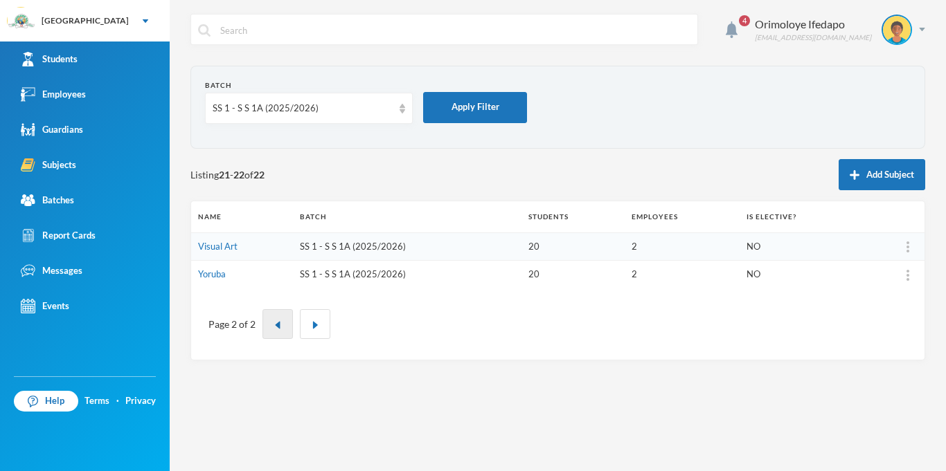
click at [262, 318] on button "button" at bounding box center [277, 324] width 30 height 30
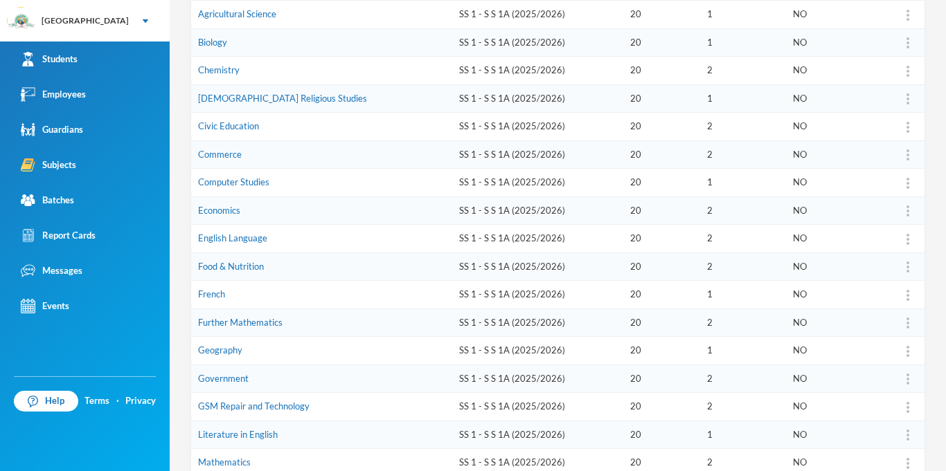
scroll to position [0, 0]
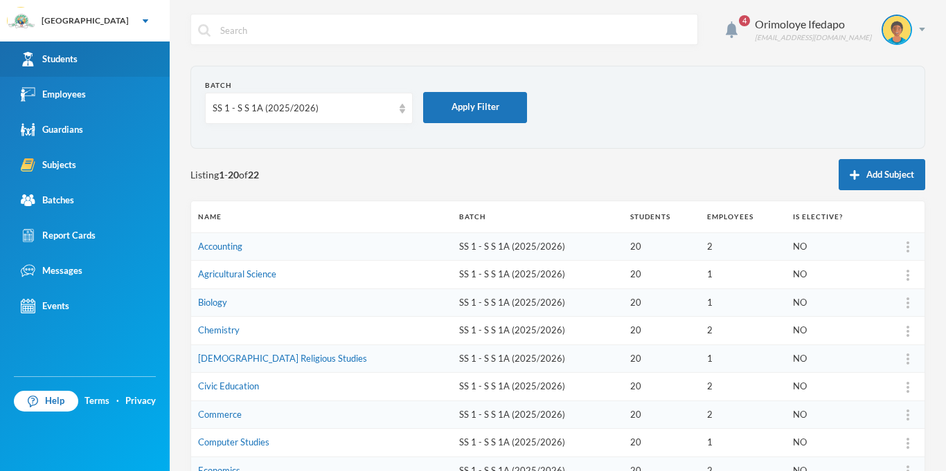
click at [53, 48] on link "Students" at bounding box center [85, 59] width 170 height 35
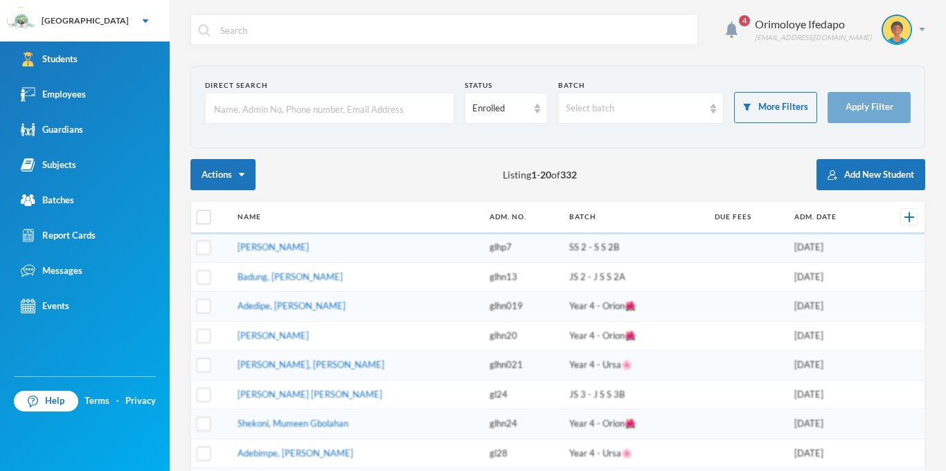
click at [266, 101] on input "text" at bounding box center [330, 108] width 234 height 31
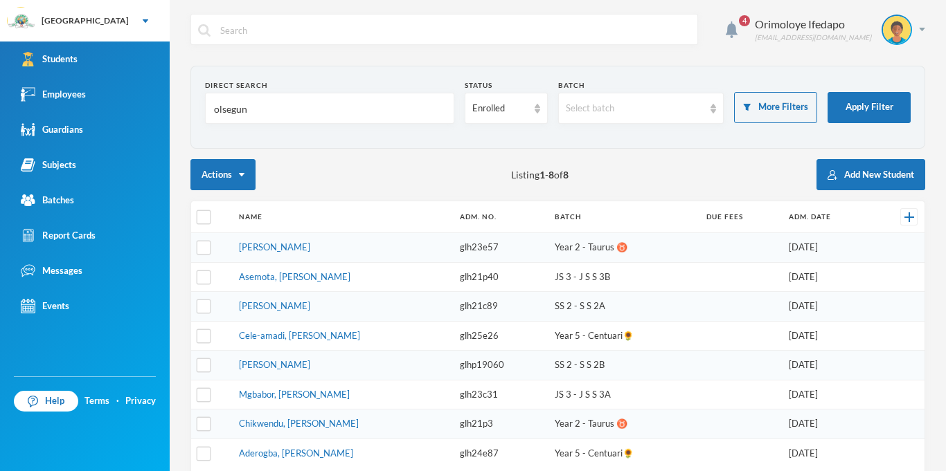
type input "olusegun"
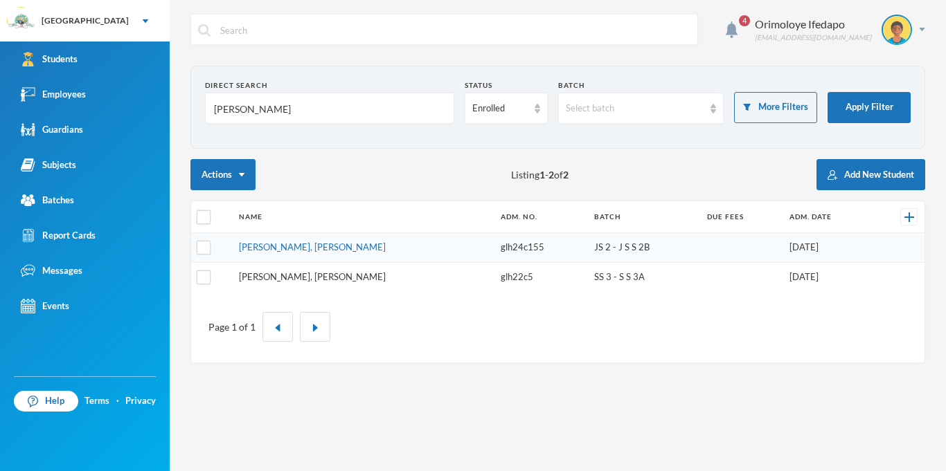
click at [285, 282] on link "Samuel, Oluwasegun David" at bounding box center [312, 276] width 147 height 11
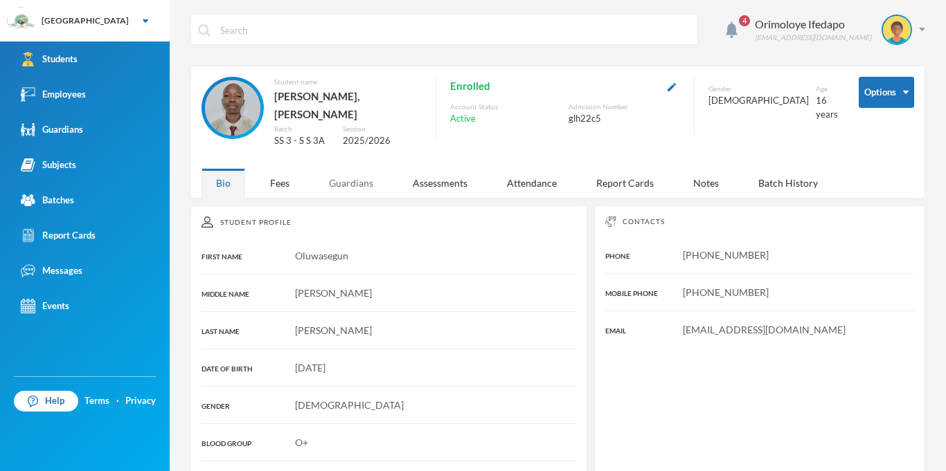
click at [360, 185] on div "Guardians" at bounding box center [350, 183] width 73 height 30
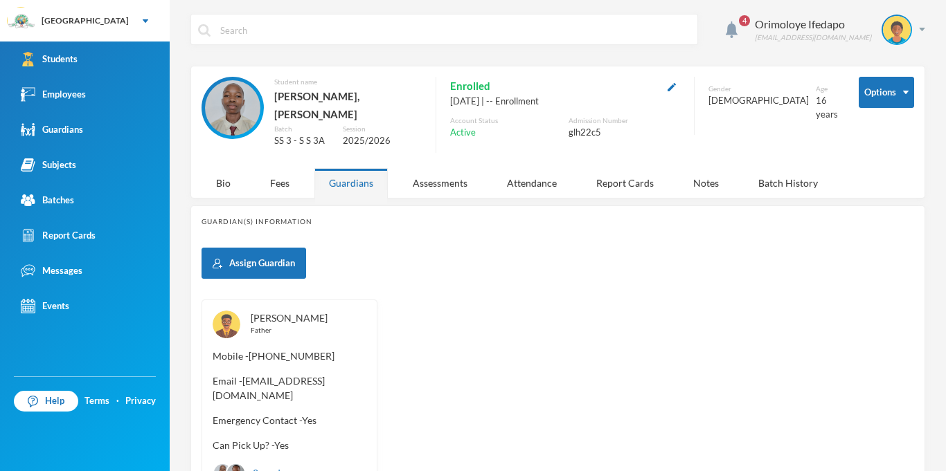
click at [274, 312] on link "Samuel, Dayo" at bounding box center [289, 318] width 77 height 12
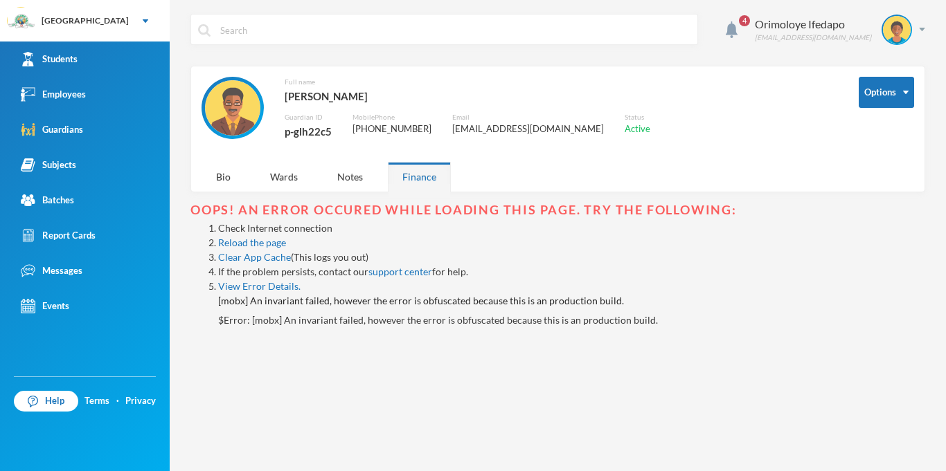
click at [303, 130] on div "p-glh22c5" at bounding box center [307, 132] width 47 height 18
copy div "p-glh22c5"
click at [916, 19] on div "Orimoloye Ifedapo dapo.orimoloye@greenlandhall.org" at bounding box center [834, 30] width 181 height 30
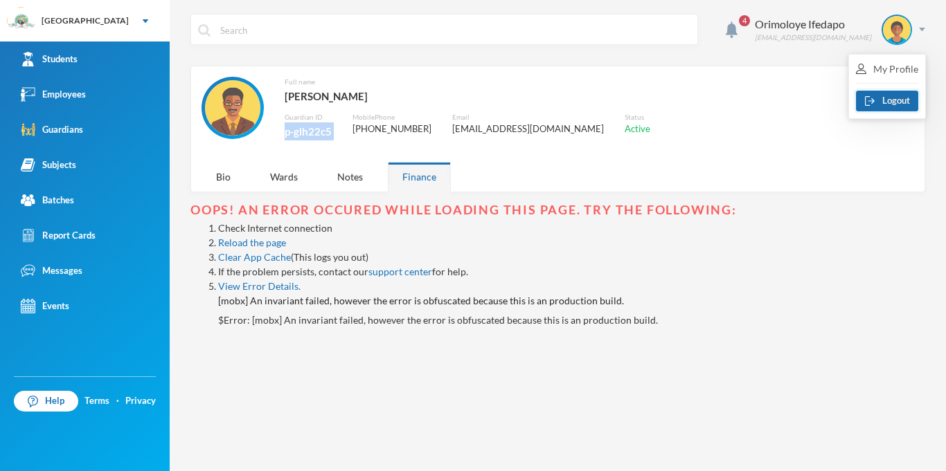
click at [875, 105] on button "Logout" at bounding box center [887, 101] width 62 height 21
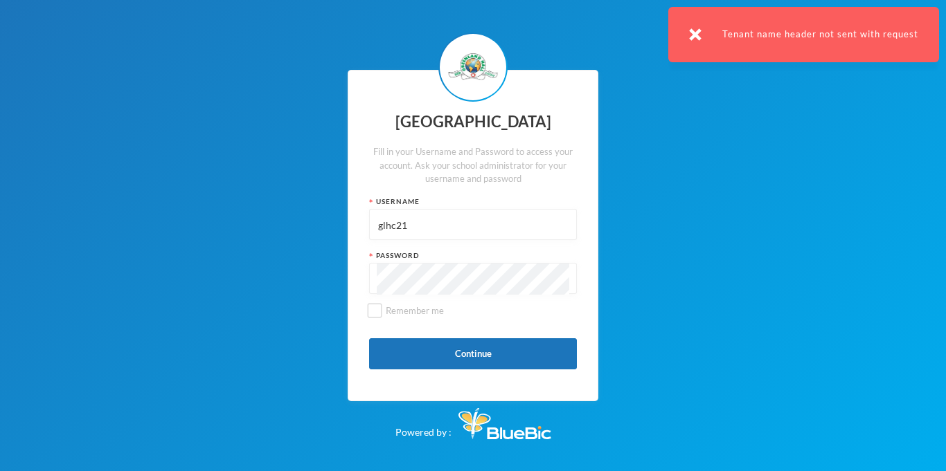
click at [452, 224] on input "glhc21" at bounding box center [473, 225] width 192 height 31
paste input "p-glh22c5"
type input "p-glh22c5"
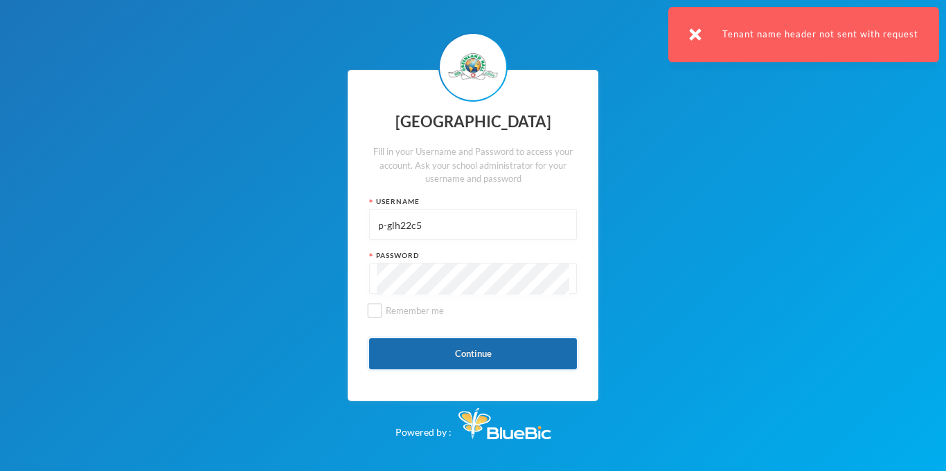
click at [470, 362] on button "Continue" at bounding box center [473, 353] width 208 height 31
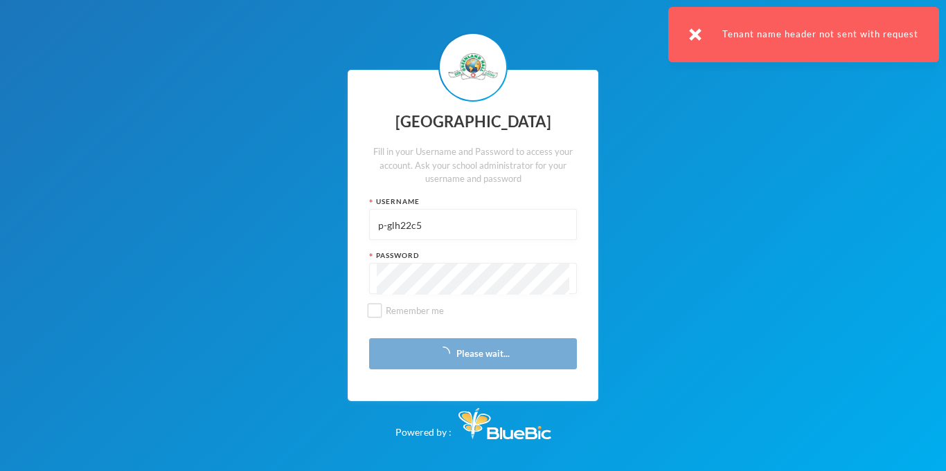
click at [698, 37] on img at bounding box center [695, 34] width 12 height 12
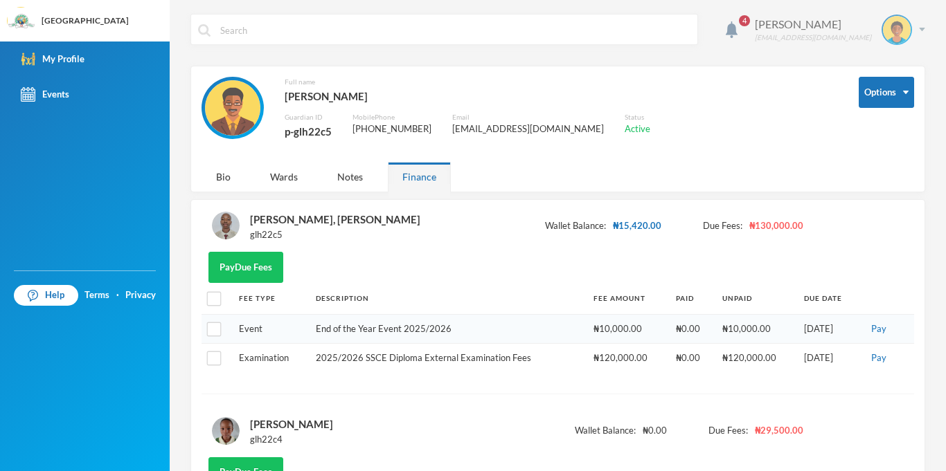
click at [921, 29] on img at bounding box center [922, 29] width 6 height 3
click at [896, 102] on button "Logout" at bounding box center [887, 101] width 62 height 21
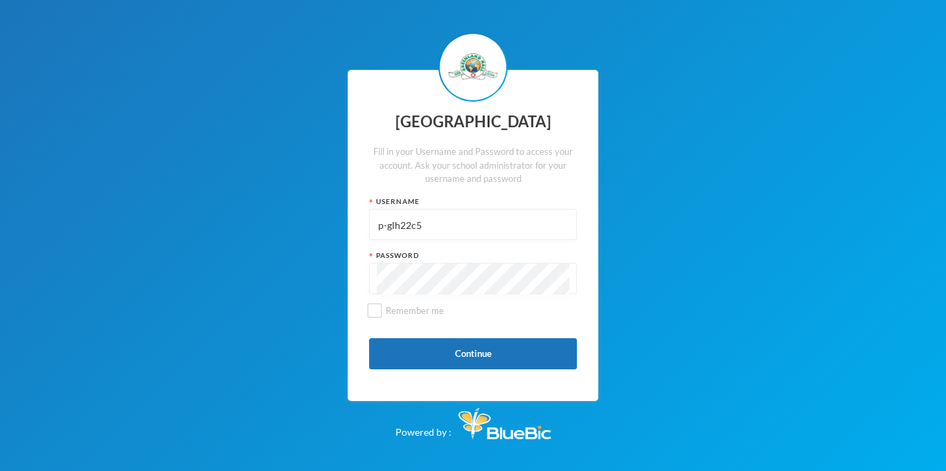
click at [440, 224] on input "p-glh22c5" at bounding box center [473, 225] width 192 height 31
click at [490, 235] on input "p-glh22c5" at bounding box center [473, 225] width 192 height 31
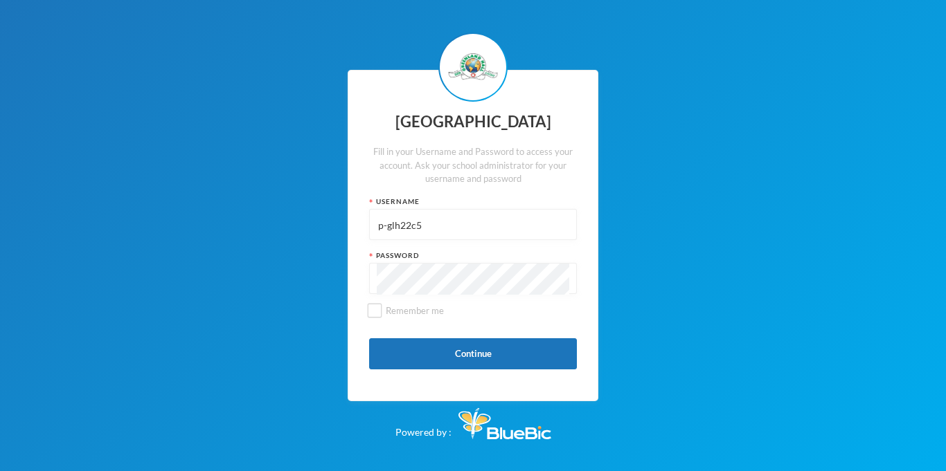
click at [490, 235] on input "p-glh22c5" at bounding box center [473, 225] width 192 height 31
type input "glhc21"
click at [505, 347] on button "Continue" at bounding box center [473, 353] width 208 height 31
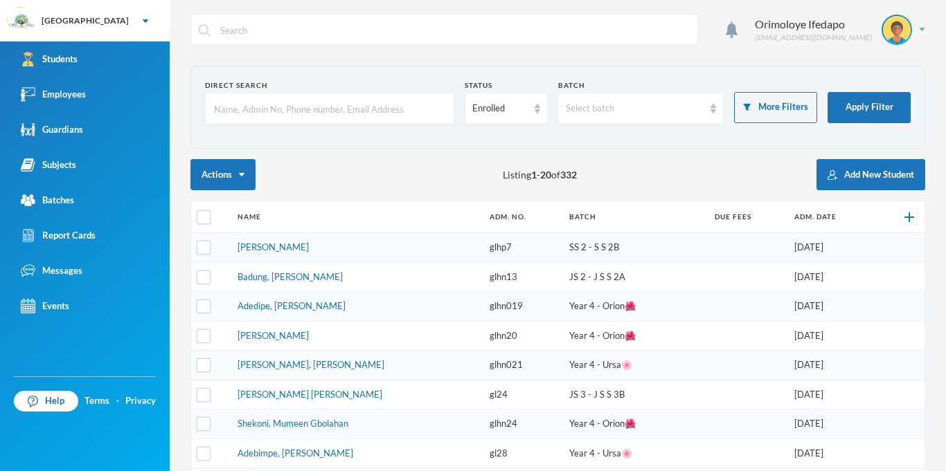
checkbox input "false"
click at [307, 104] on input "text" at bounding box center [330, 108] width 234 height 31
type input "Oyeniran"
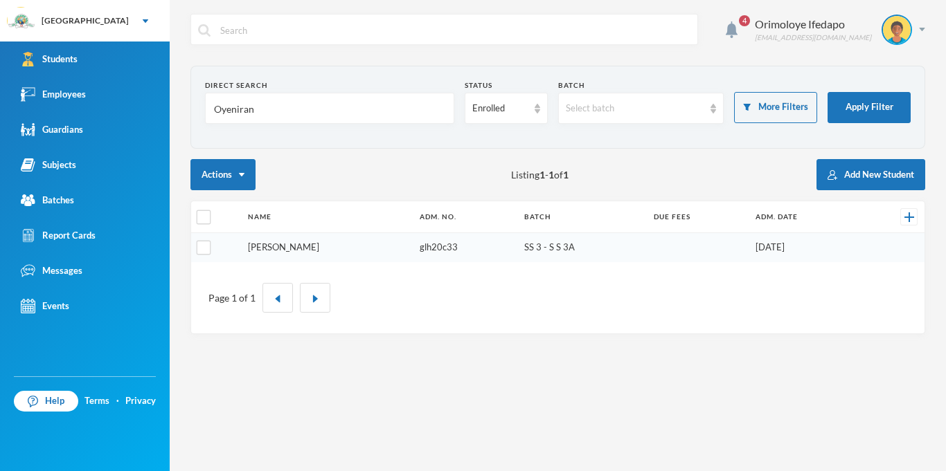
click at [319, 244] on link "[PERSON_NAME]" at bounding box center [283, 247] width 71 height 11
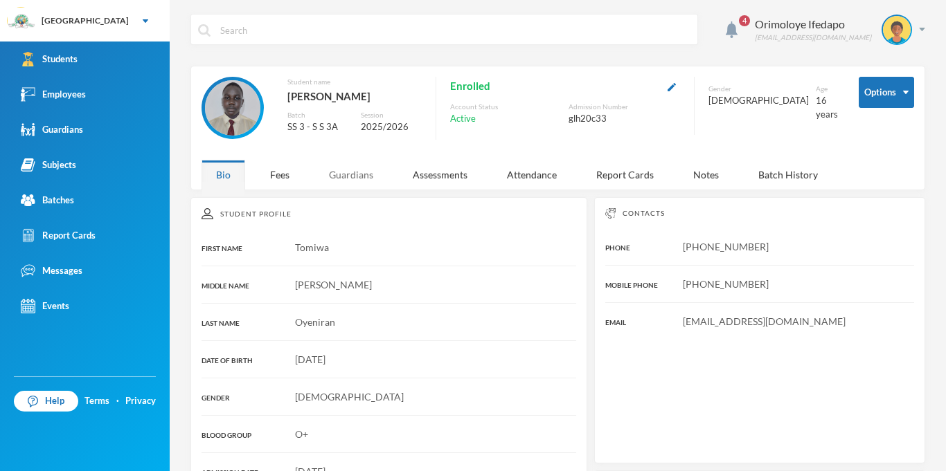
click at [352, 174] on div "Guardians" at bounding box center [350, 175] width 73 height 30
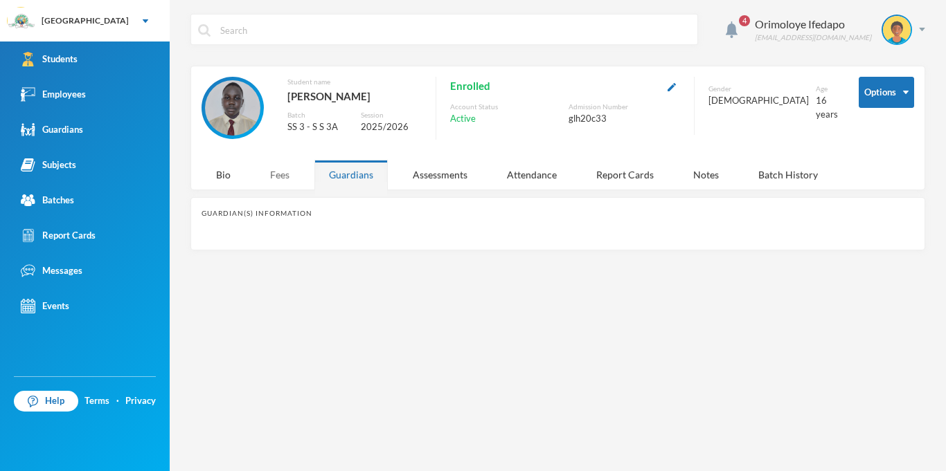
click at [273, 180] on div "Fees" at bounding box center [279, 175] width 48 height 30
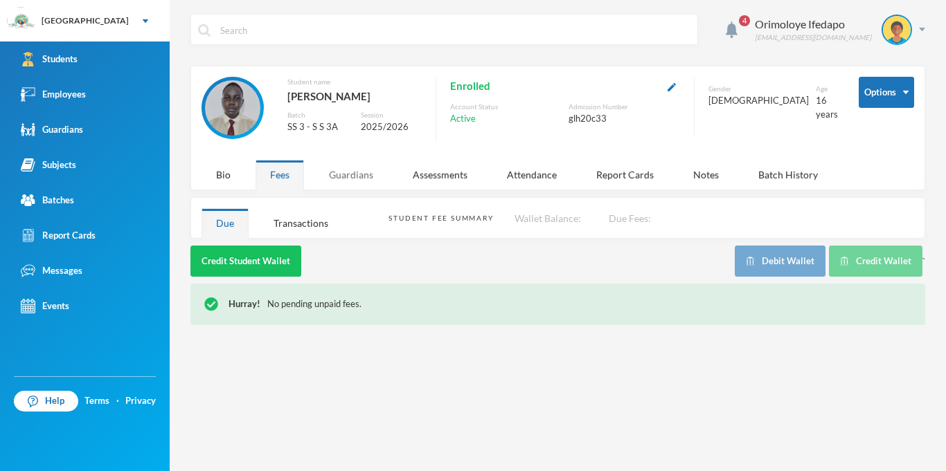
click at [354, 178] on div "Guardians" at bounding box center [350, 175] width 73 height 30
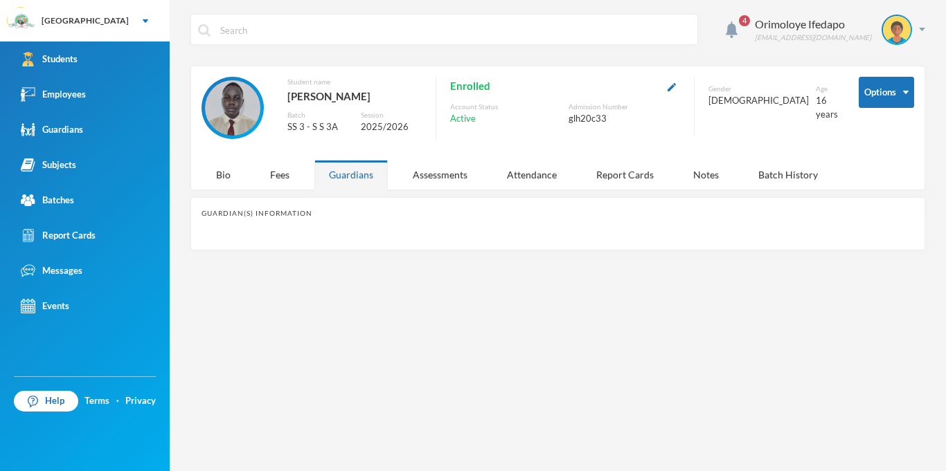
click at [354, 178] on div "Guardians" at bounding box center [350, 175] width 73 height 30
click at [264, 176] on div "Fees" at bounding box center [279, 175] width 48 height 30
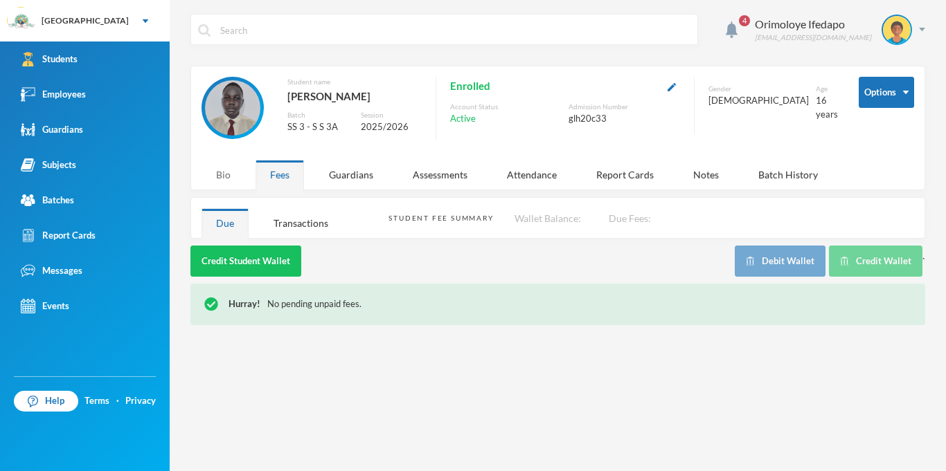
click at [214, 186] on div "Bio" at bounding box center [223, 175] width 44 height 30
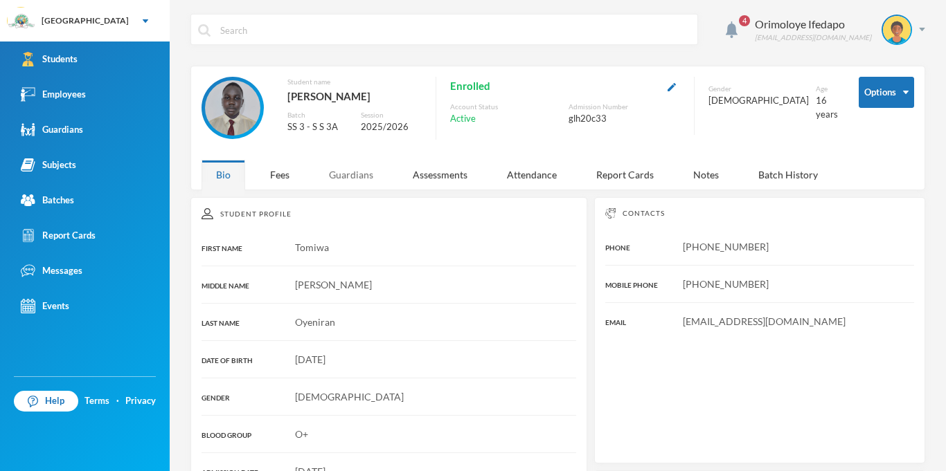
click at [369, 179] on div "Guardians" at bounding box center [350, 175] width 73 height 30
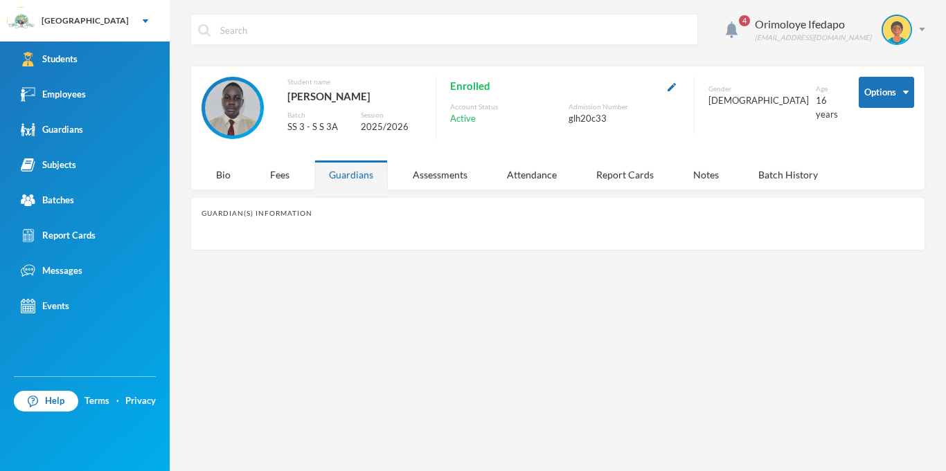
click at [369, 179] on div "Guardians" at bounding box center [350, 175] width 73 height 30
click at [431, 174] on div "Assessments" at bounding box center [440, 175] width 84 height 30
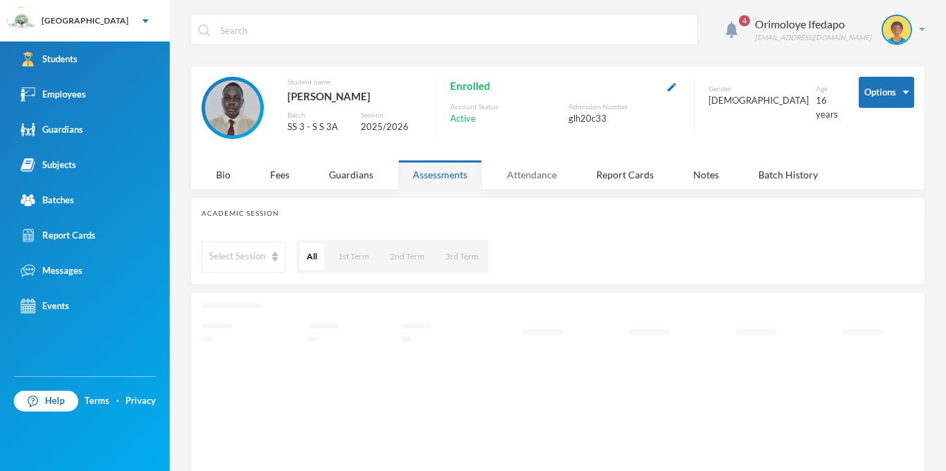
click at [513, 183] on div "Attendance" at bounding box center [531, 175] width 79 height 30
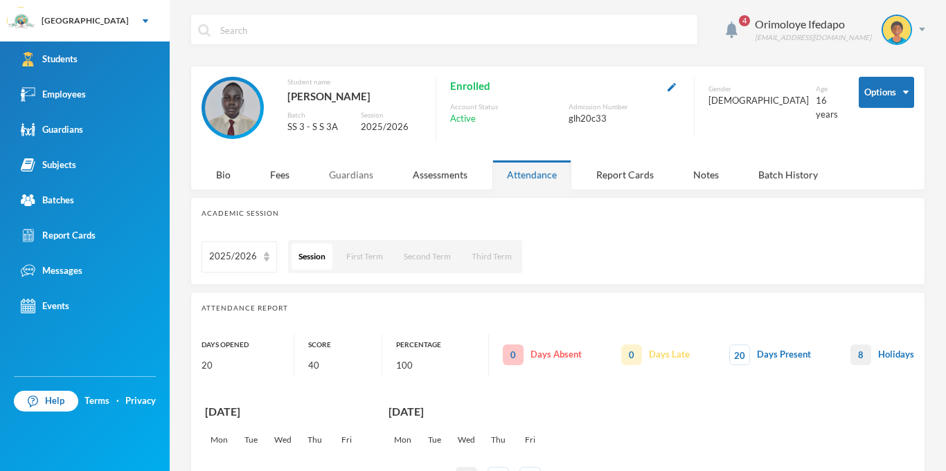
click at [363, 183] on div "Guardians" at bounding box center [350, 175] width 73 height 30
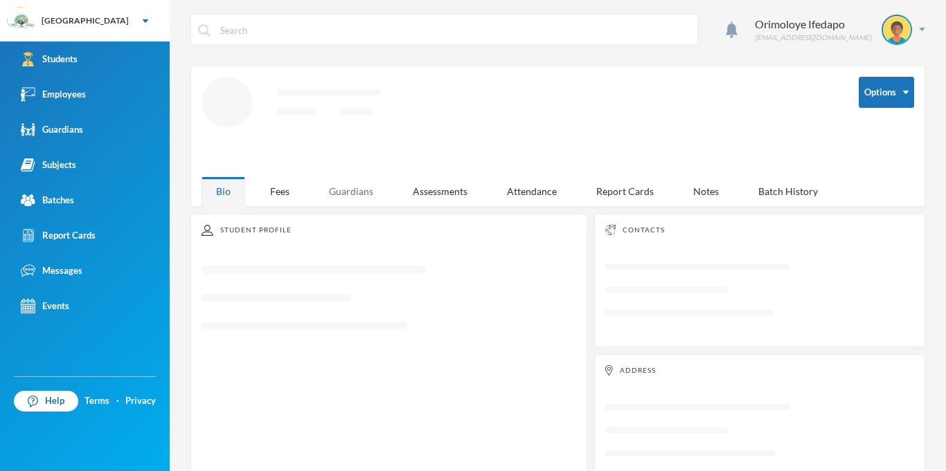
click at [332, 179] on div "Guardians" at bounding box center [350, 192] width 73 height 30
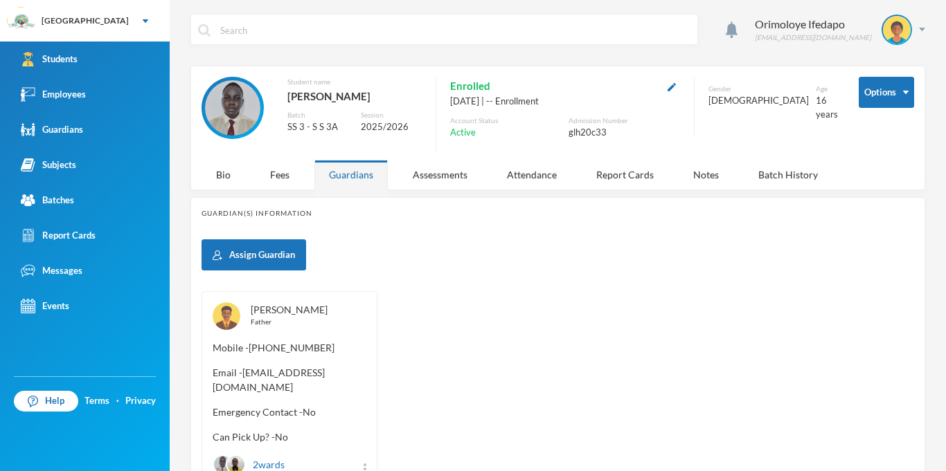
click at [284, 309] on link "[PERSON_NAME]" at bounding box center [289, 310] width 77 height 12
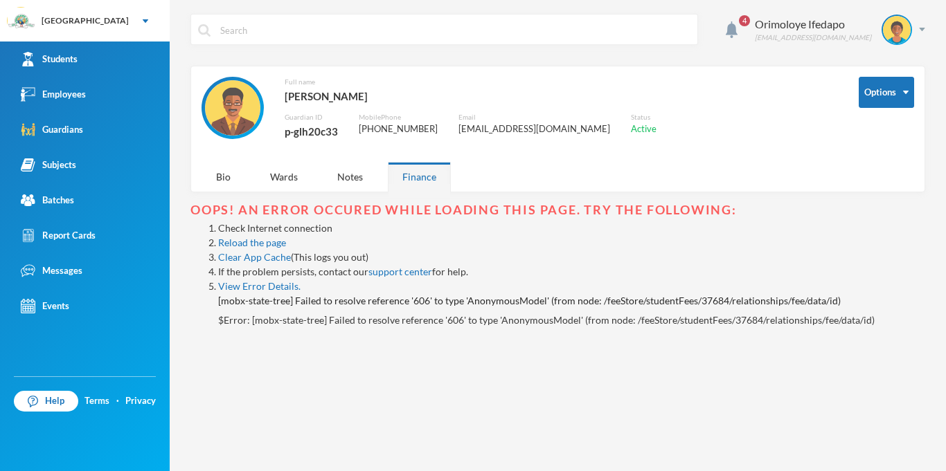
click at [332, 129] on div "p-glh20c33" at bounding box center [310, 132] width 53 height 18
copy div "p-glh20c33"
click at [923, 28] on img at bounding box center [922, 29] width 6 height 3
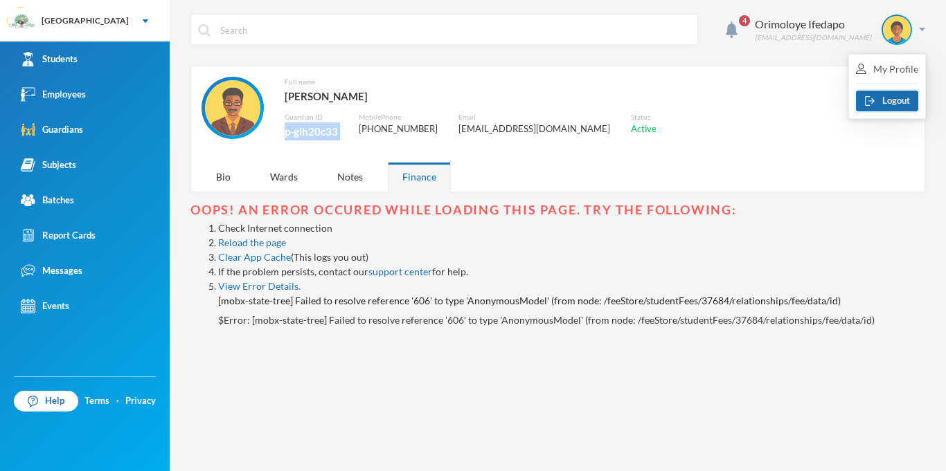
click at [880, 96] on button "Logout" at bounding box center [887, 101] width 62 height 21
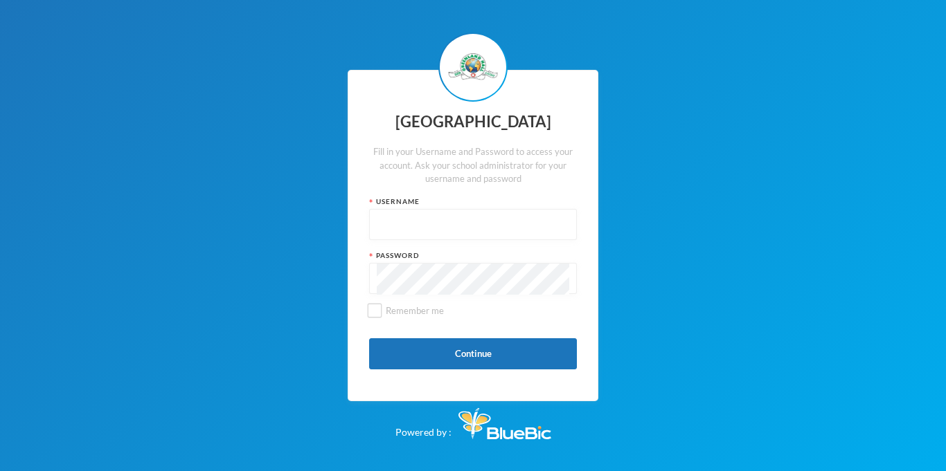
click at [436, 225] on input "text" at bounding box center [473, 225] width 192 height 31
paste input "p-glh20c33"
type input "p-glh20c33"
click at [444, 356] on button "Continue" at bounding box center [473, 353] width 208 height 31
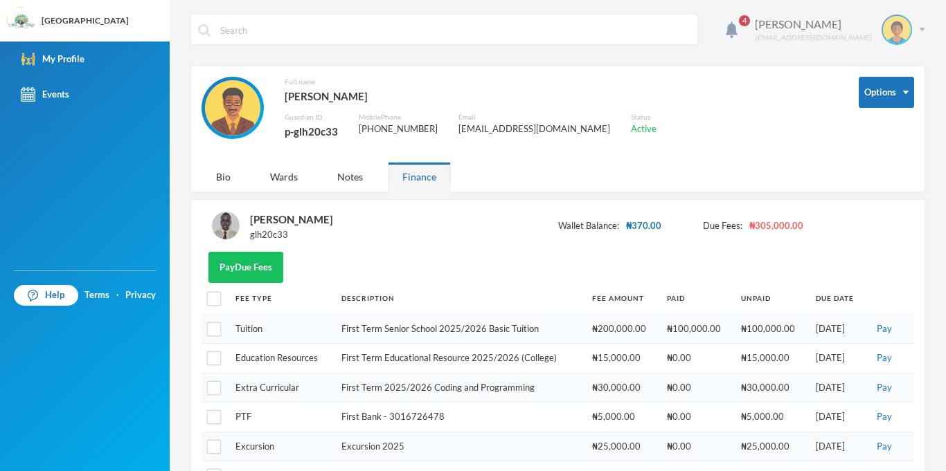
click at [924, 32] on div "[PERSON_NAME] [EMAIL_ADDRESS][DOMAIN_NAME]" at bounding box center [834, 30] width 181 height 30
click at [900, 100] on button "Logout" at bounding box center [887, 101] width 62 height 21
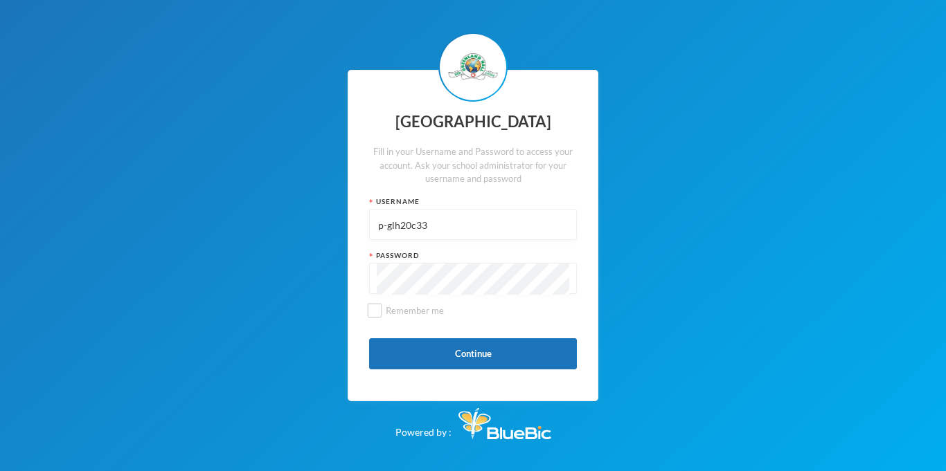
click at [419, 231] on input "p-glh20c33" at bounding box center [473, 225] width 192 height 31
type input "glhp109"
click at [397, 226] on input "glhp109" at bounding box center [473, 225] width 192 height 31
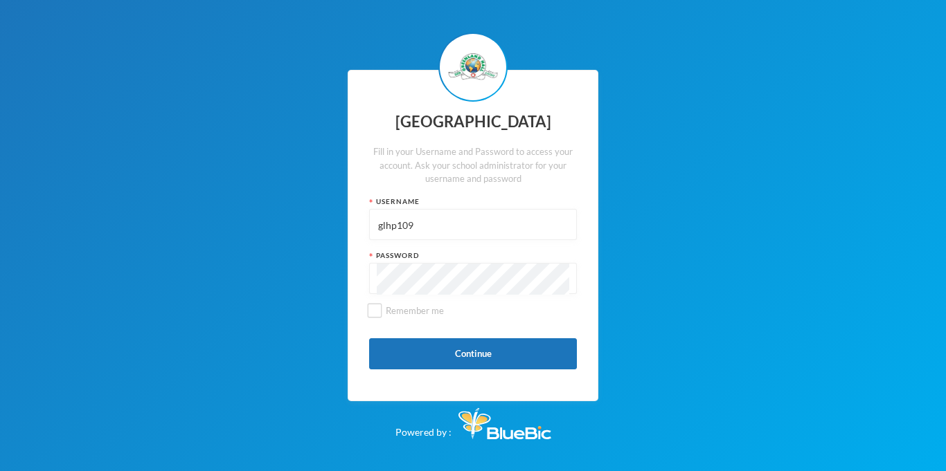
click at [397, 226] on input "glhp109" at bounding box center [473, 225] width 192 height 31
click at [478, 354] on button "Continue" at bounding box center [473, 353] width 208 height 31
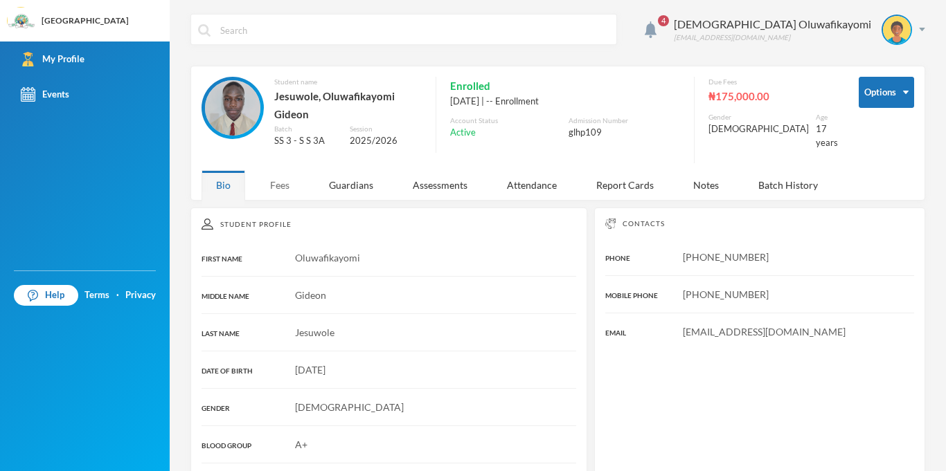
click at [271, 188] on div "Fees" at bounding box center [279, 185] width 48 height 30
